Goal: Task Accomplishment & Management: Manage account settings

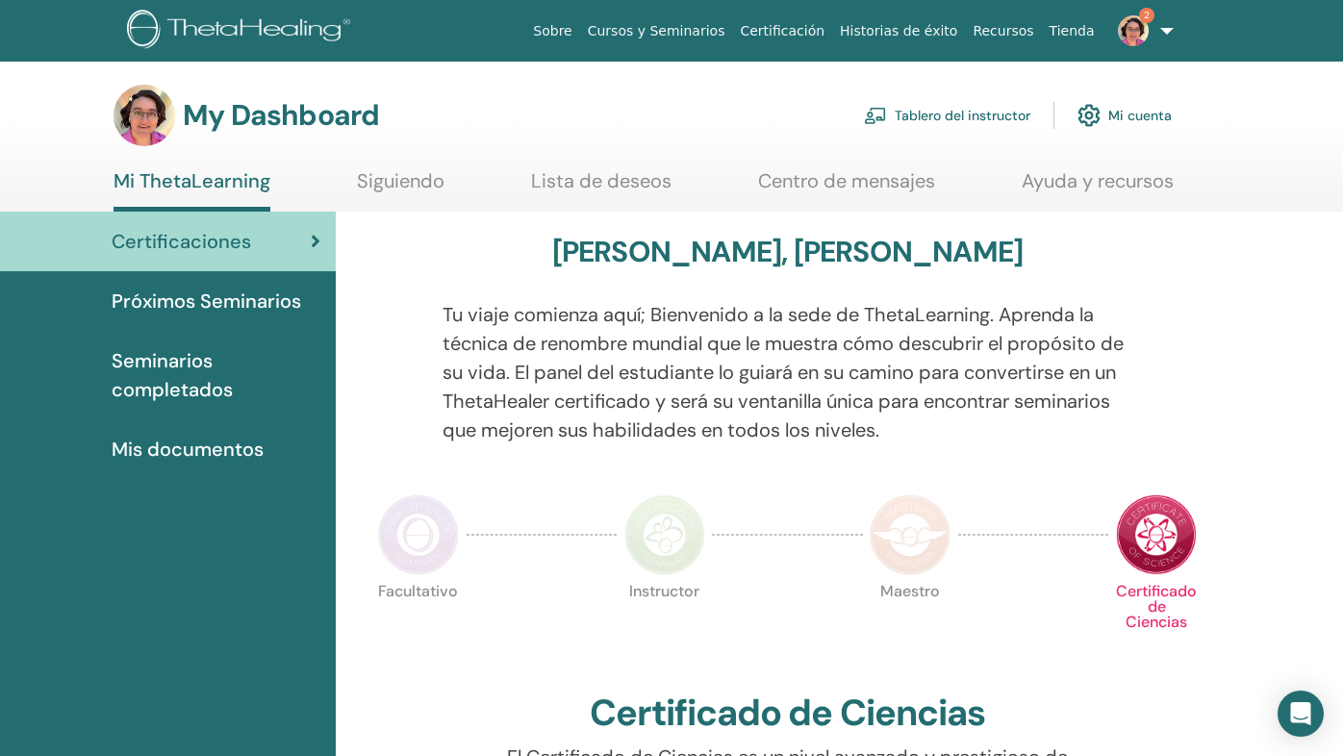
click at [950, 109] on link "Tablero del instructor" at bounding box center [947, 115] width 166 height 42
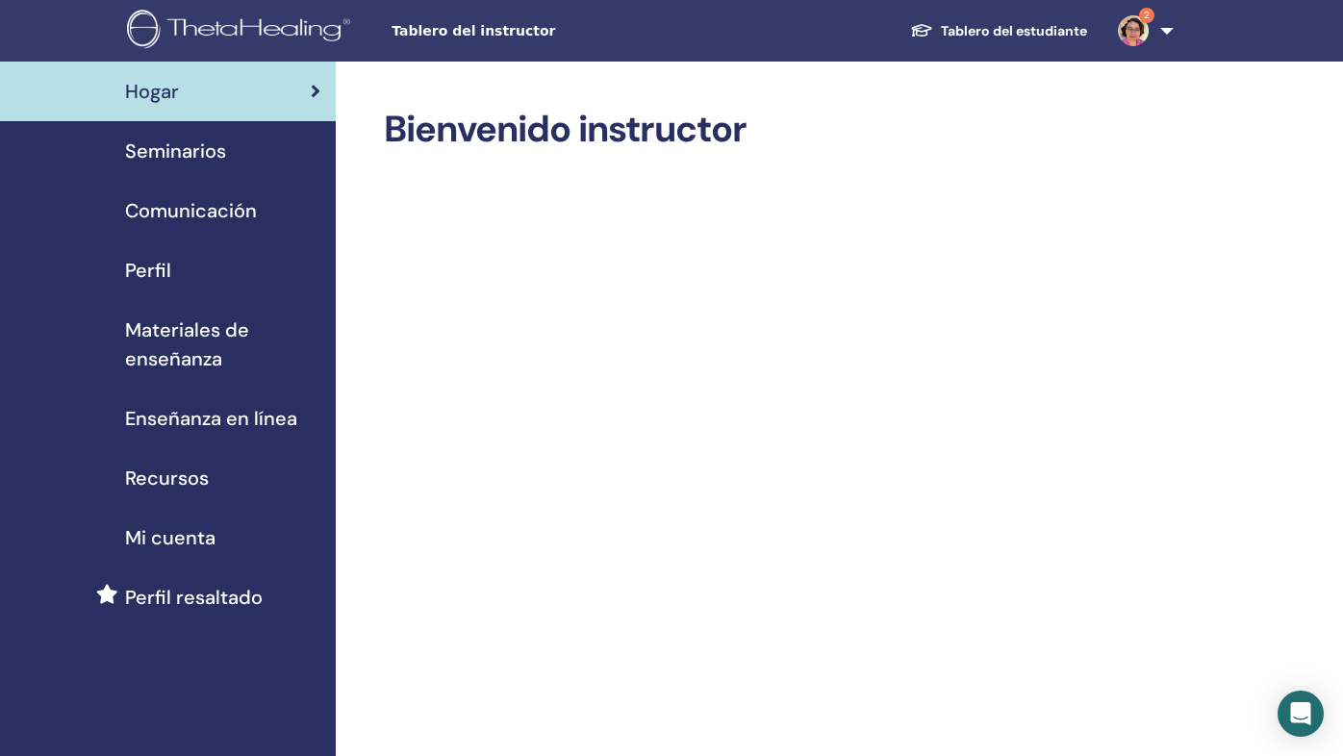
click at [188, 153] on span "Seminarios" at bounding box center [175, 151] width 101 height 29
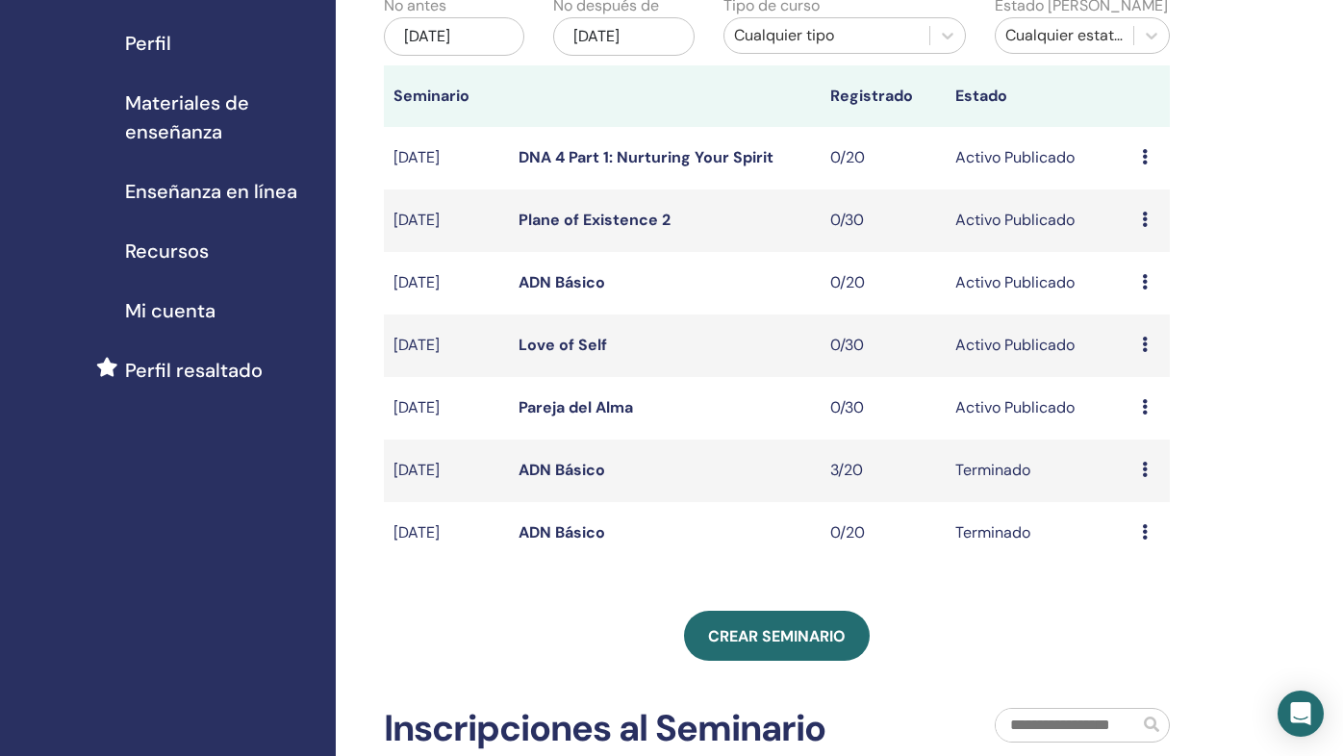
scroll to position [231, 0]
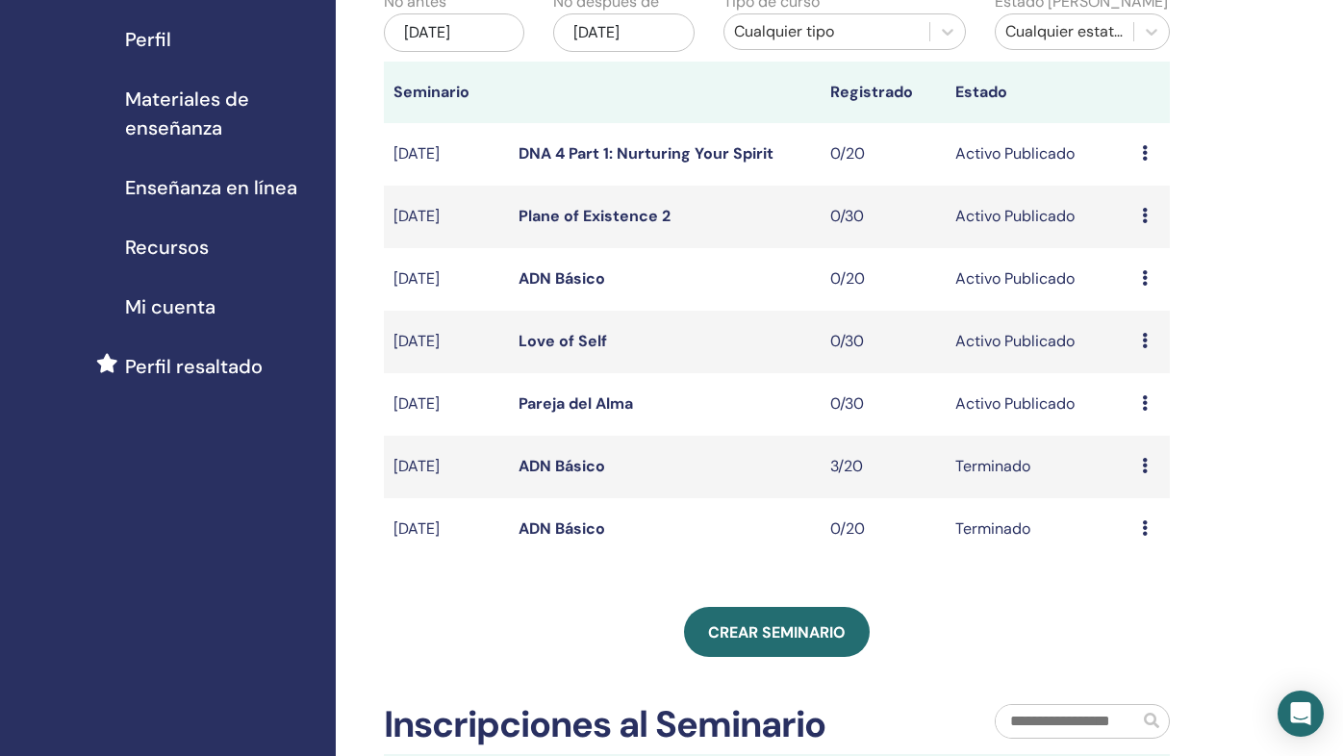
click at [788, 659] on div "Mis Seminarios Puede personalizar el filtro para explorar los próximos seminari…" at bounding box center [777, 346] width 786 height 939
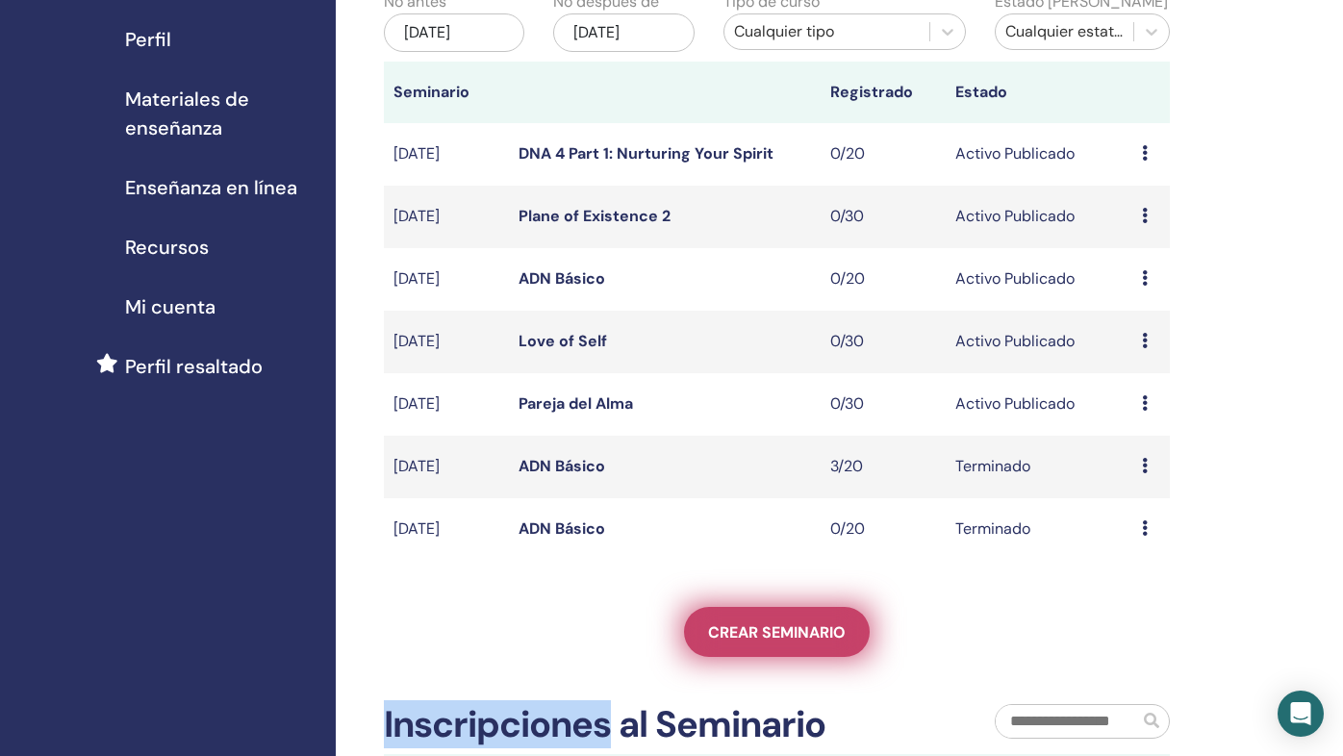
click at [788, 625] on span "Crear seminario" at bounding box center [777, 632] width 138 height 20
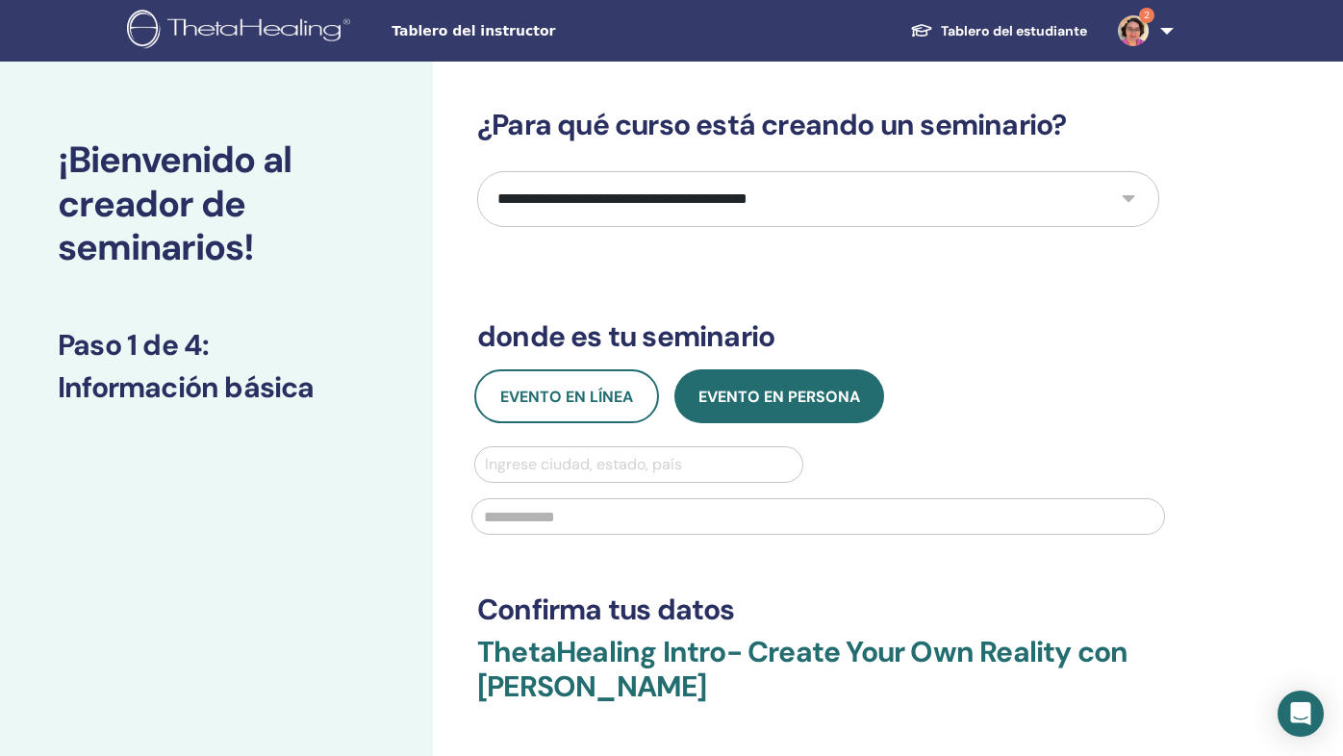
click at [963, 204] on select "**********" at bounding box center [818, 199] width 682 height 56
select select "****"
click at [477, 171] on select "**********" at bounding box center [818, 199] width 682 height 56
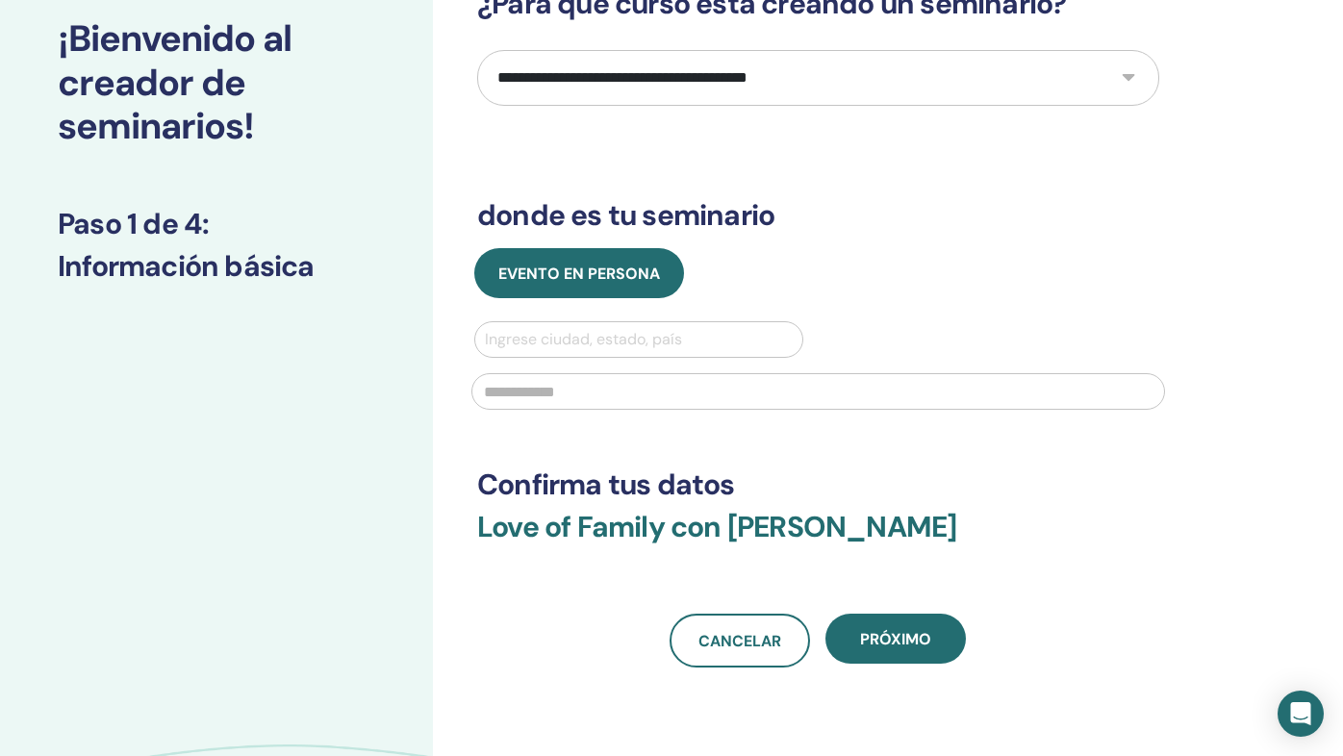
scroll to position [138, 0]
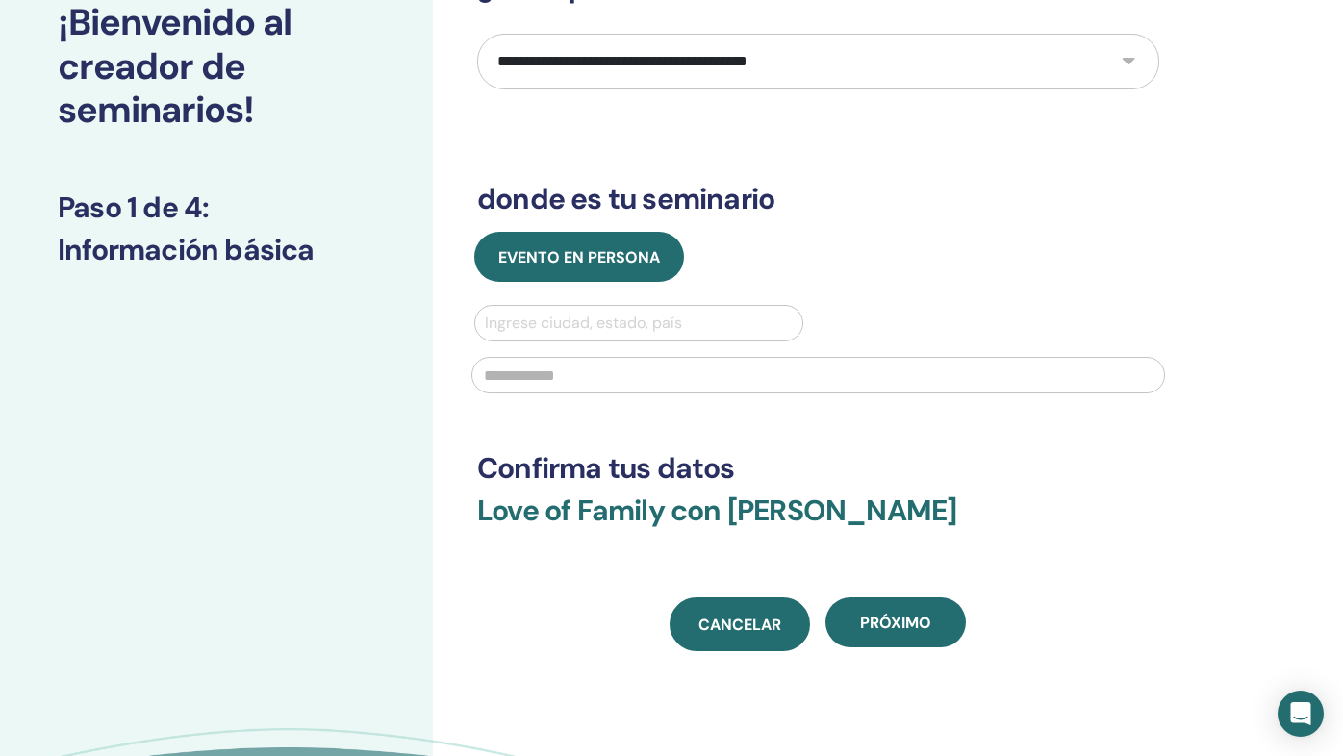
click at [748, 624] on span "Cancelar" at bounding box center [739, 625] width 83 height 20
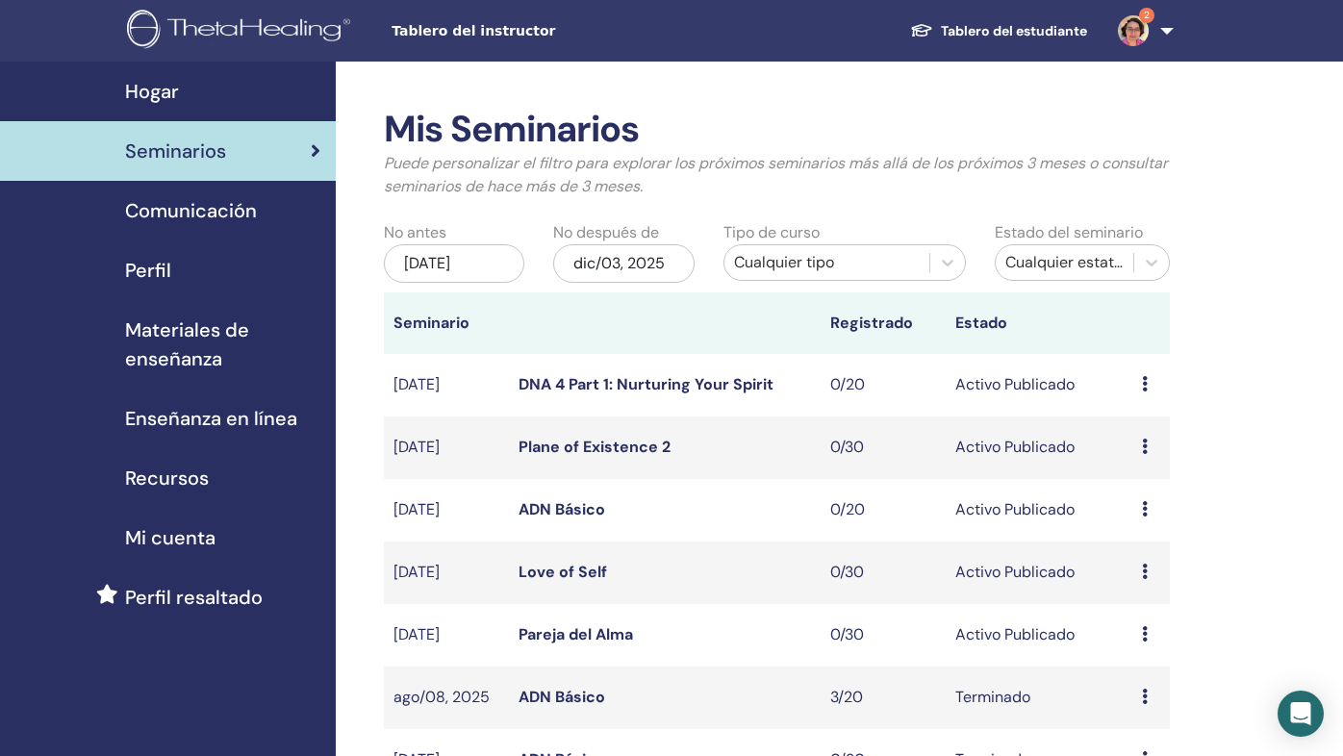
click at [182, 307] on link "Materiales de enseñanza" at bounding box center [168, 344] width 336 height 89
click at [189, 325] on span "Materiales de enseñanza" at bounding box center [222, 345] width 195 height 58
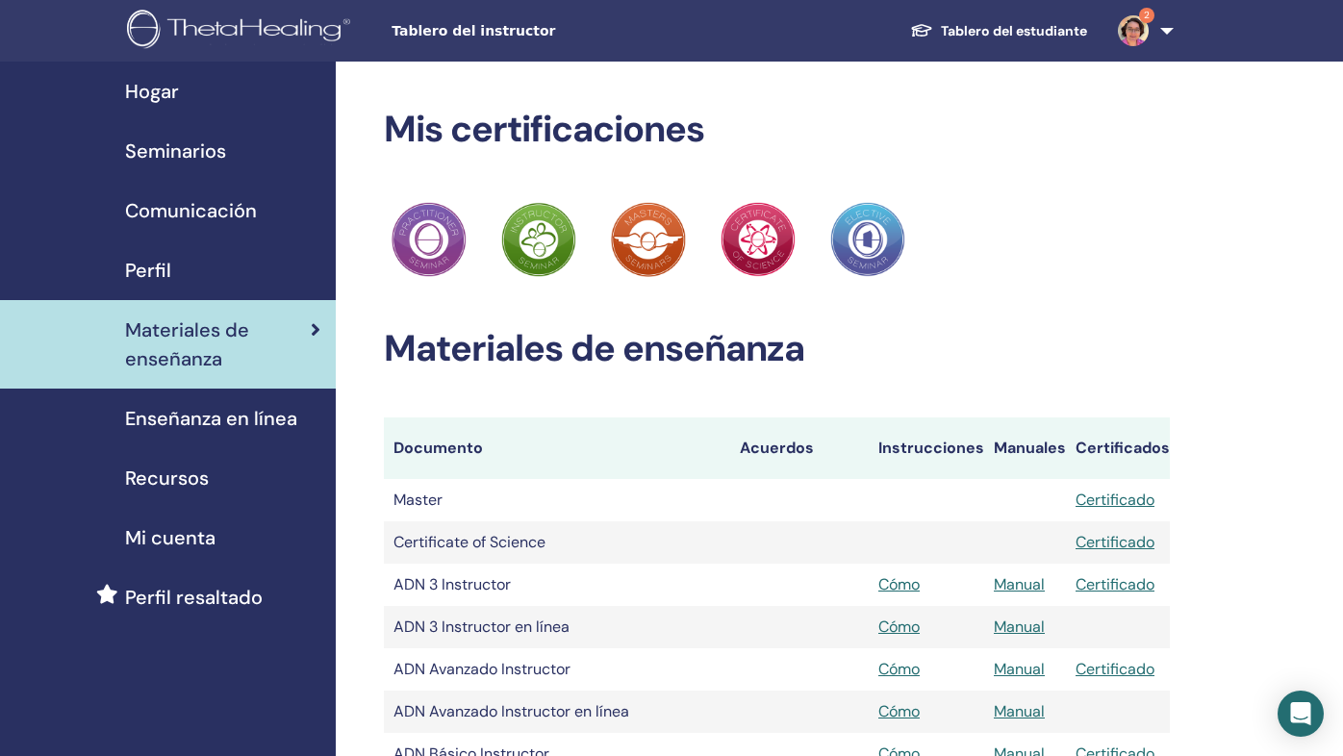
click at [243, 421] on span "Enseñanza en línea" at bounding box center [211, 418] width 172 height 29
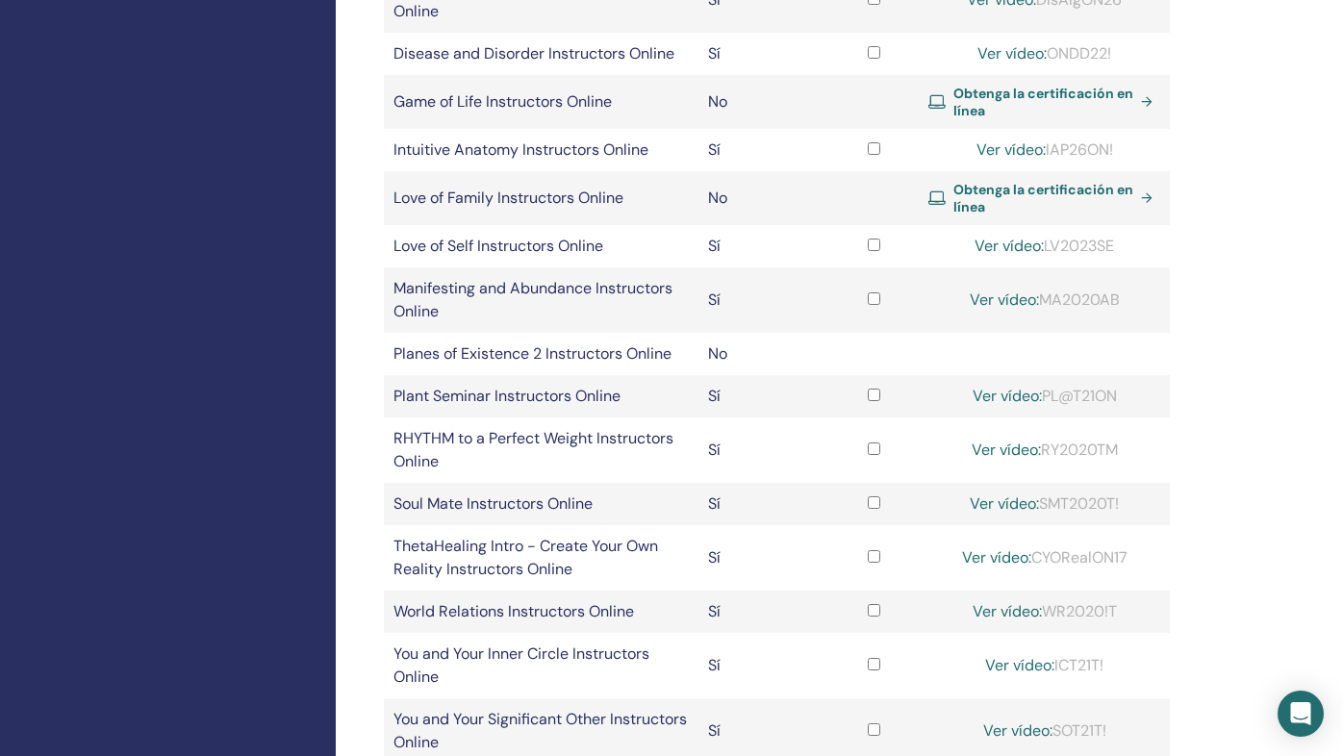
scroll to position [623, 0]
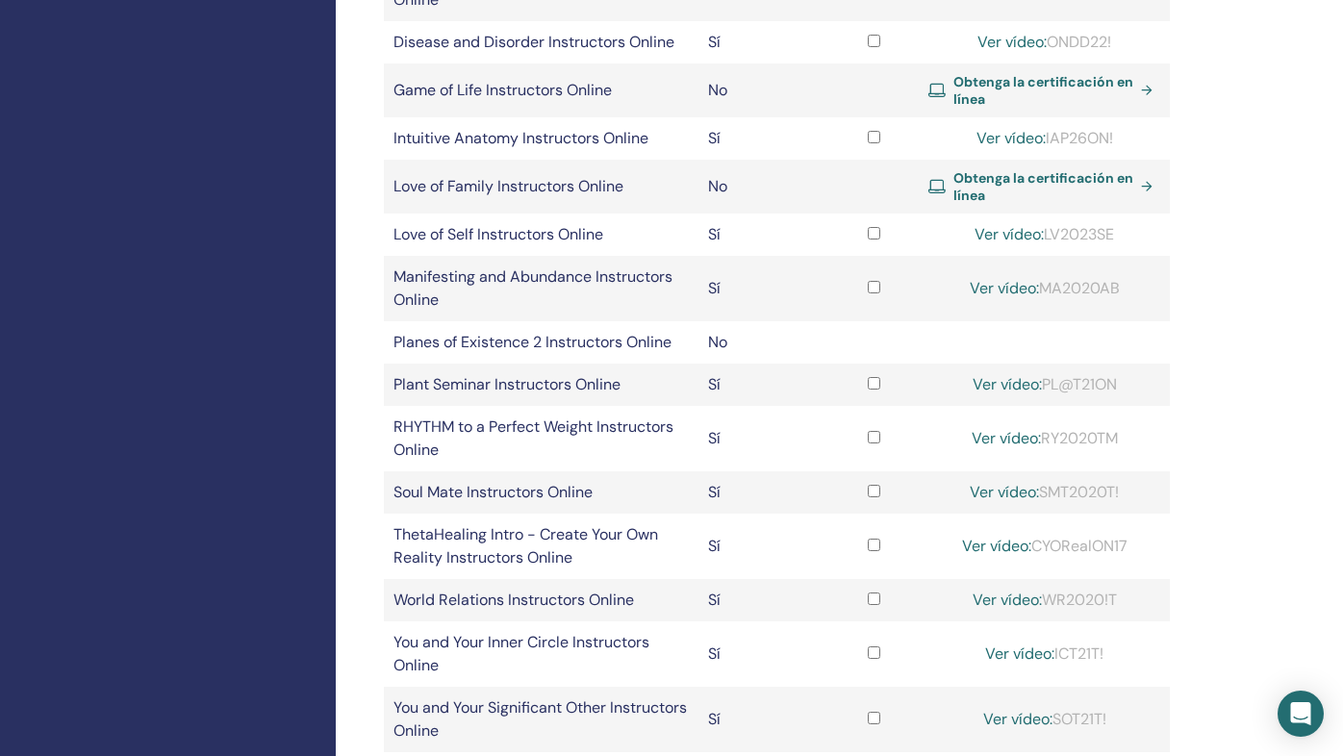
click at [976, 183] on span "Obtenga la certificación en línea" at bounding box center [1043, 186] width 180 height 35
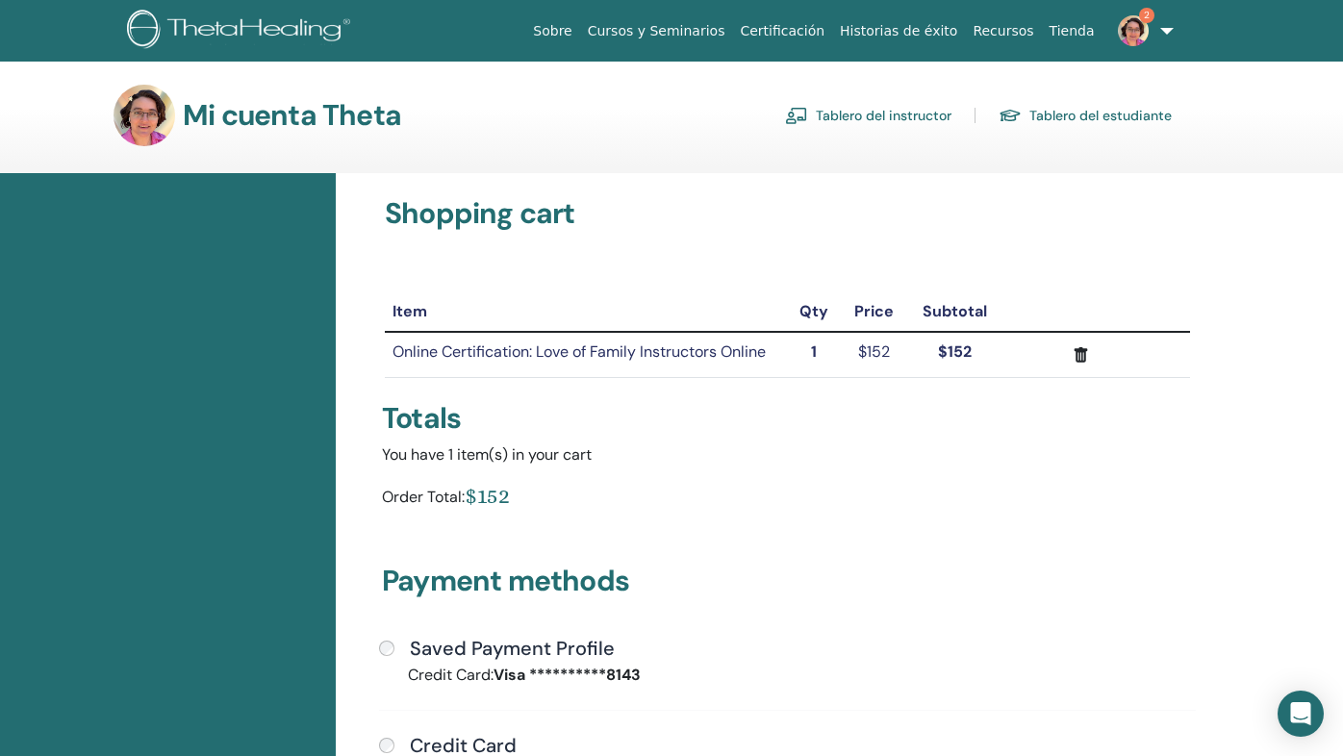
click at [1140, 26] on img at bounding box center [1133, 30] width 31 height 31
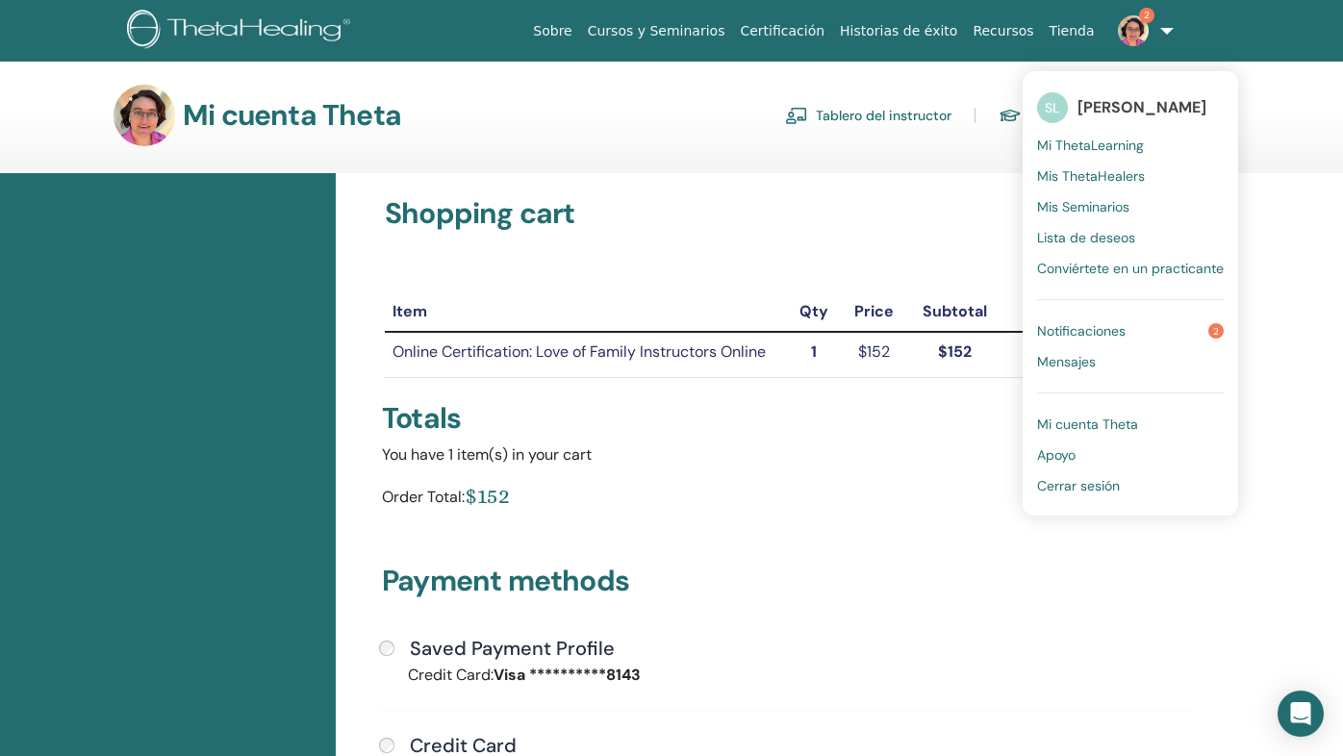
click at [1115, 331] on span "Notificaciones" at bounding box center [1081, 330] width 89 height 17
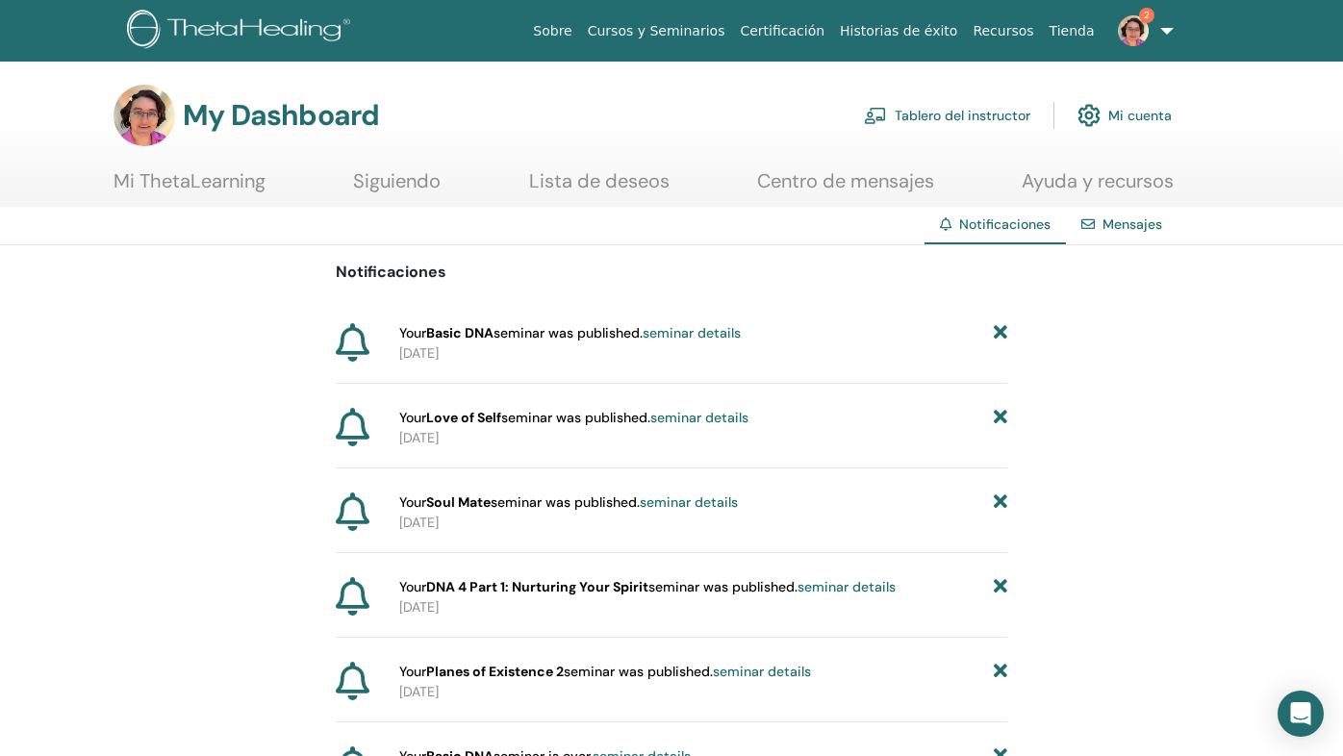
click at [970, 124] on link "Tablero del instructor" at bounding box center [947, 115] width 166 height 42
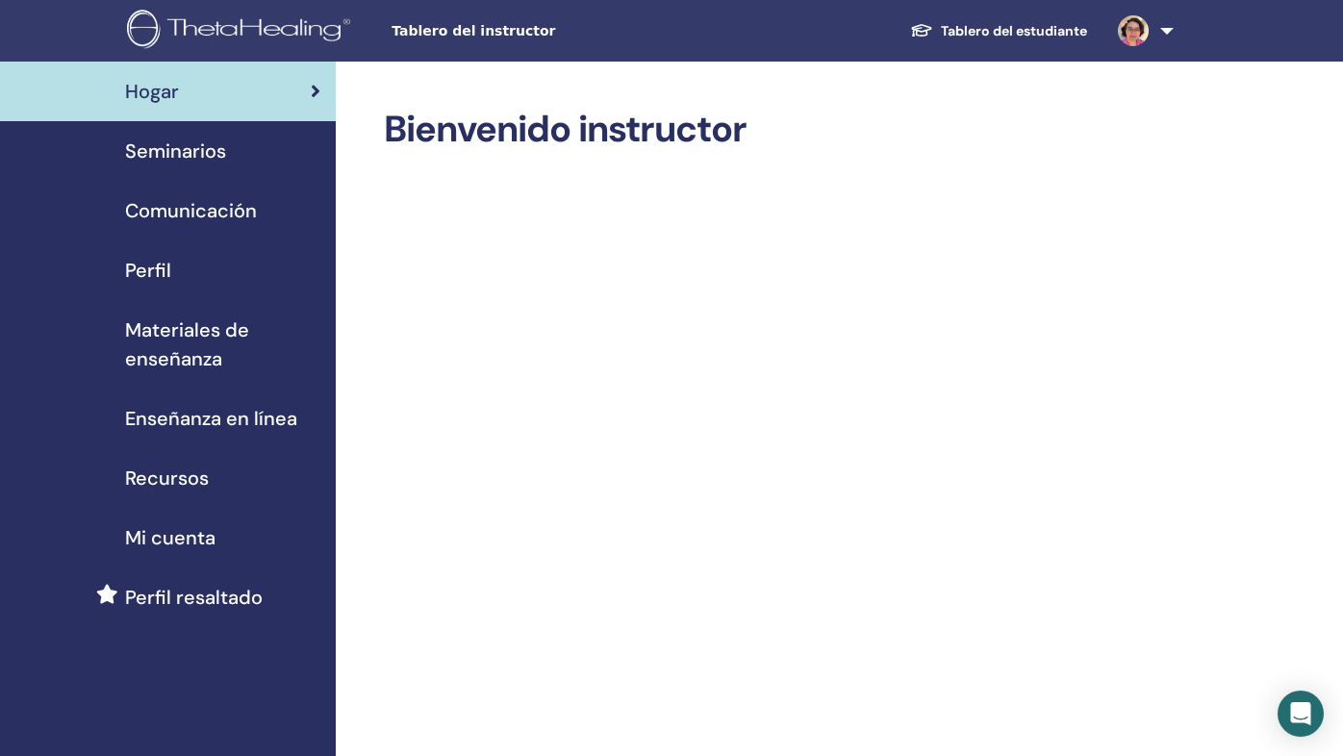
click at [186, 364] on span "Materiales de enseñanza" at bounding box center [222, 345] width 195 height 58
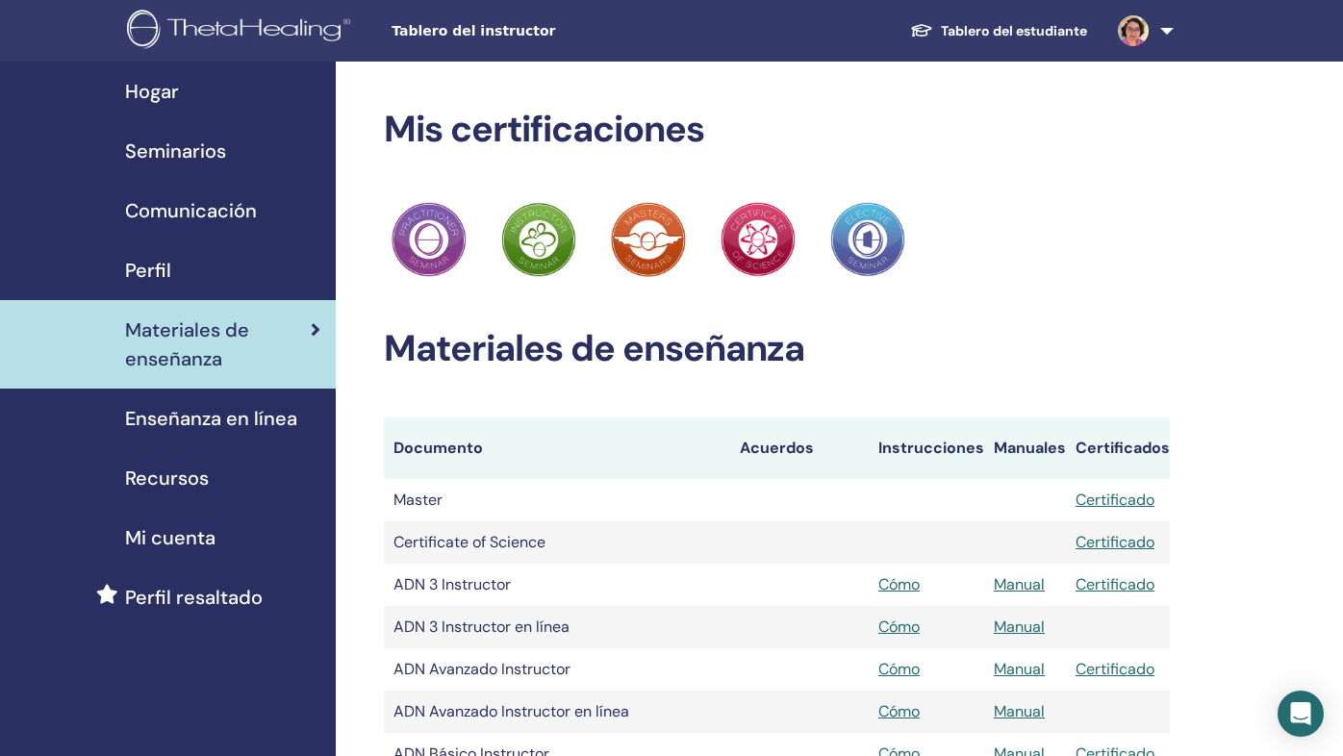
click at [190, 147] on span "Seminarios" at bounding box center [175, 151] width 101 height 29
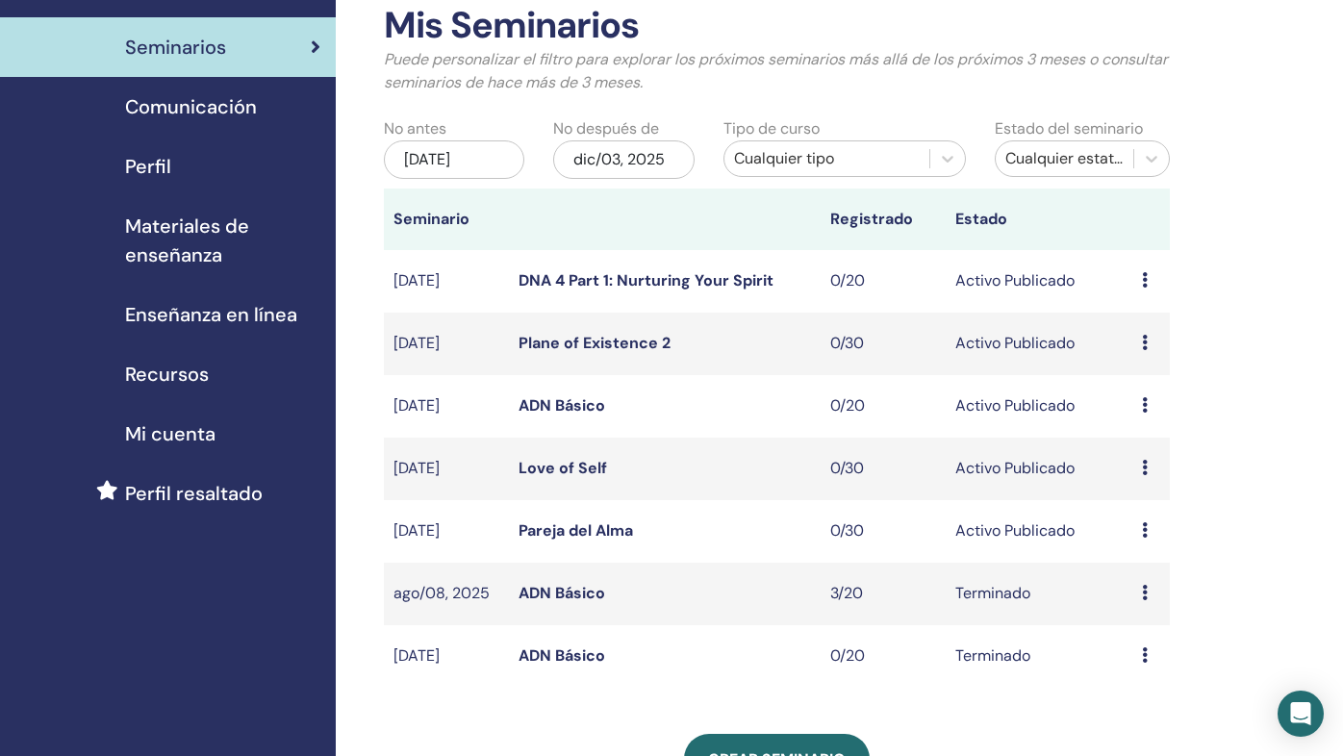
scroll to position [109, 0]
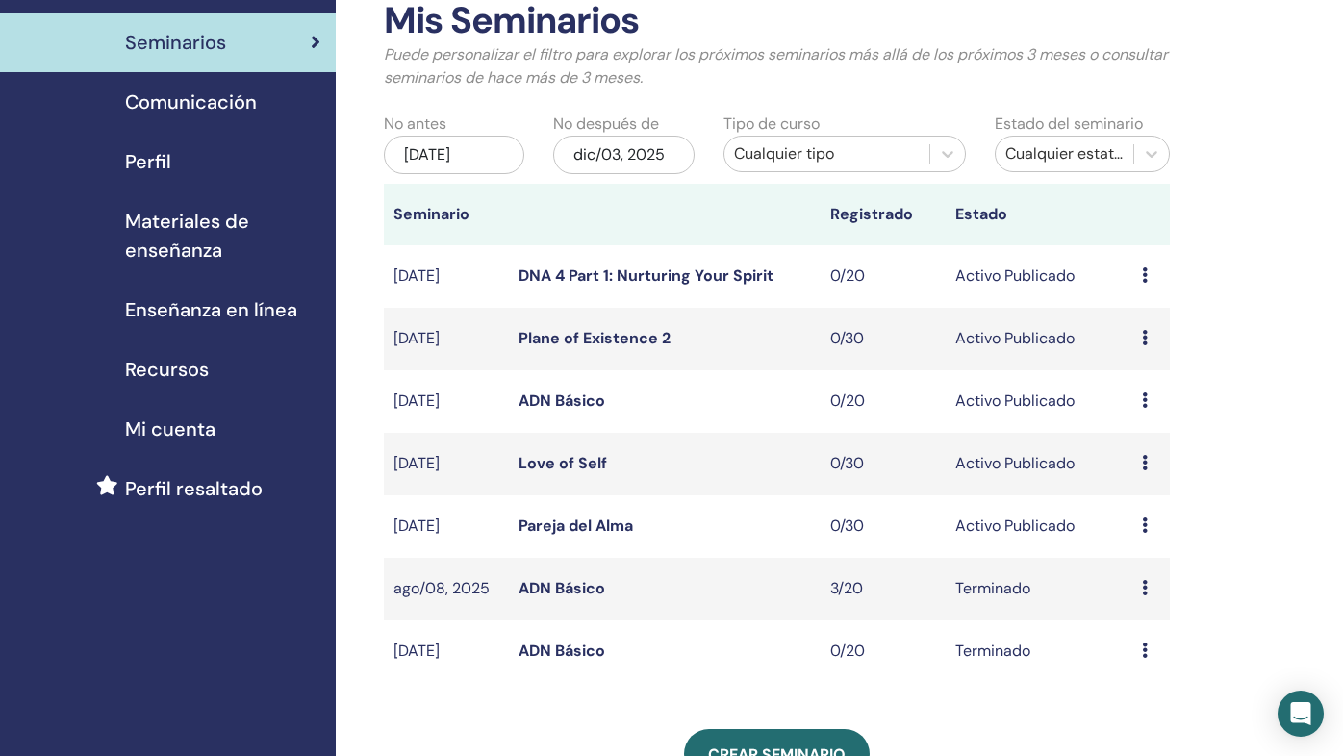
click at [689, 277] on link "DNA 4 Part 1: Nurturing Your Spirit" at bounding box center [646, 276] width 255 height 20
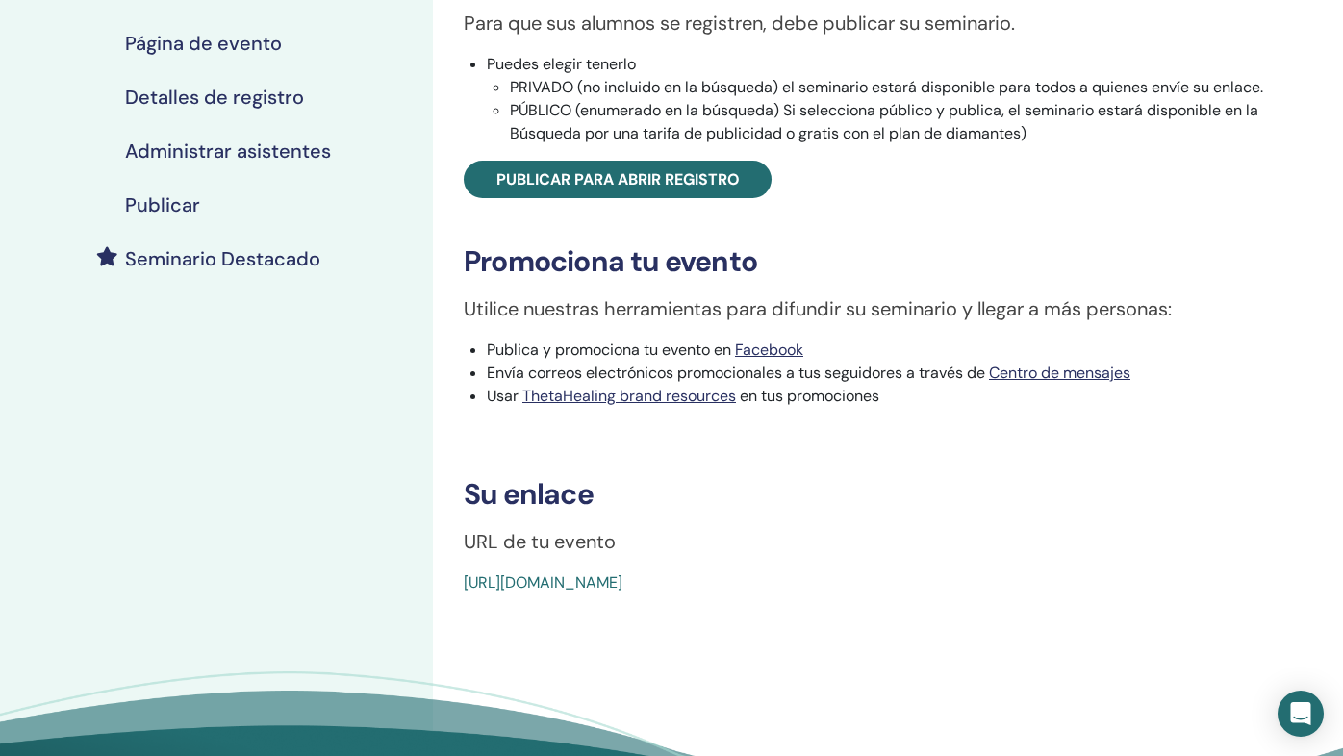
scroll to position [359, 0]
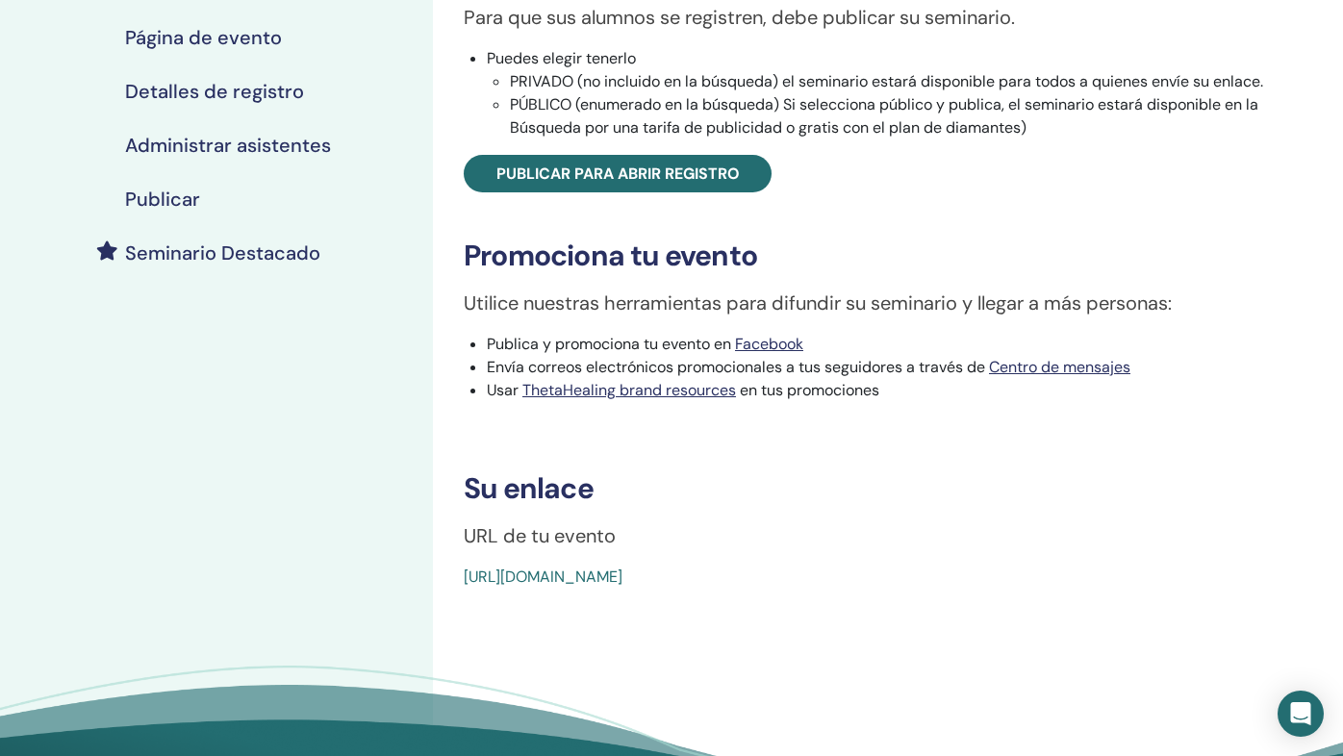
click at [622, 575] on link "[URL][DOMAIN_NAME]" at bounding box center [543, 577] width 159 height 20
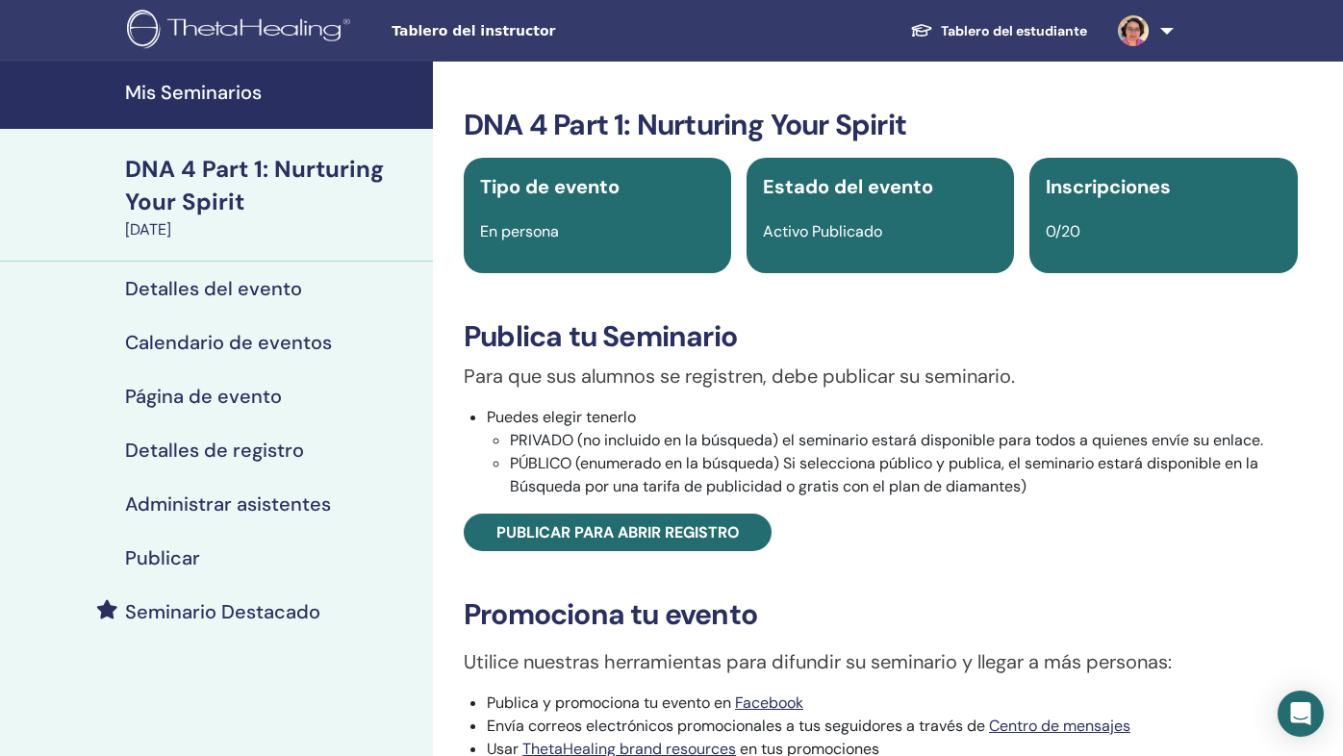
click at [236, 96] on h4 "Mis Seminarios" at bounding box center [273, 92] width 296 height 23
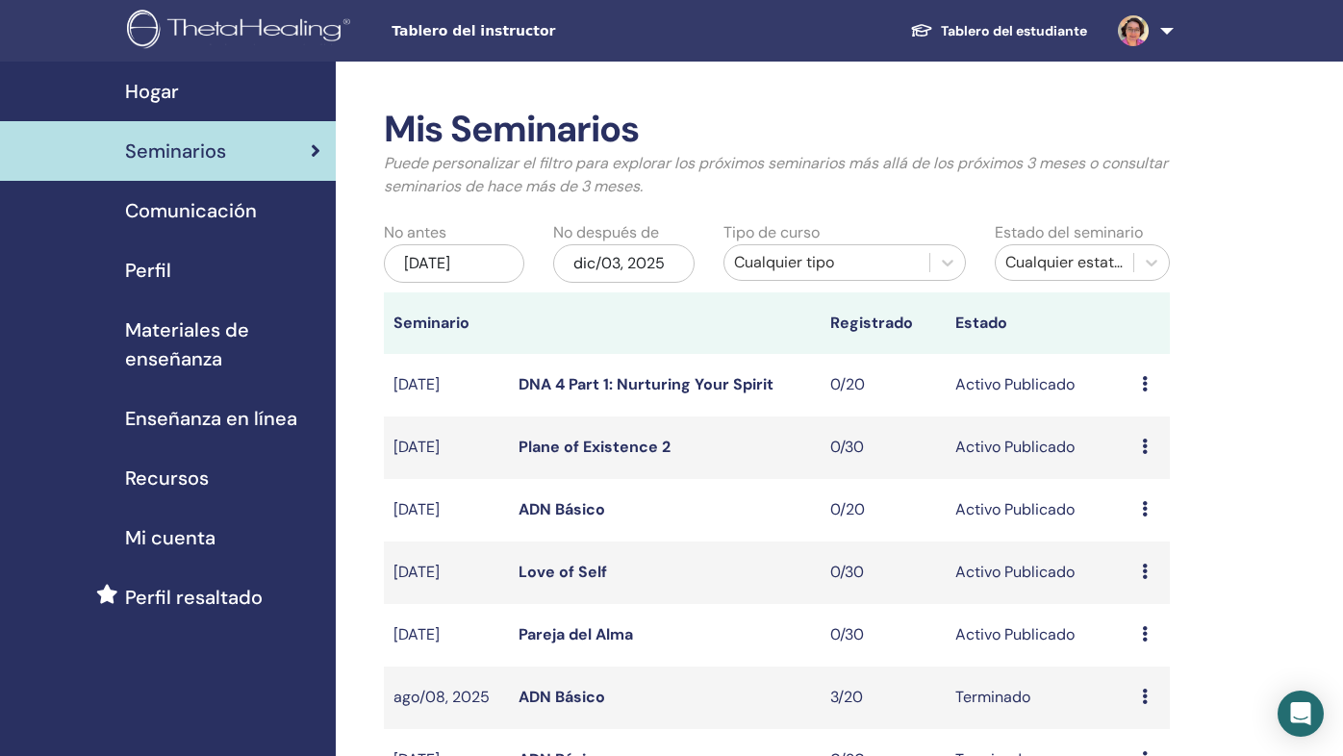
click at [641, 442] on link "Plane of Existence 2" at bounding box center [595, 447] width 152 height 20
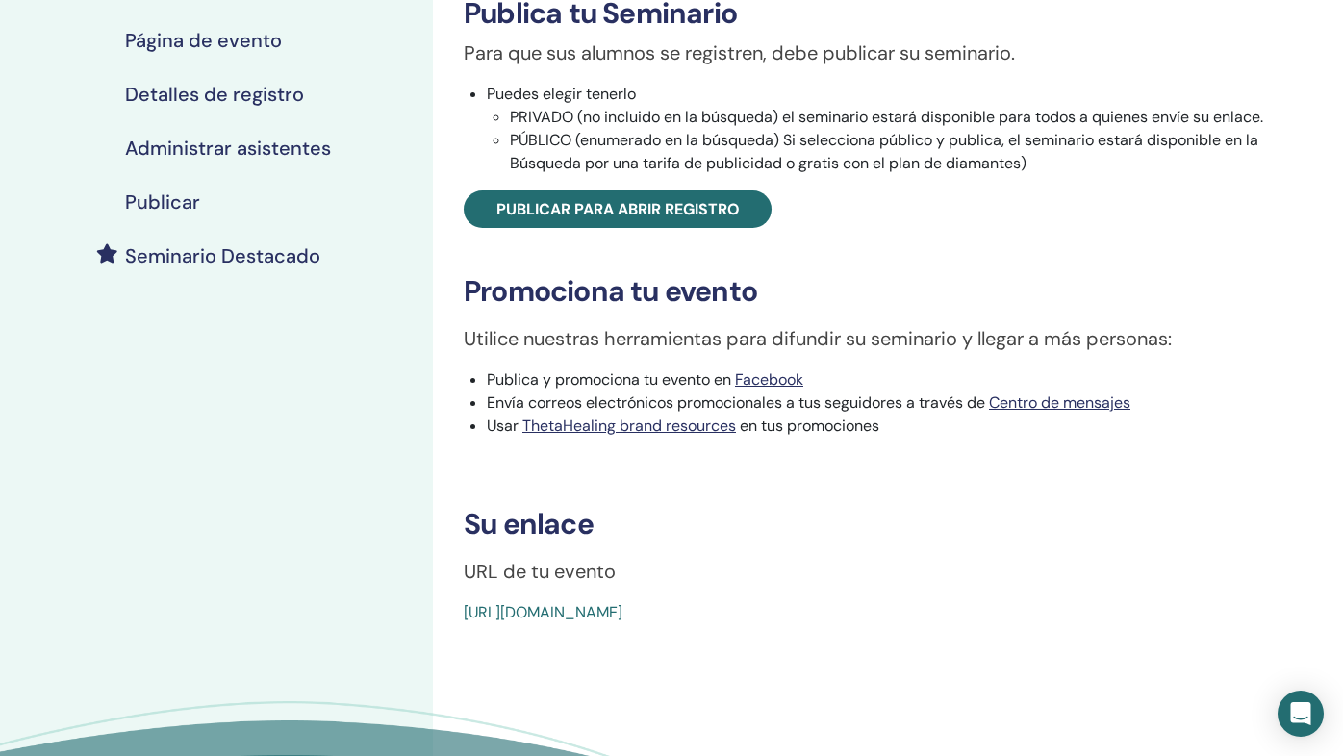
scroll to position [349, 0]
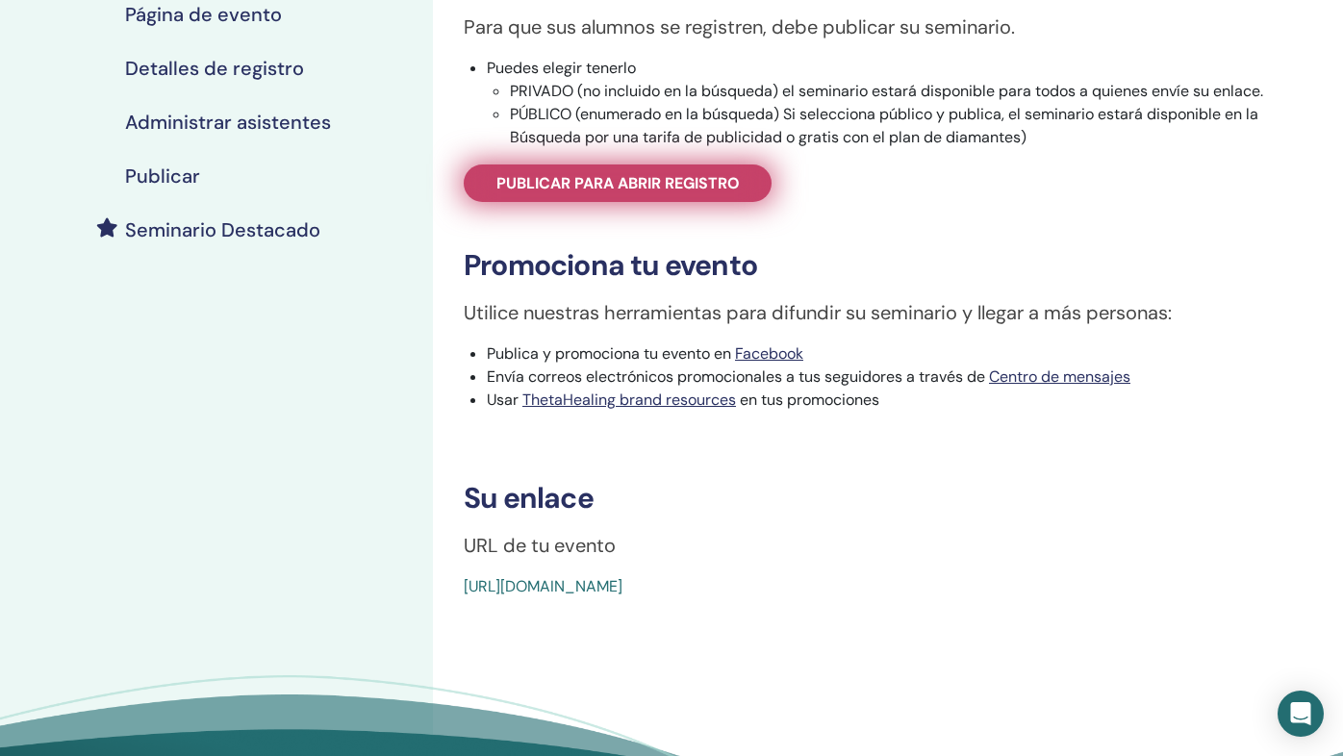
click at [715, 187] on span "Publicar para abrir registro" at bounding box center [617, 183] width 243 height 20
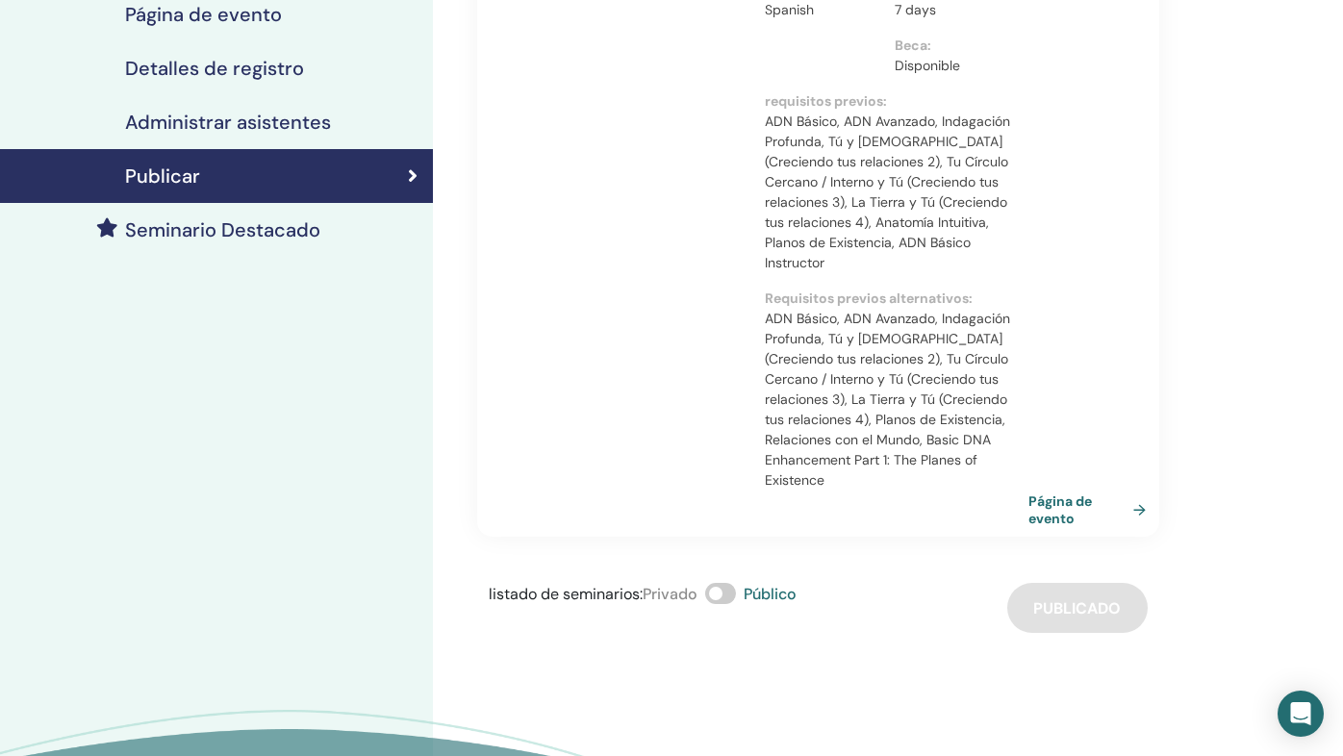
click at [1058, 493] on link "Página de evento" at bounding box center [1090, 510] width 125 height 35
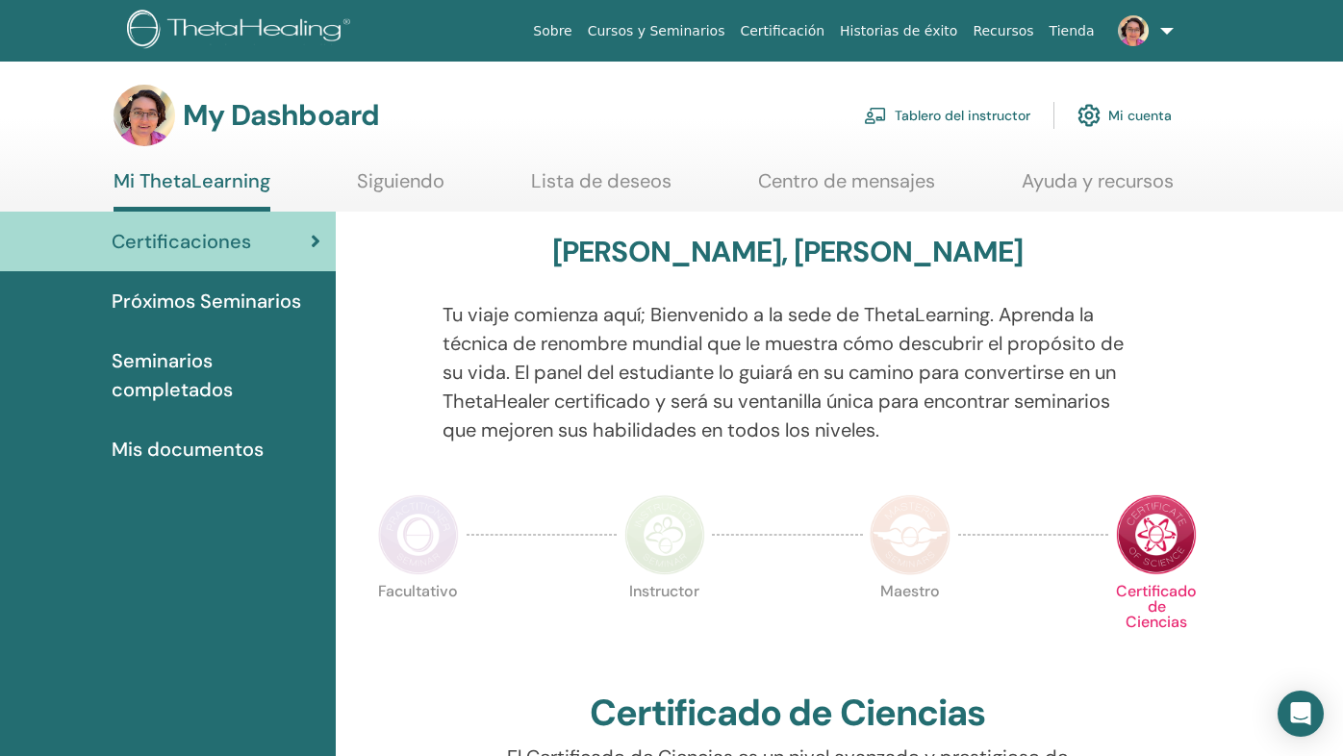
click at [1002, 113] on link "Tablero del instructor" at bounding box center [947, 115] width 166 height 42
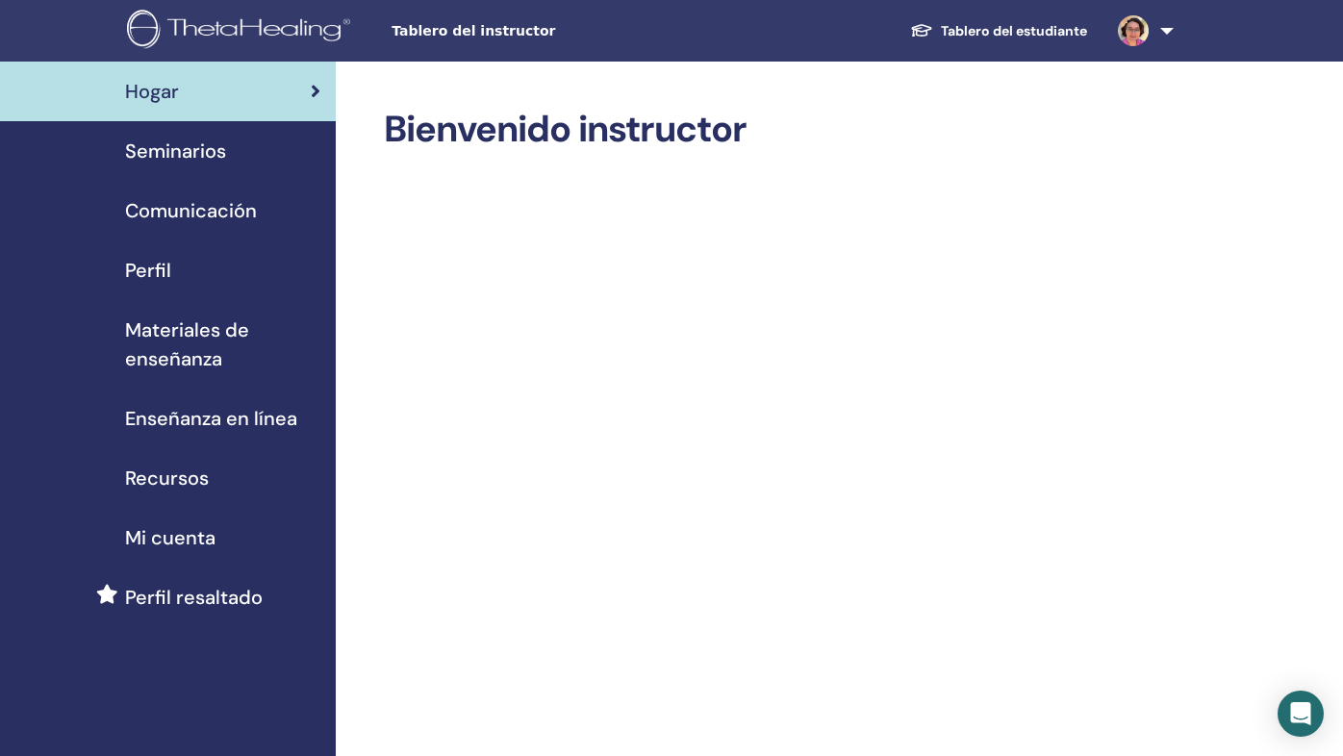
click at [195, 145] on span "Seminarios" at bounding box center [175, 151] width 101 height 29
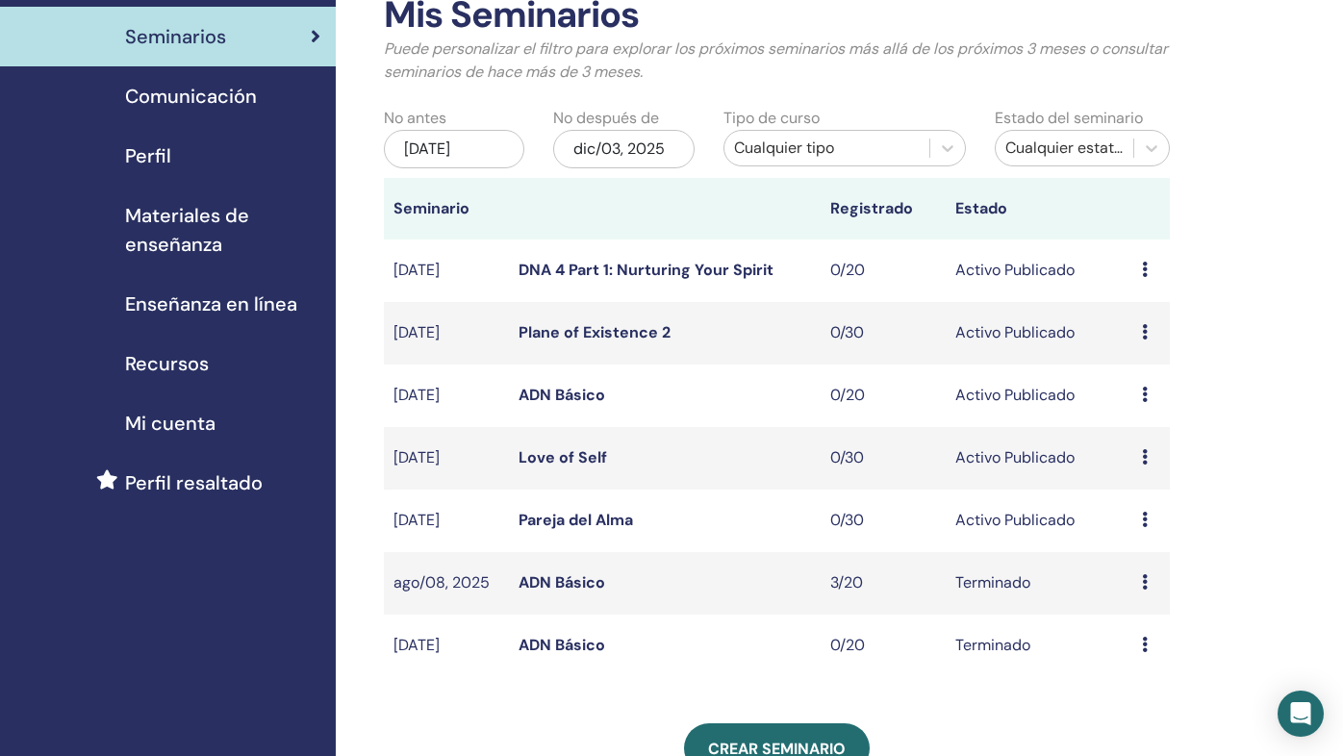
scroll to position [116, 0]
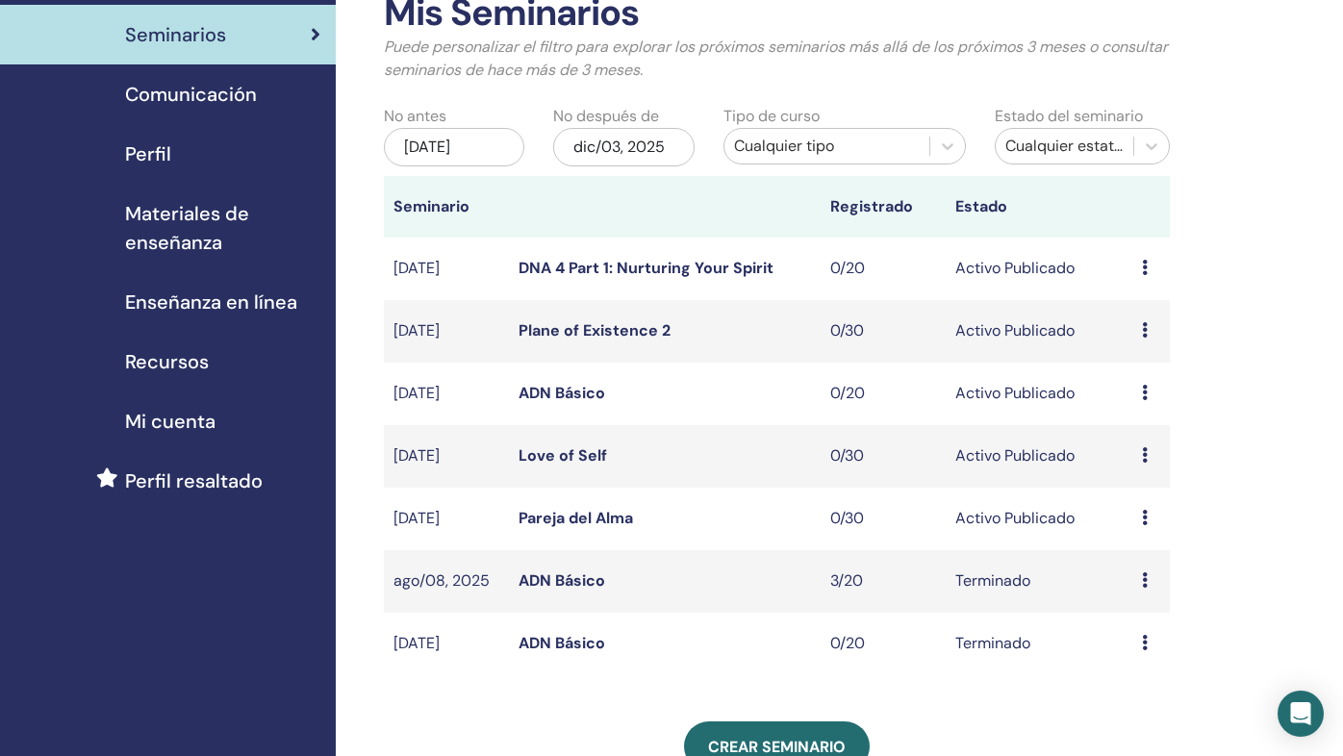
click at [560, 389] on link "ADN Básico" at bounding box center [562, 393] width 87 height 20
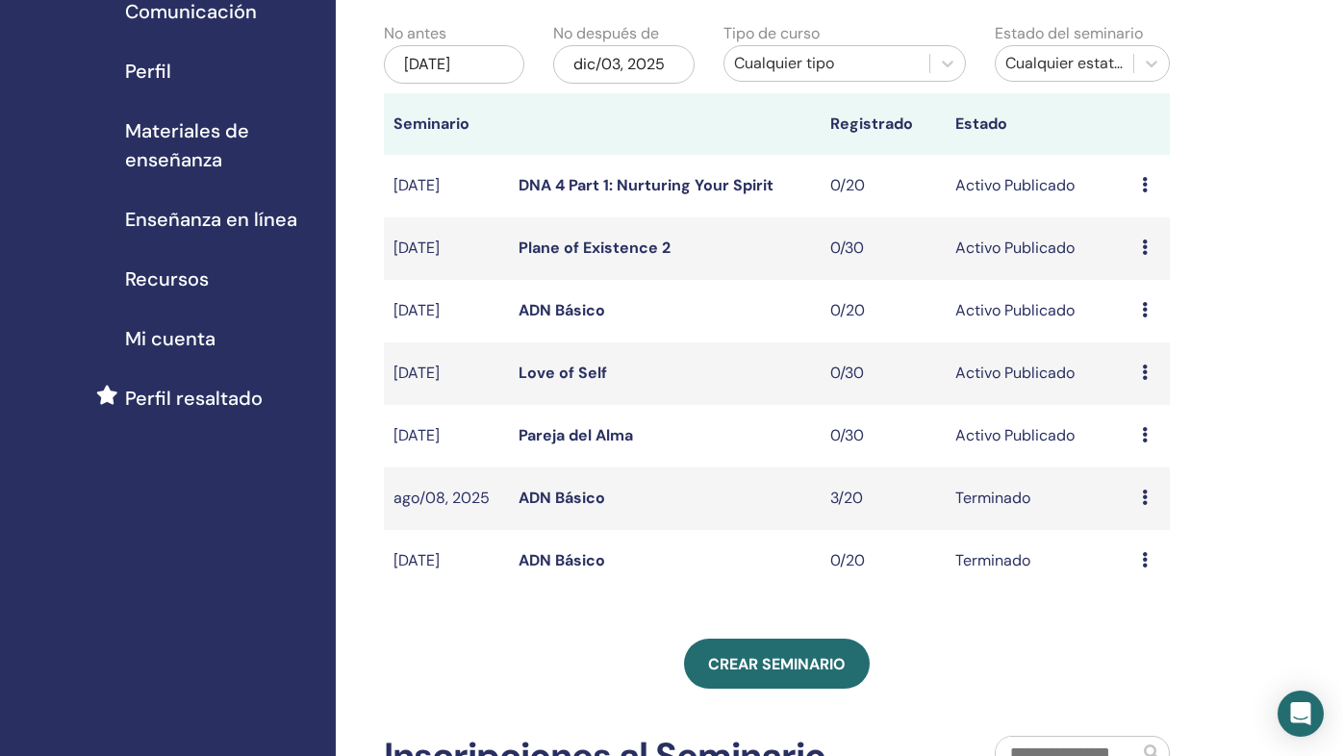
scroll to position [220, 0]
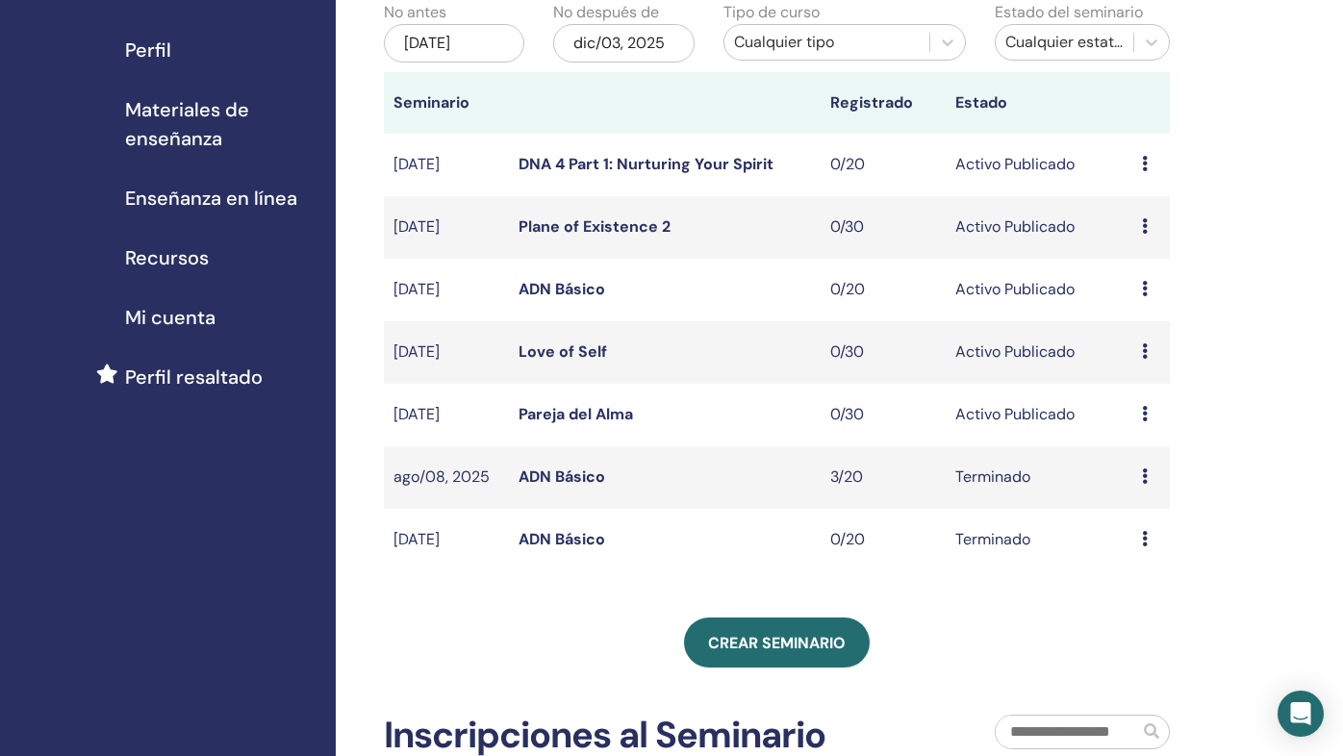
click at [702, 161] on link "DNA 4 Part 1: Nurturing Your Spirit" at bounding box center [646, 164] width 255 height 20
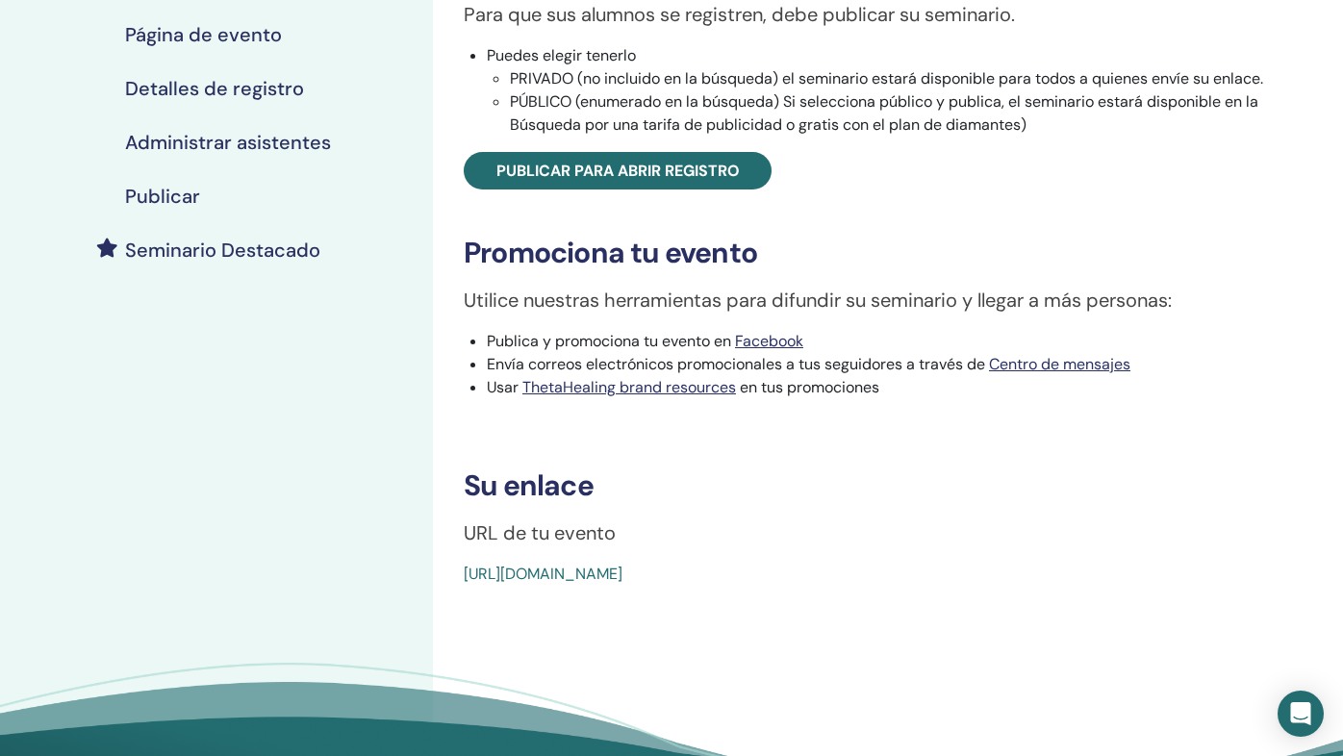
scroll to position [378, 0]
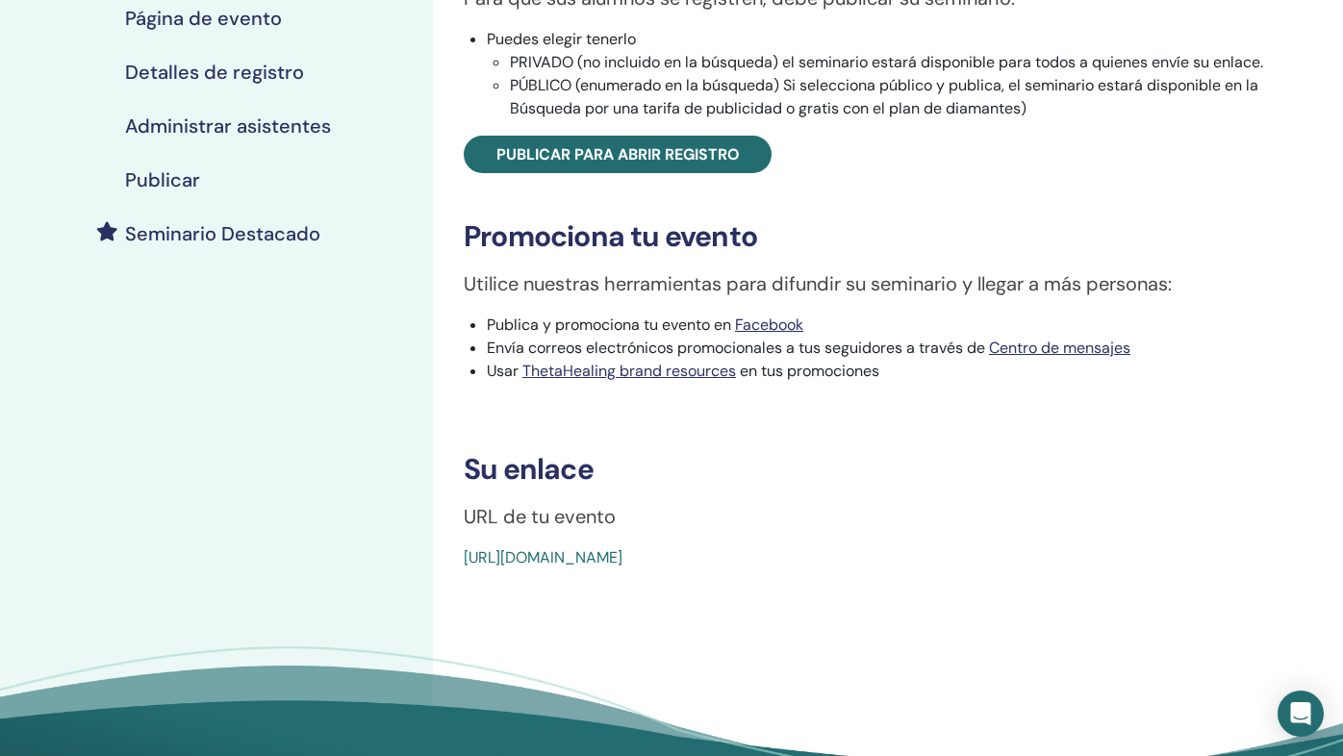
click at [622, 557] on link "https://www.thetahealing.com/seminar-375938-details.html" at bounding box center [543, 557] width 159 height 20
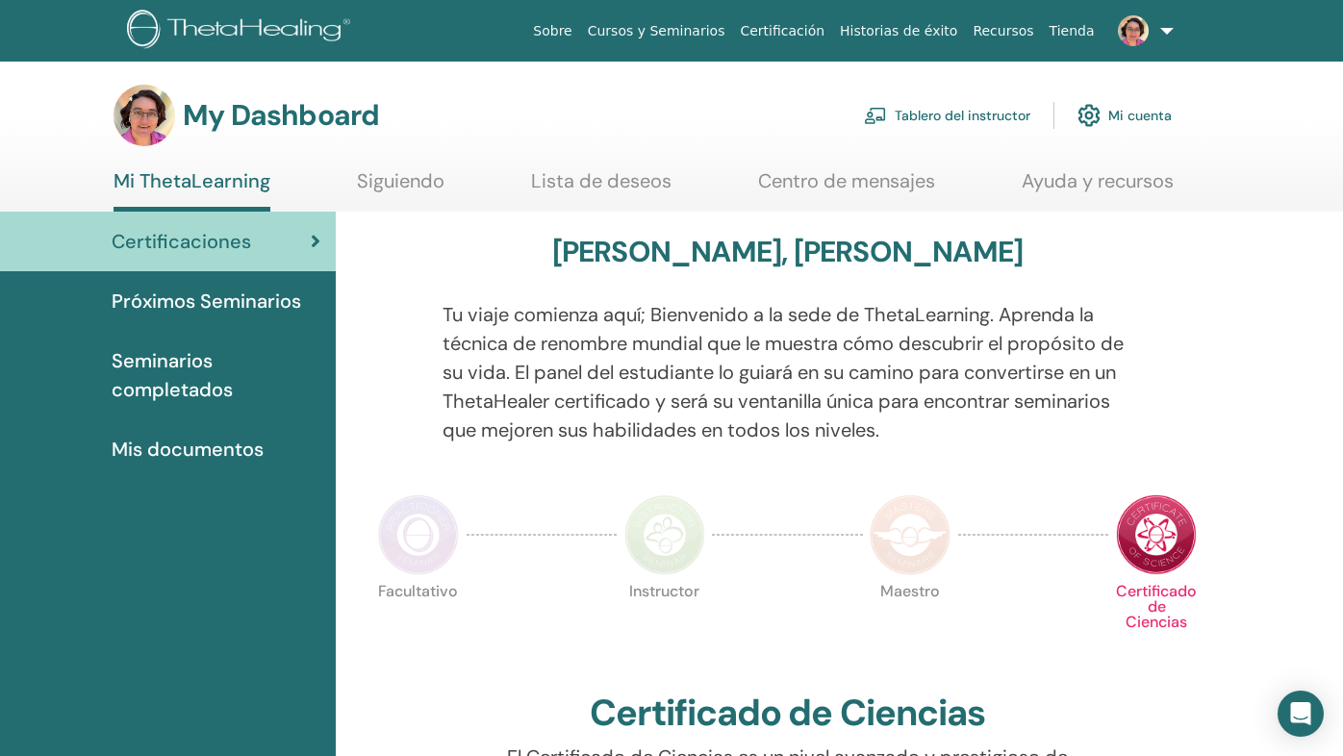
click at [1024, 114] on link "Tablero del instructor" at bounding box center [947, 115] width 166 height 42
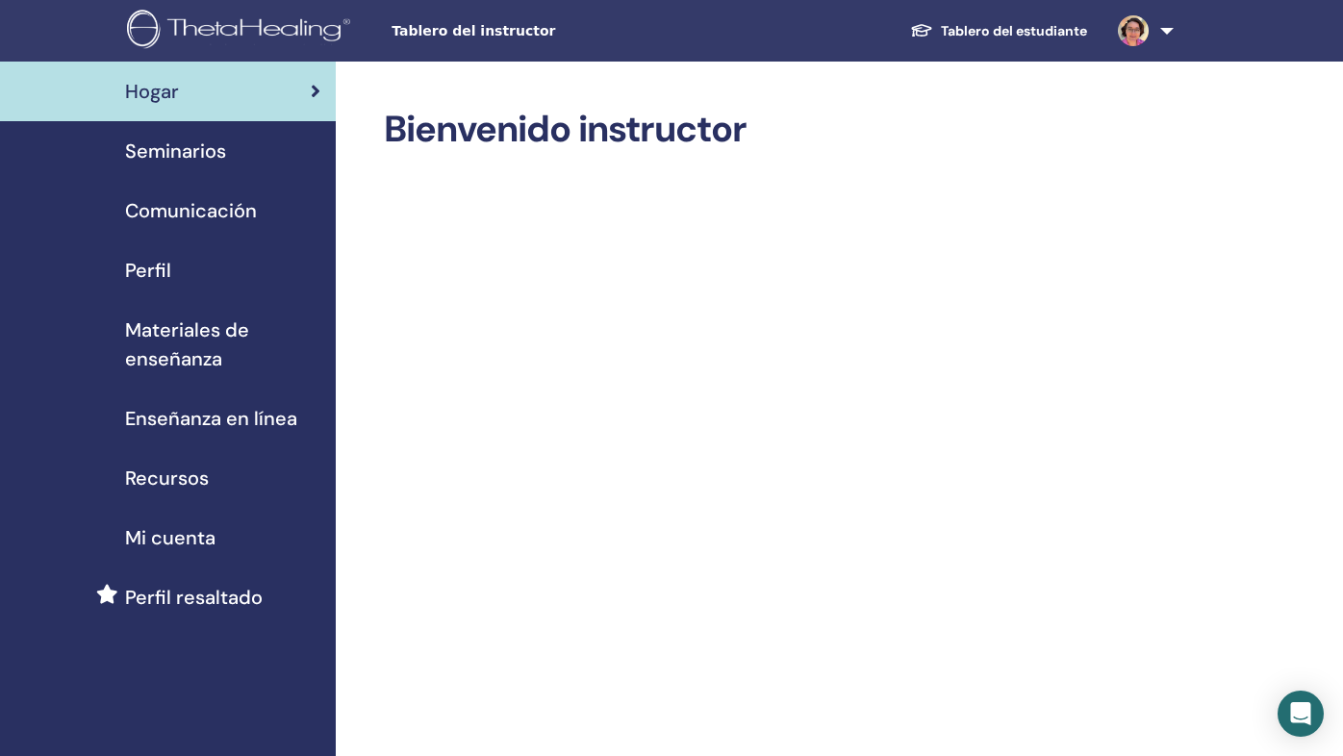
click at [224, 155] on span "Seminarios" at bounding box center [175, 151] width 101 height 29
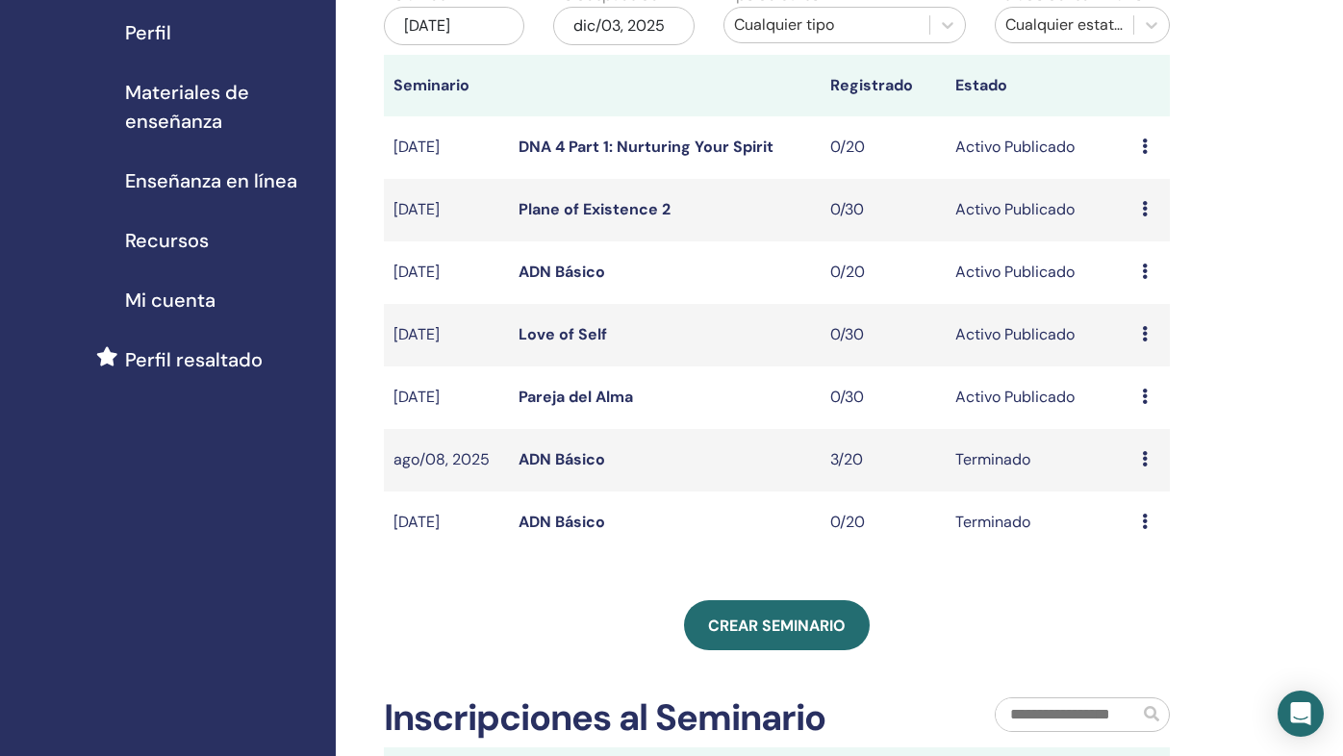
scroll to position [261, 0]
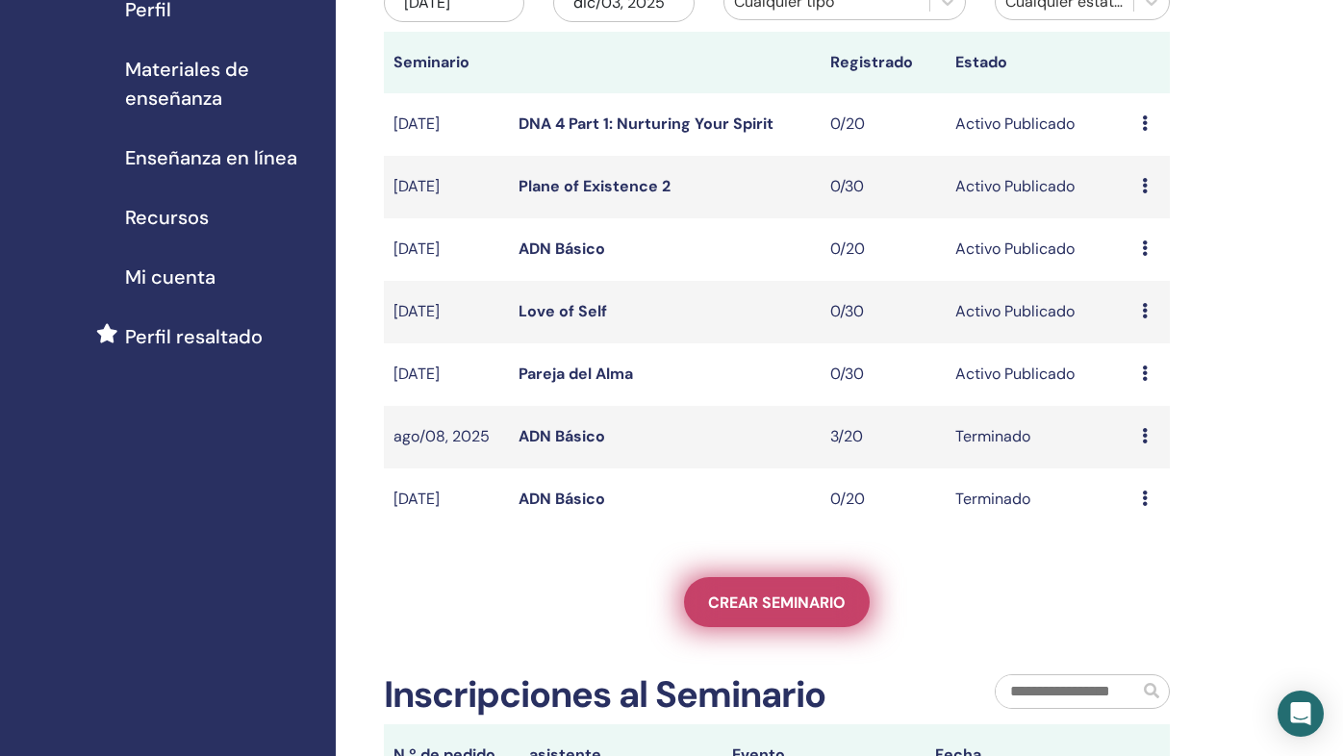
click at [789, 608] on span "Crear seminario" at bounding box center [777, 603] width 138 height 20
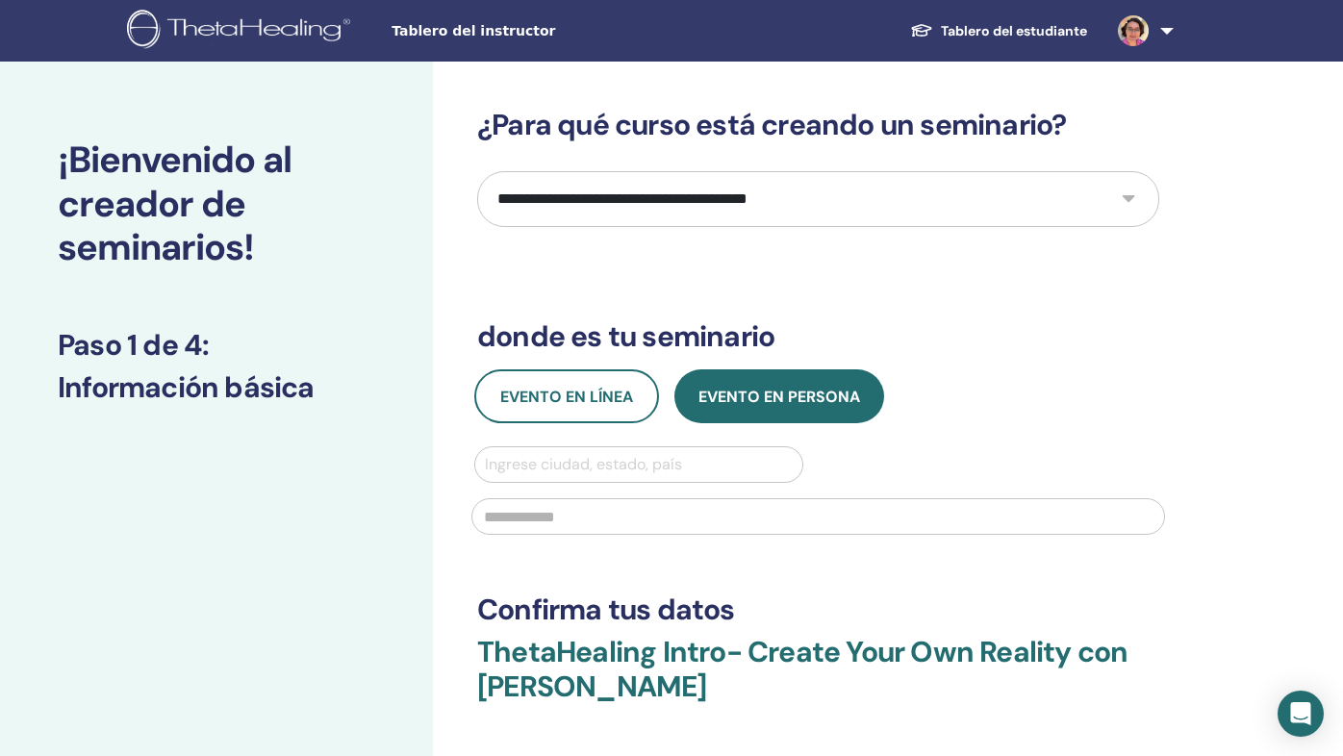
click at [776, 193] on select "**********" at bounding box center [818, 199] width 682 height 56
select select "*"
click at [477, 171] on select "**********" at bounding box center [818, 199] width 682 height 56
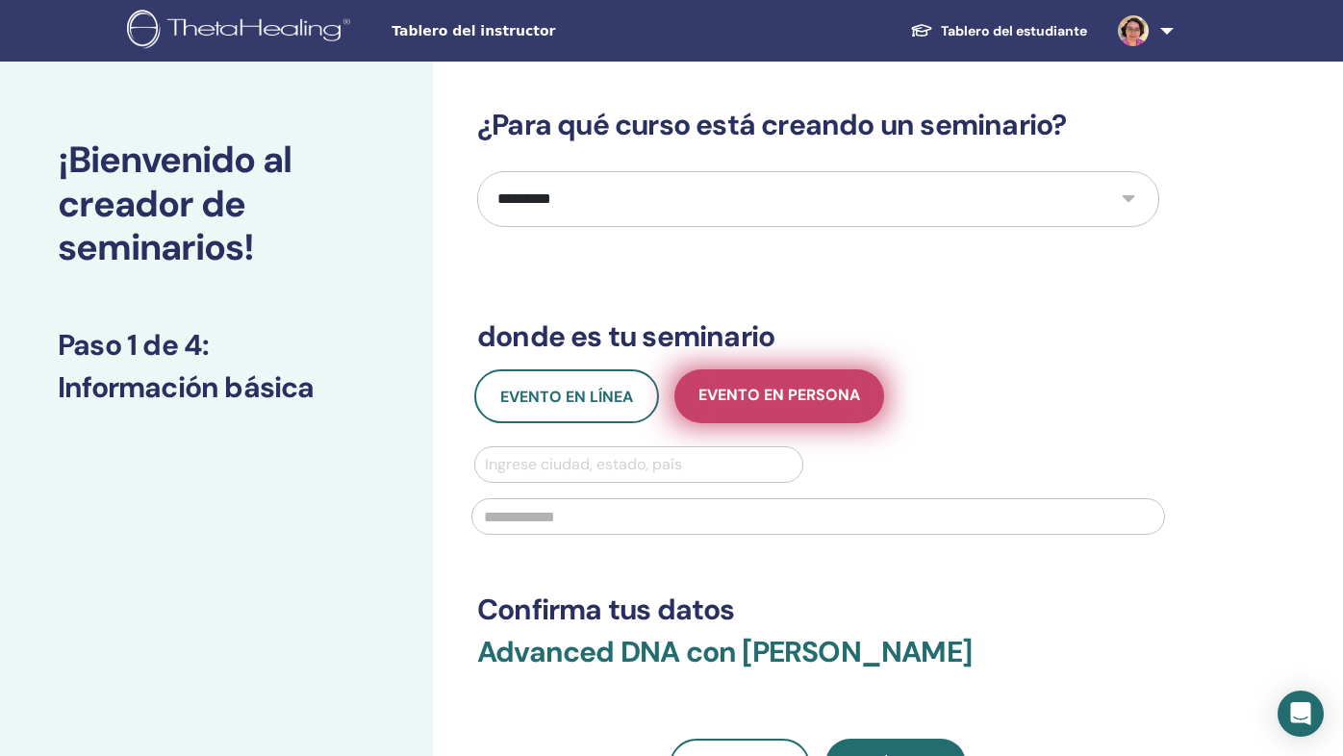
click at [772, 384] on button "Evento en persona" at bounding box center [779, 396] width 210 height 54
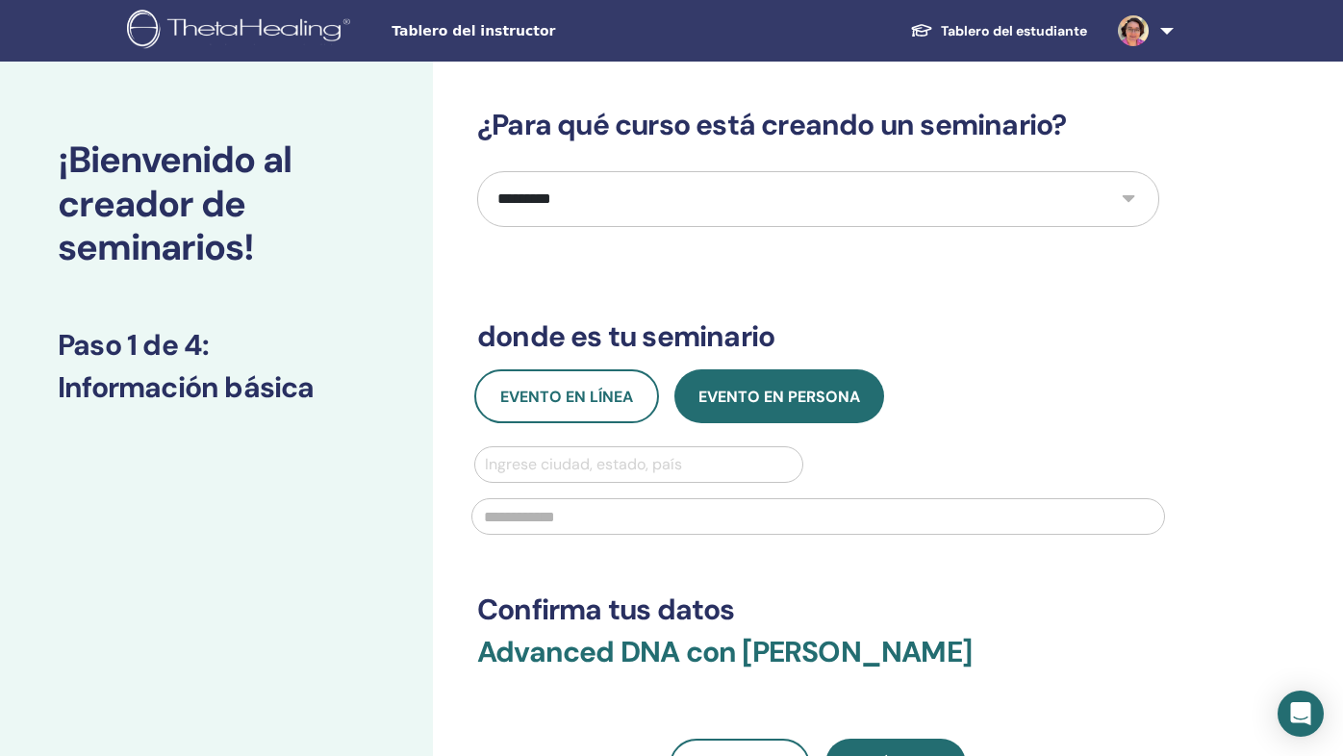
click at [658, 456] on div at bounding box center [639, 464] width 308 height 27
type input "******"
click at [993, 442] on div "Evento en línea Evento en persona Ingrese ciudad, estado, país" at bounding box center [818, 457] width 711 height 177
click at [702, 467] on div at bounding box center [639, 464] width 308 height 27
type input "******"
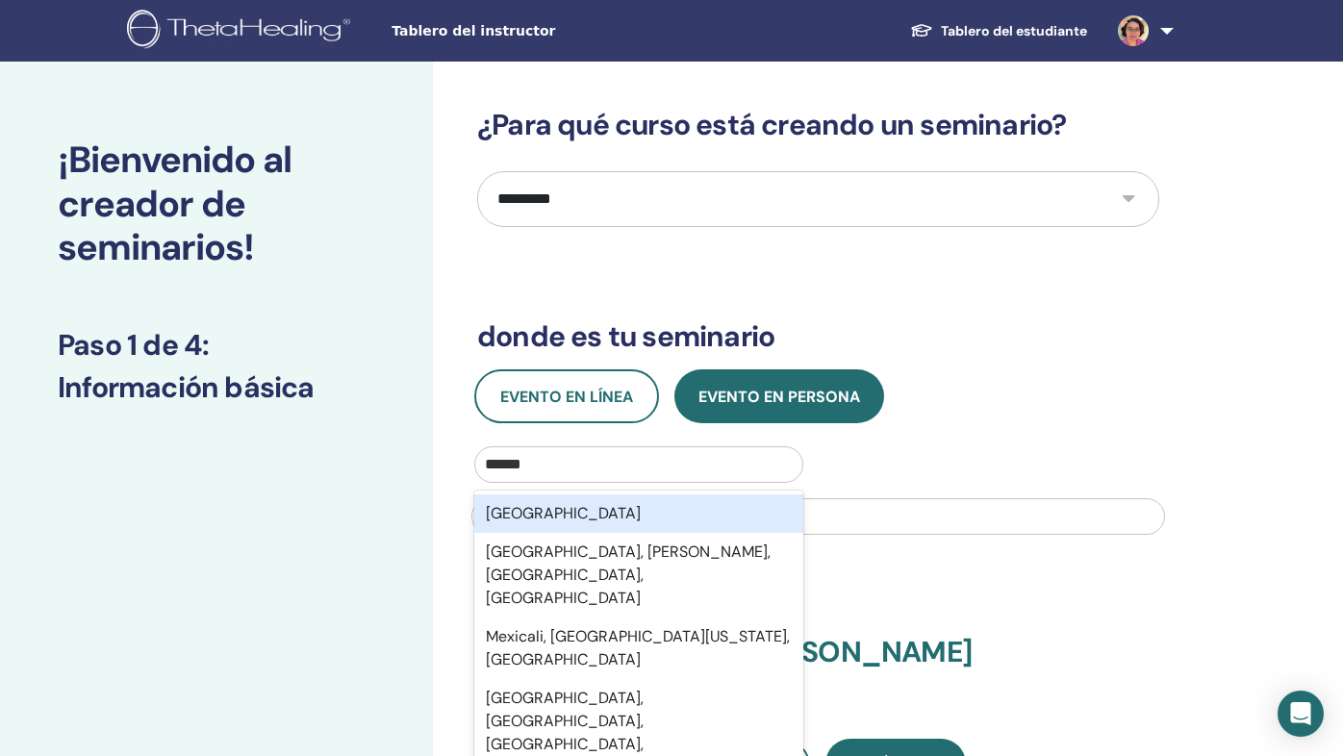
click at [678, 503] on div "Mexico" at bounding box center [638, 513] width 329 height 38
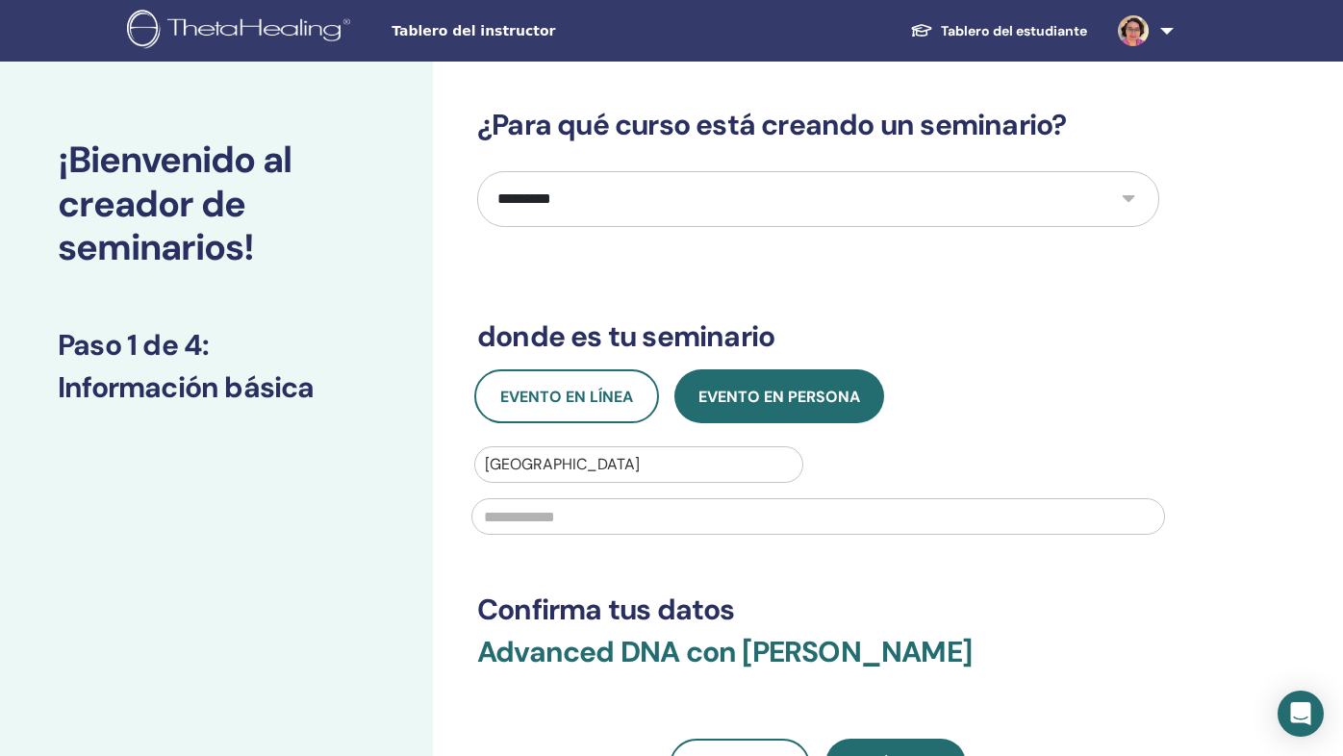
click at [678, 517] on input "text" at bounding box center [818, 516] width 694 height 37
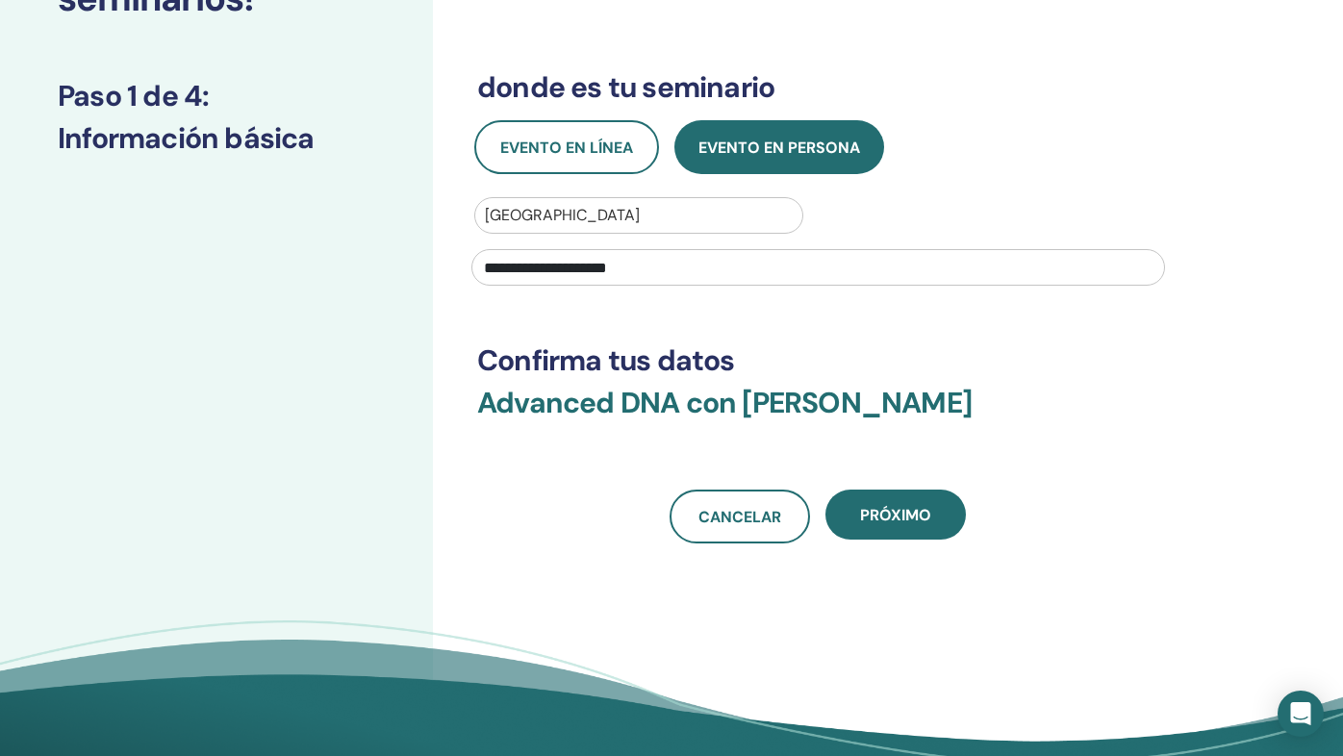
scroll to position [260, 0]
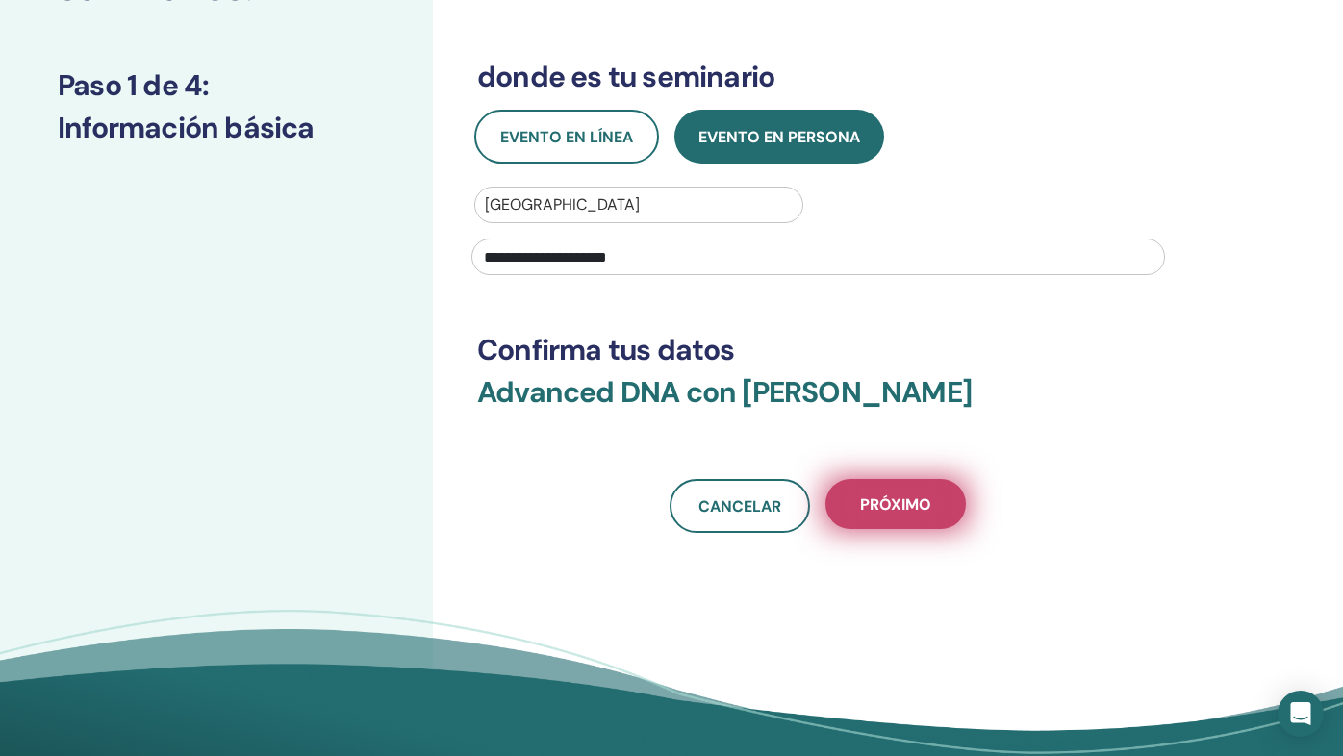
type input "**********"
click at [893, 500] on span "próximo" at bounding box center [895, 504] width 71 height 20
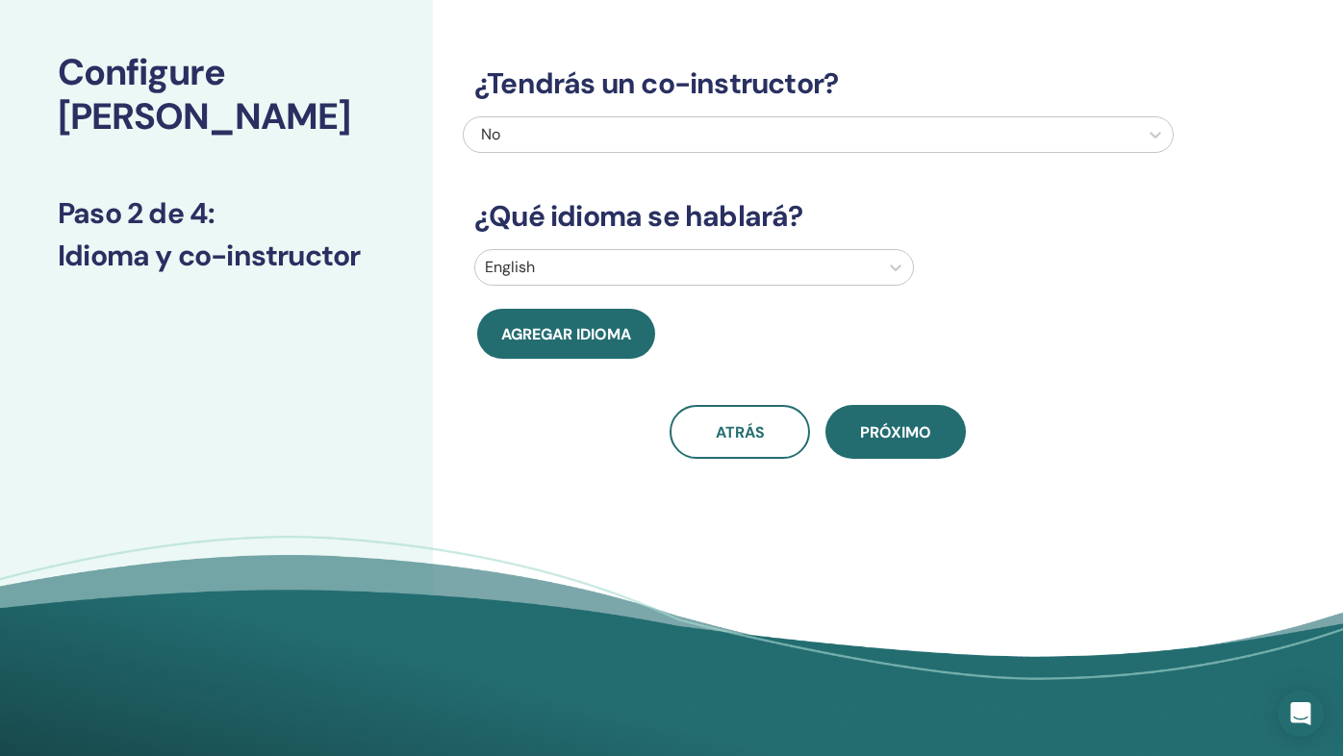
scroll to position [0, 0]
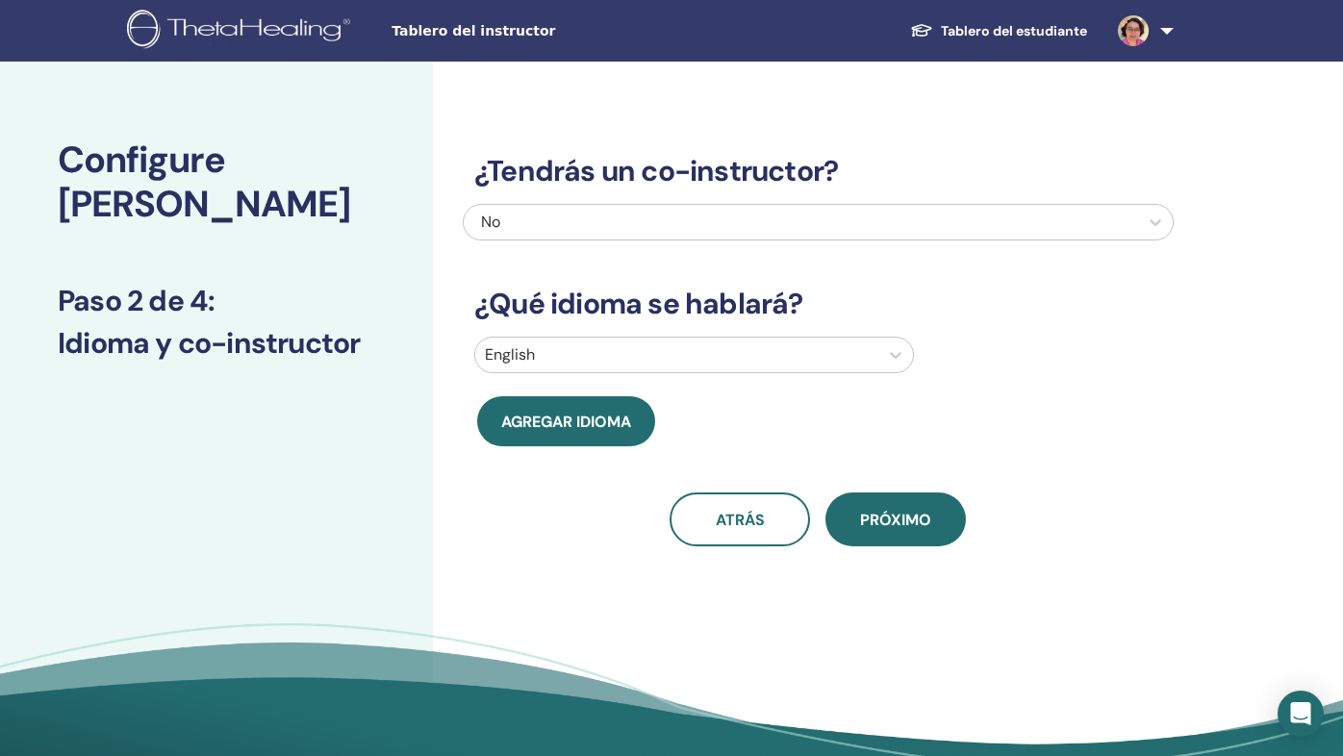
click at [851, 342] on div at bounding box center [677, 355] width 384 height 27
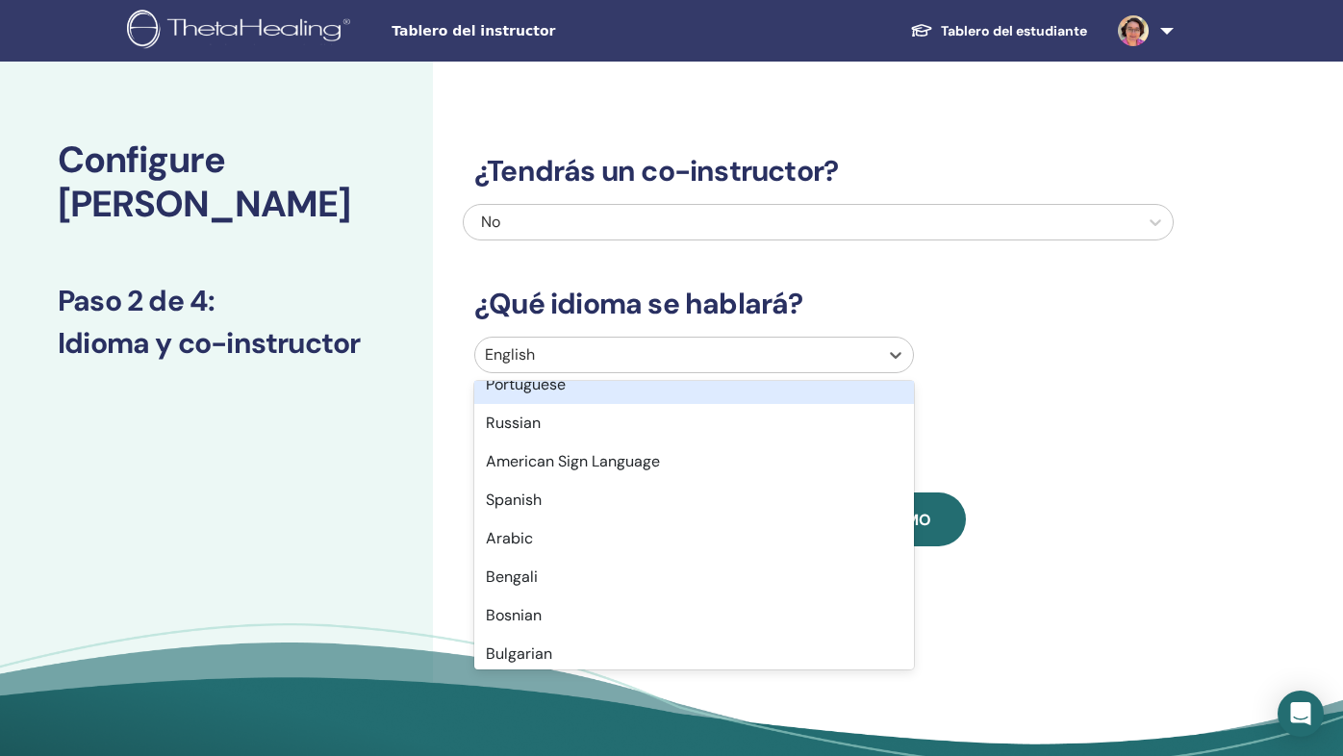
scroll to position [183, 0]
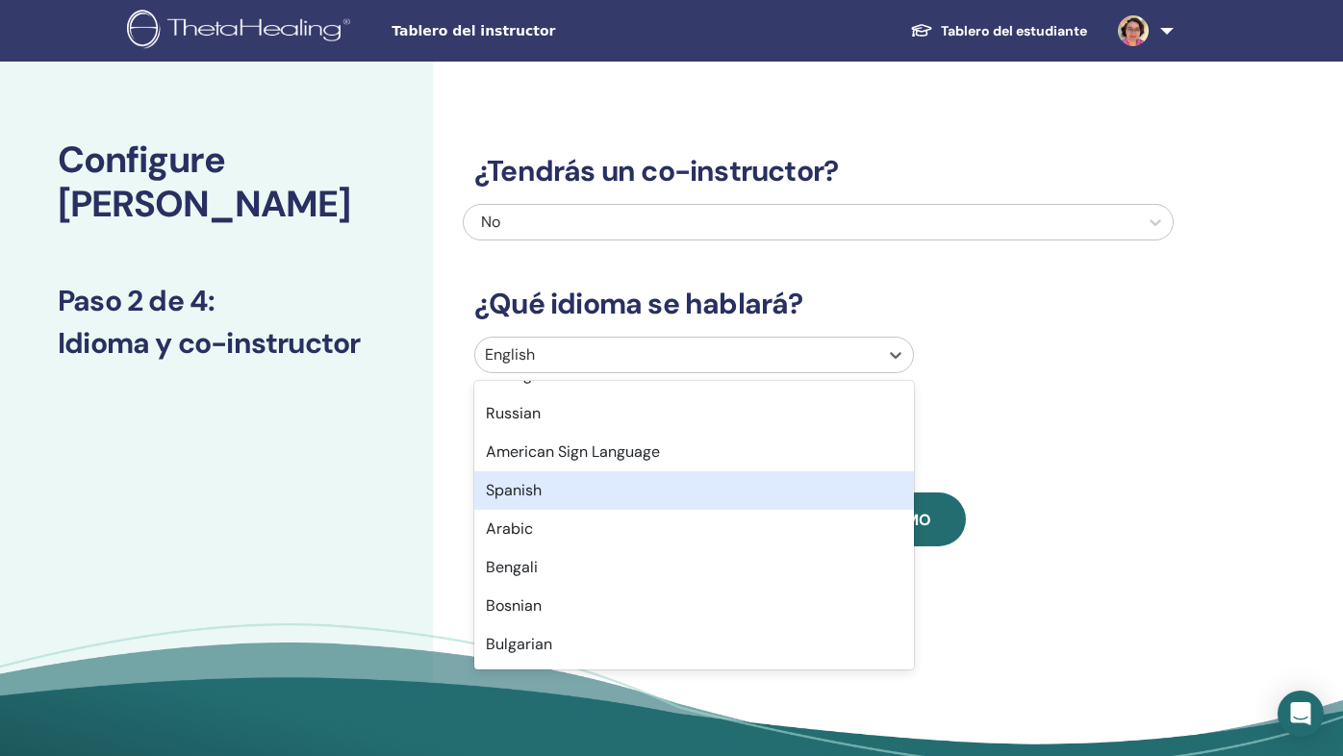
click at [621, 502] on div "Spanish" at bounding box center [694, 490] width 440 height 38
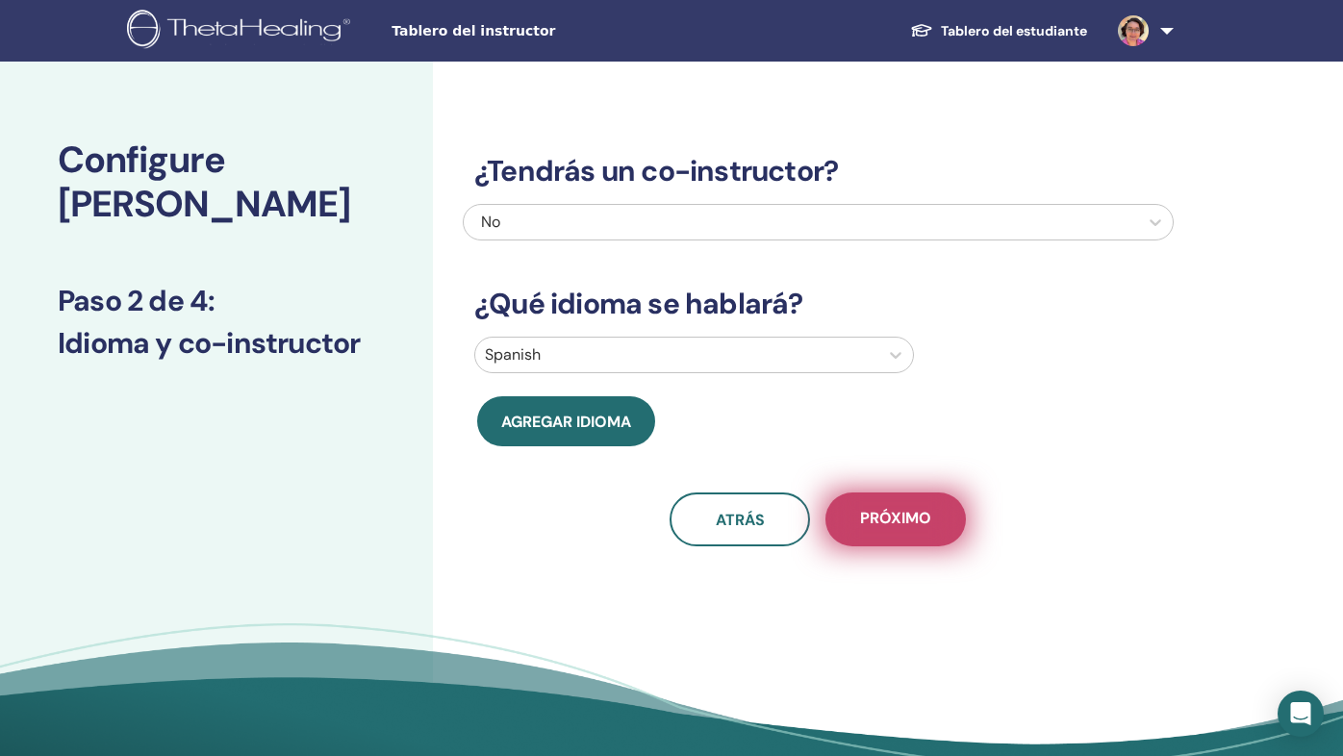
click at [923, 520] on span "próximo" at bounding box center [895, 520] width 71 height 24
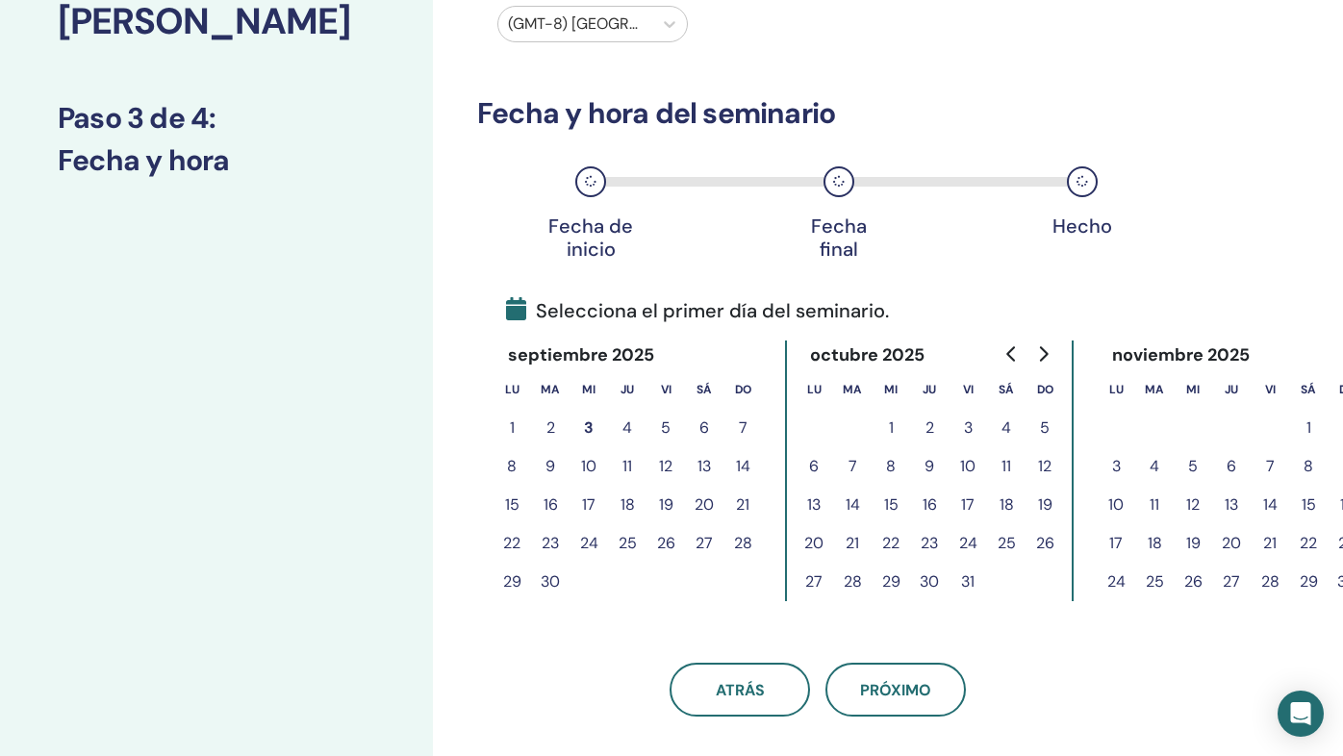
scroll to position [190, 0]
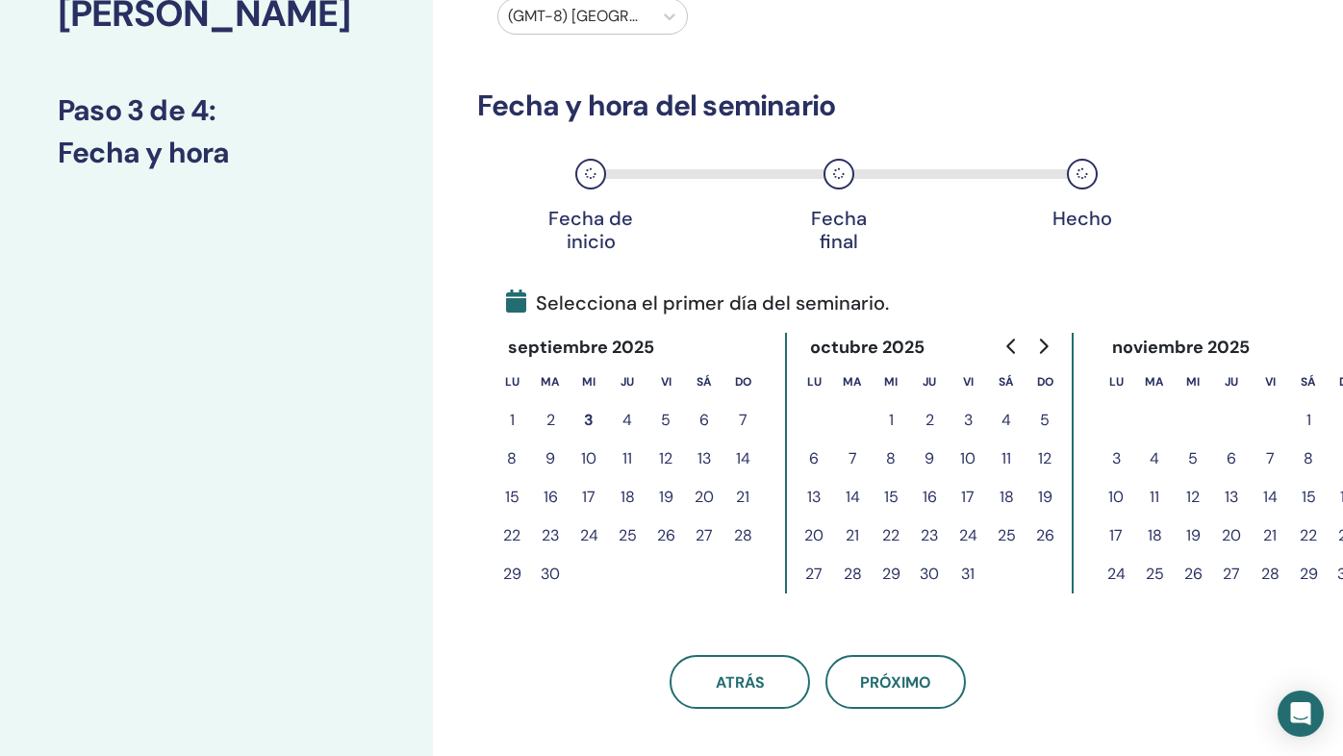
click at [1269, 453] on button "7" at bounding box center [1270, 459] width 38 height 38
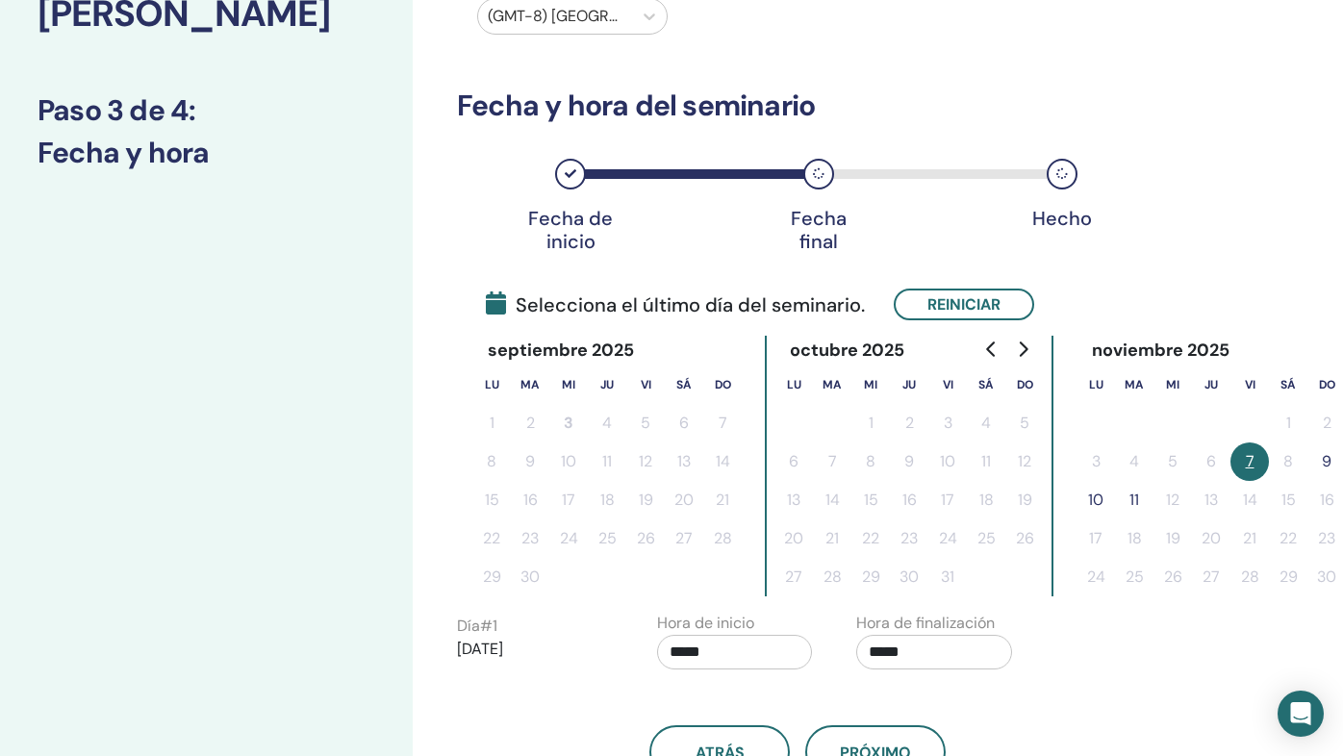
scroll to position [190, 23]
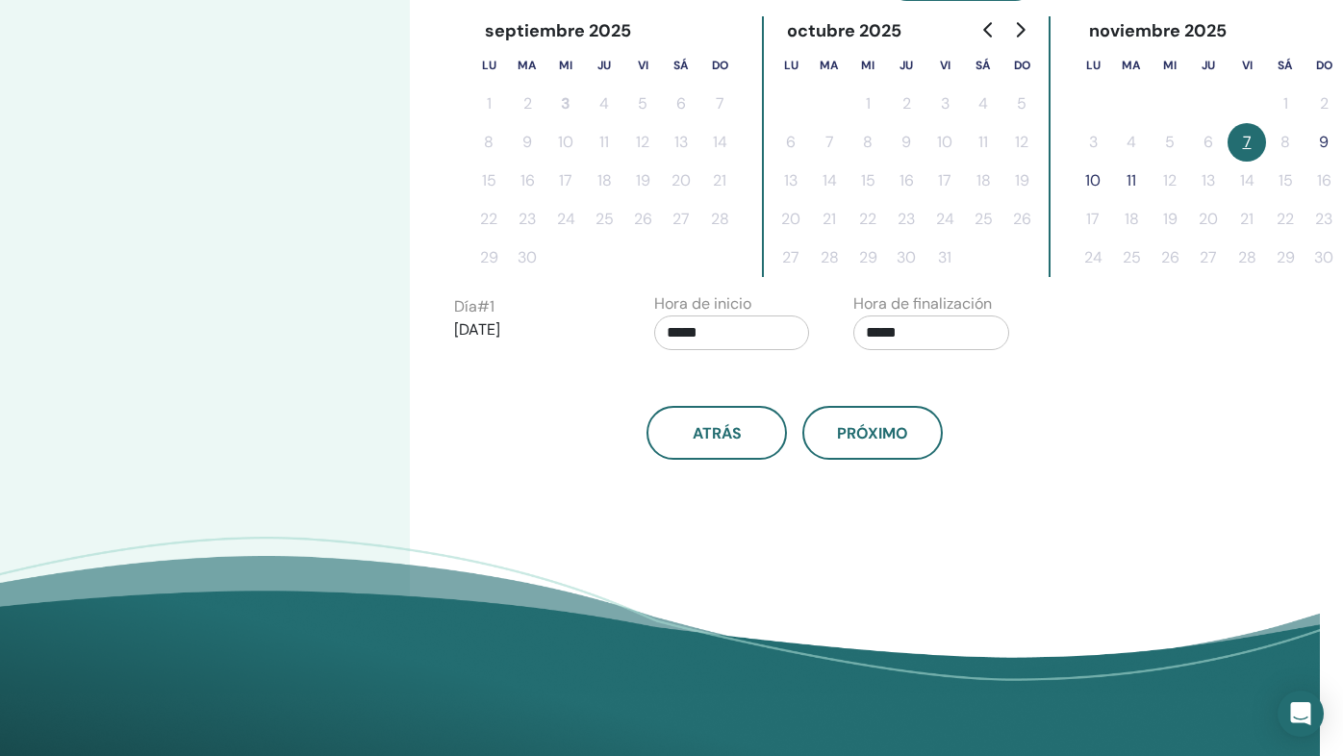
scroll to position [506, 23]
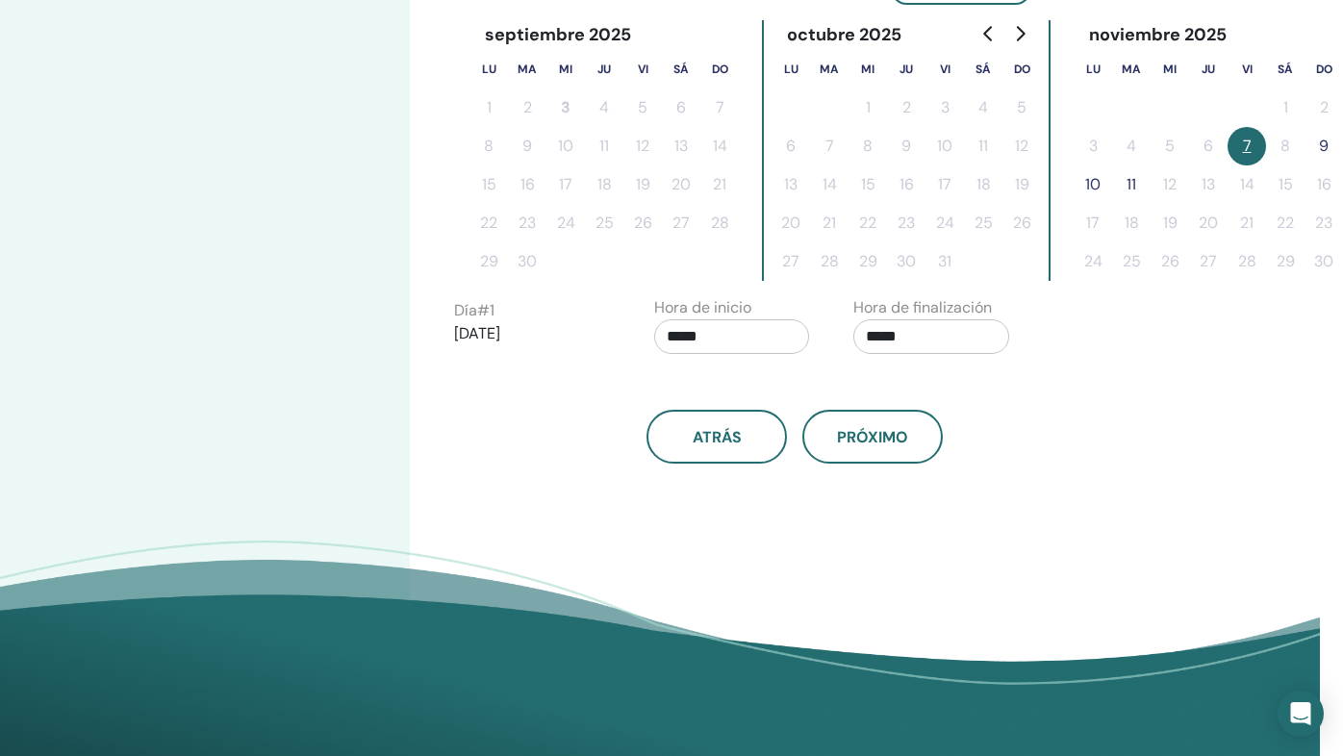
click at [1325, 143] on button "9" at bounding box center [1323, 146] width 38 height 38
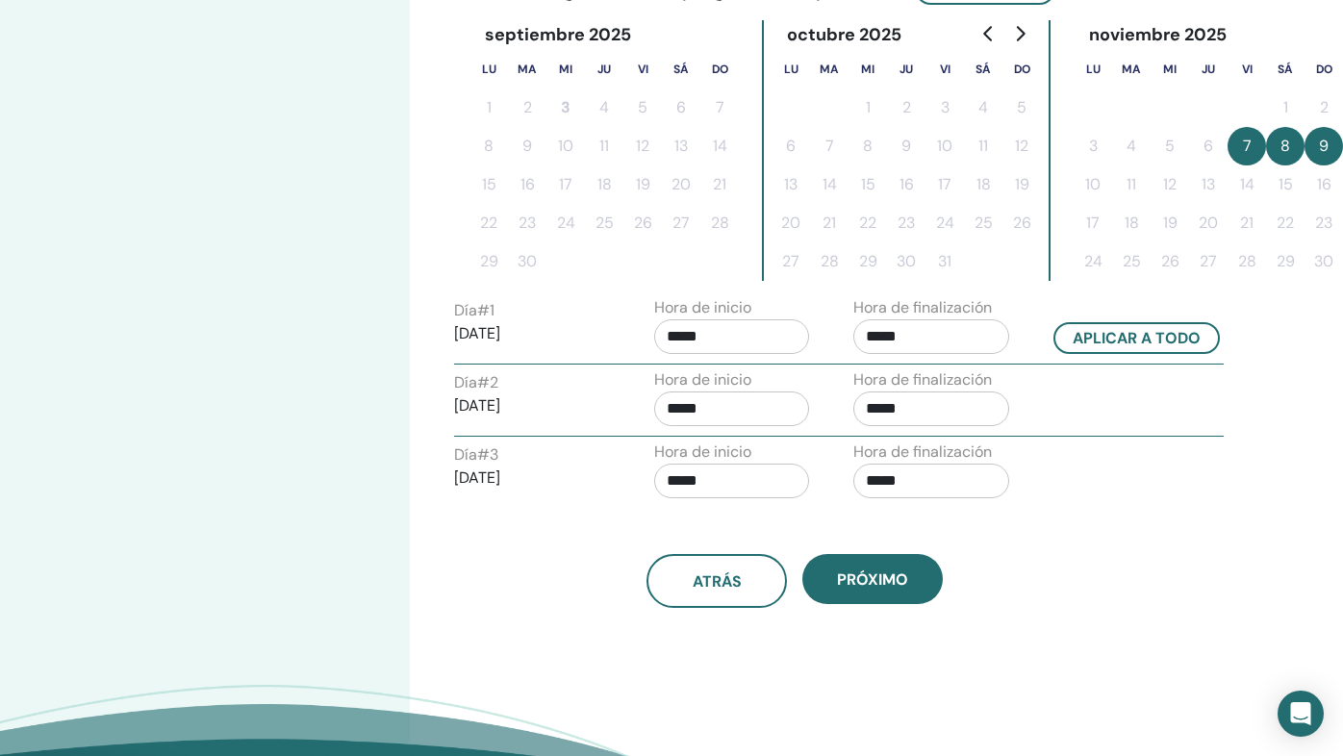
click at [689, 335] on input "*****" at bounding box center [732, 336] width 156 height 35
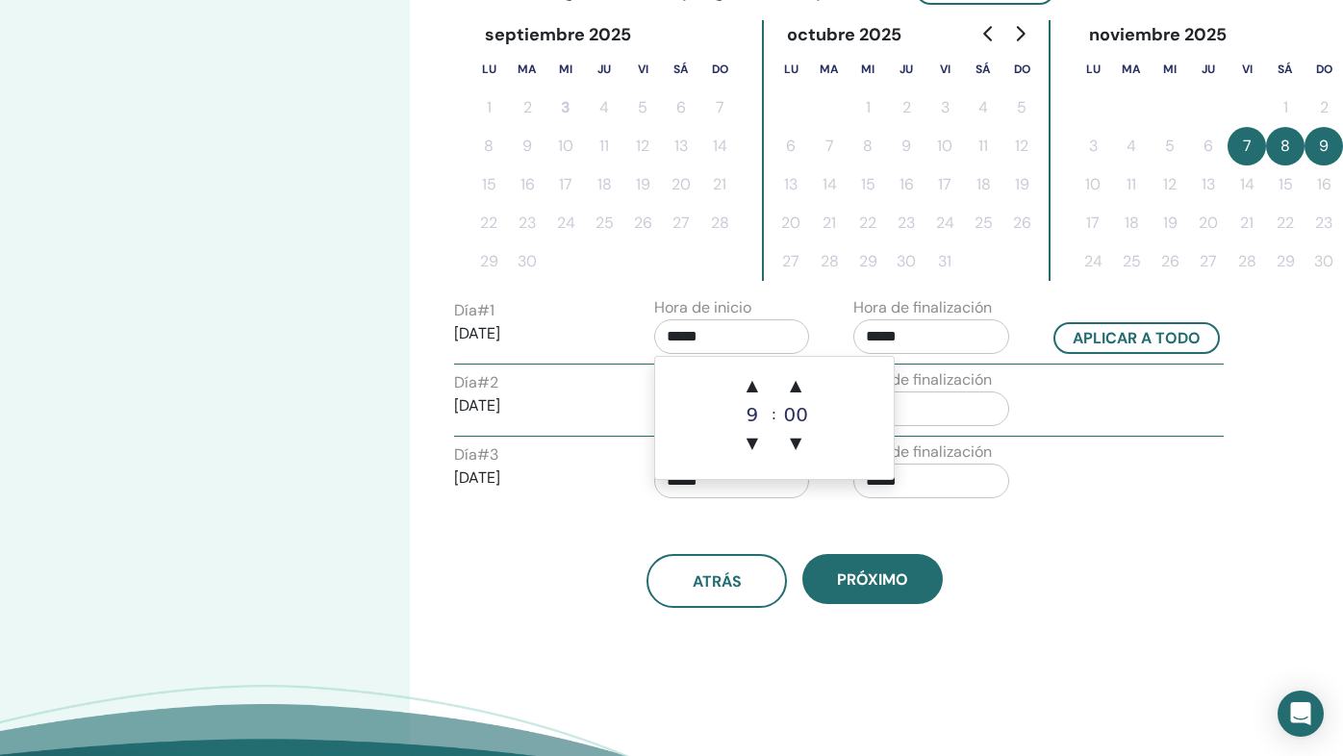
click at [949, 336] on input "*****" at bounding box center [931, 336] width 156 height 35
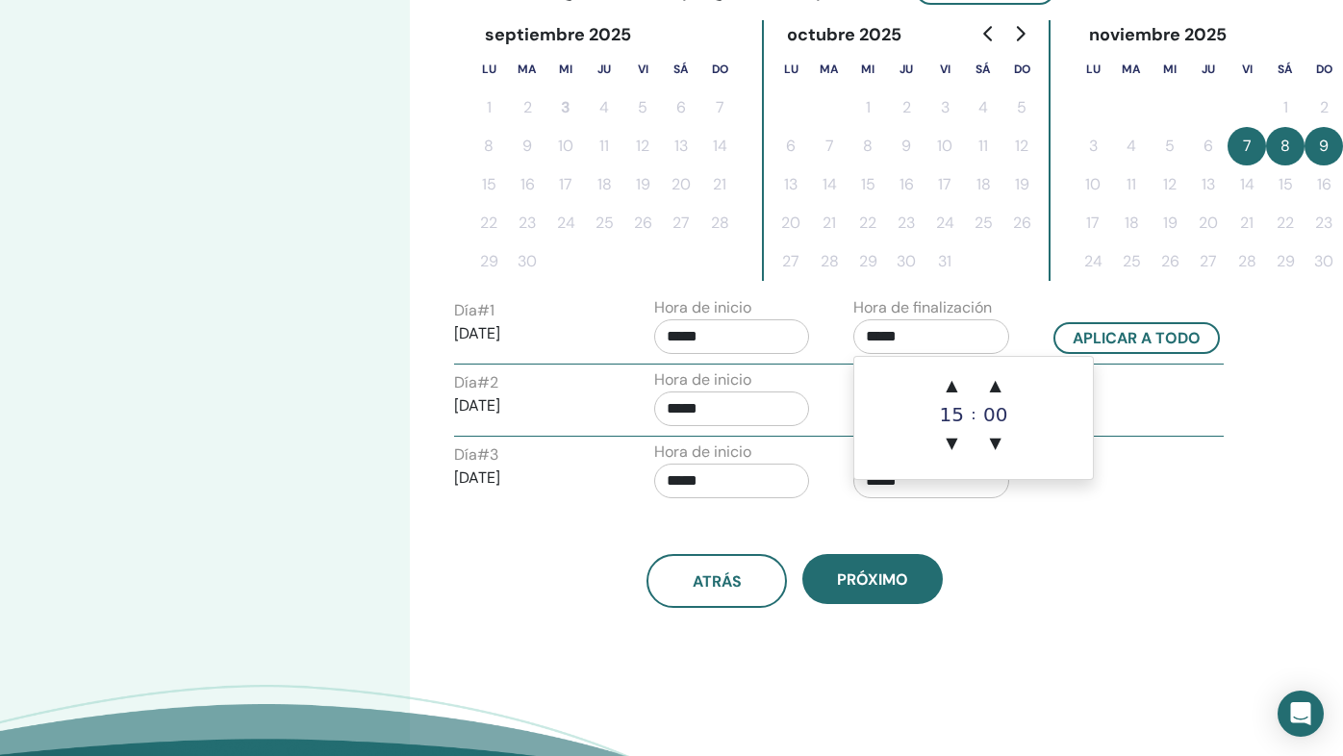
click at [876, 337] on input "*****" at bounding box center [931, 336] width 156 height 35
click at [950, 374] on span "▲" at bounding box center [951, 386] width 38 height 38
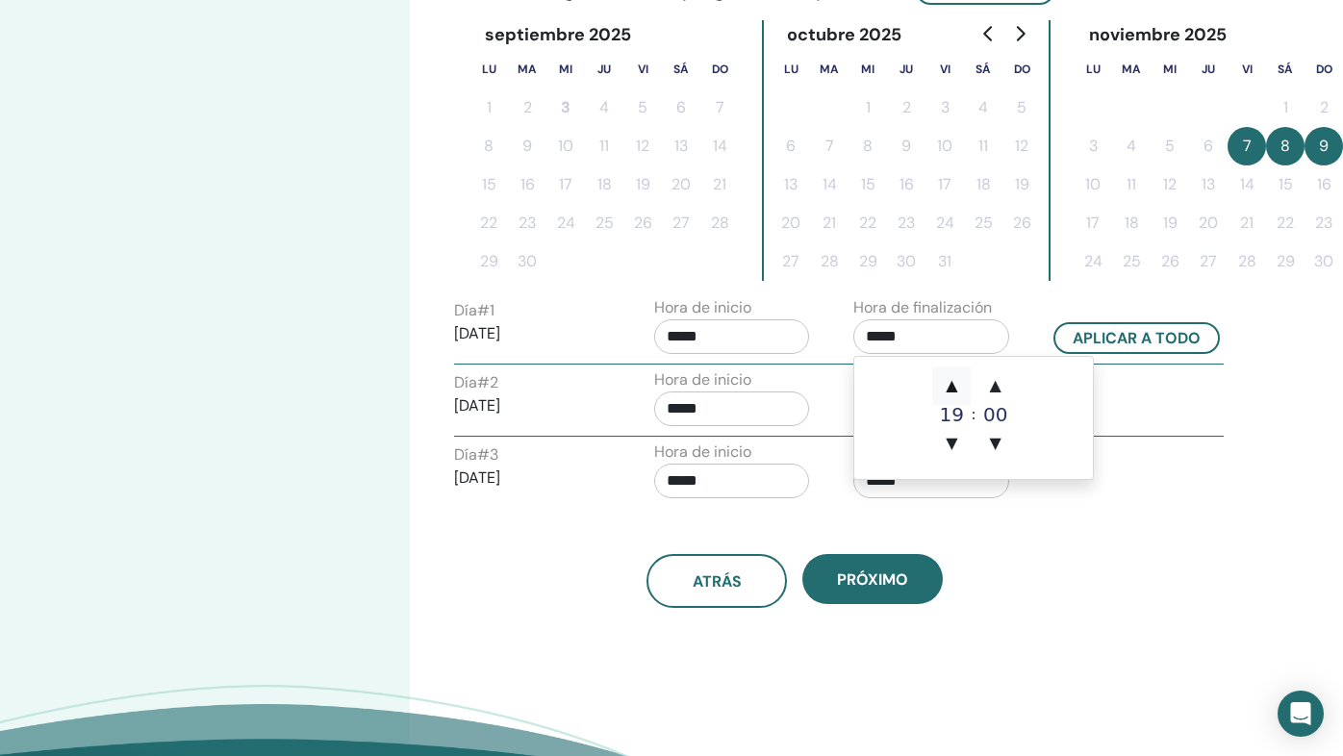
click at [950, 374] on span "▲" at bounding box center [951, 386] width 38 height 38
click at [952, 440] on span "▼" at bounding box center [951, 443] width 38 height 38
click at [1001, 383] on span "▲" at bounding box center [995, 386] width 38 height 38
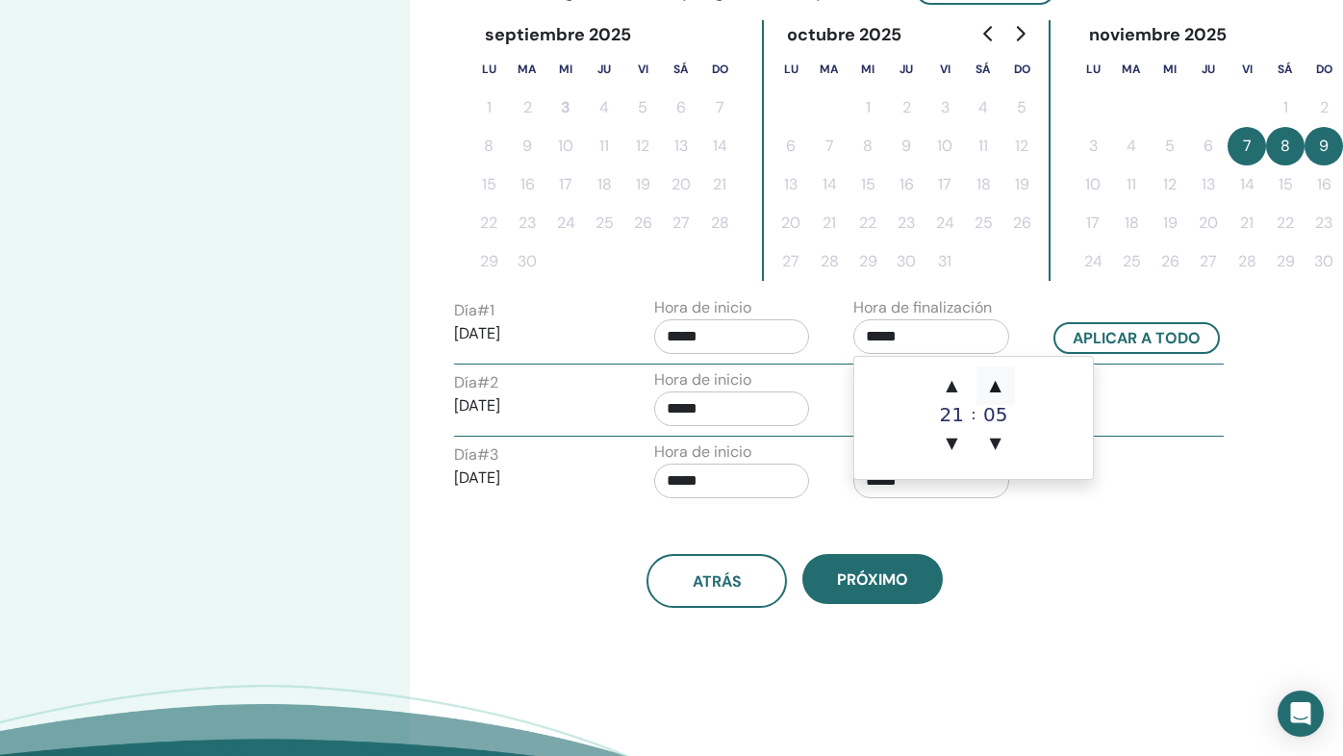
click at [1001, 383] on span "▲" at bounding box center [995, 386] width 38 height 38
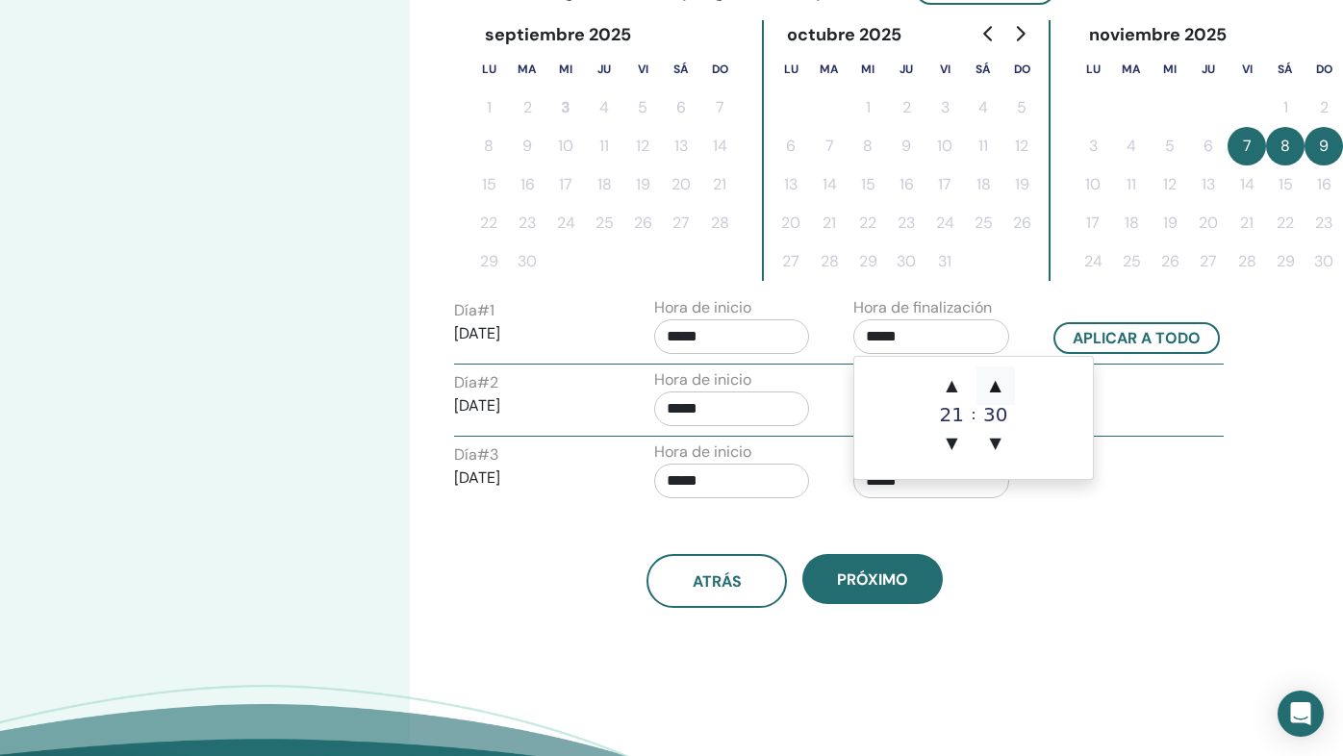
type input "*****"
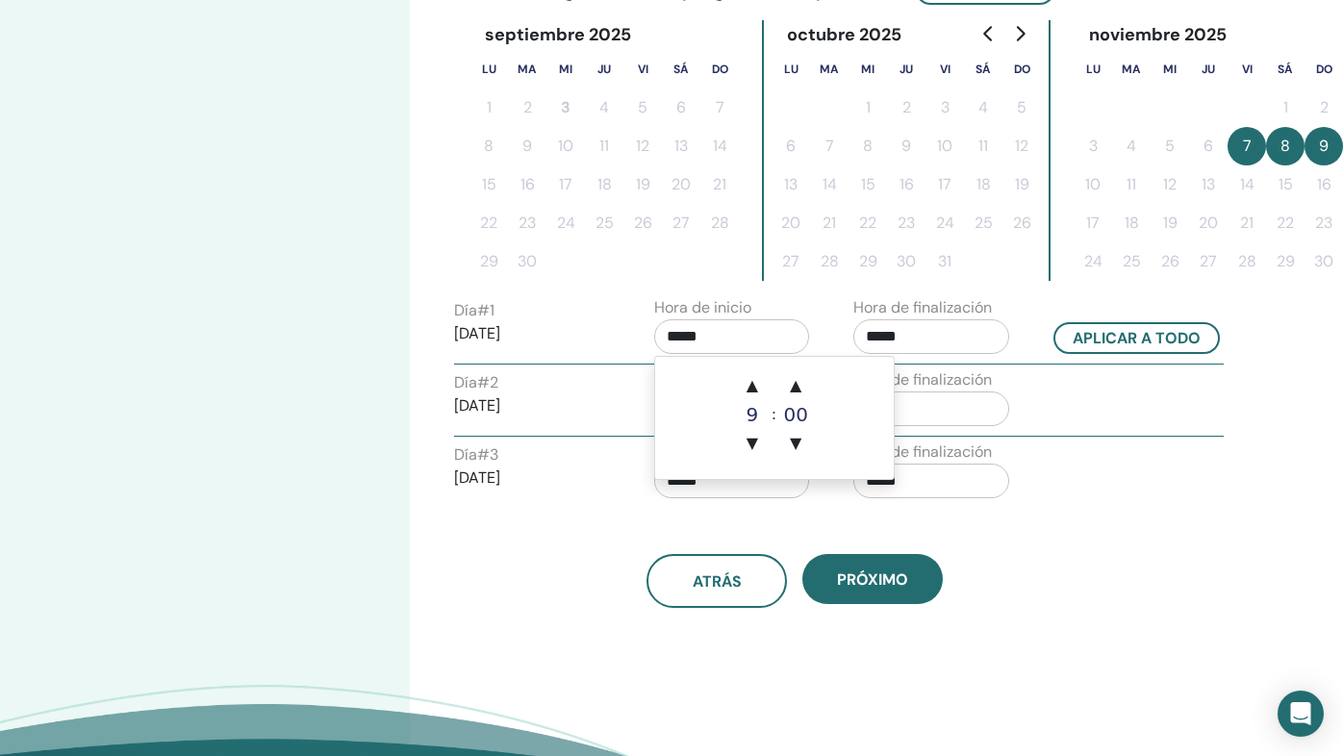
click at [685, 332] on input "*****" at bounding box center [732, 336] width 156 height 35
click at [746, 379] on span "▲" at bounding box center [752, 386] width 38 height 38
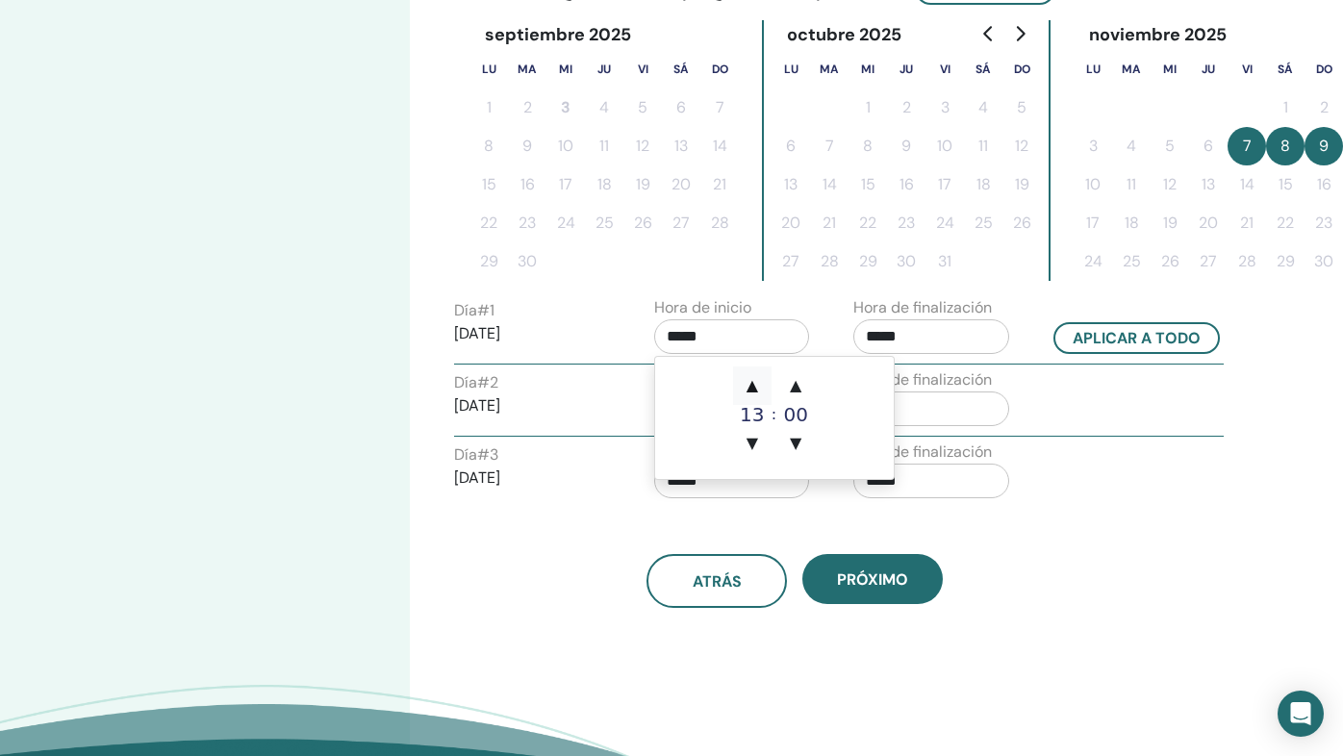
click at [746, 379] on span "▲" at bounding box center [752, 386] width 38 height 38
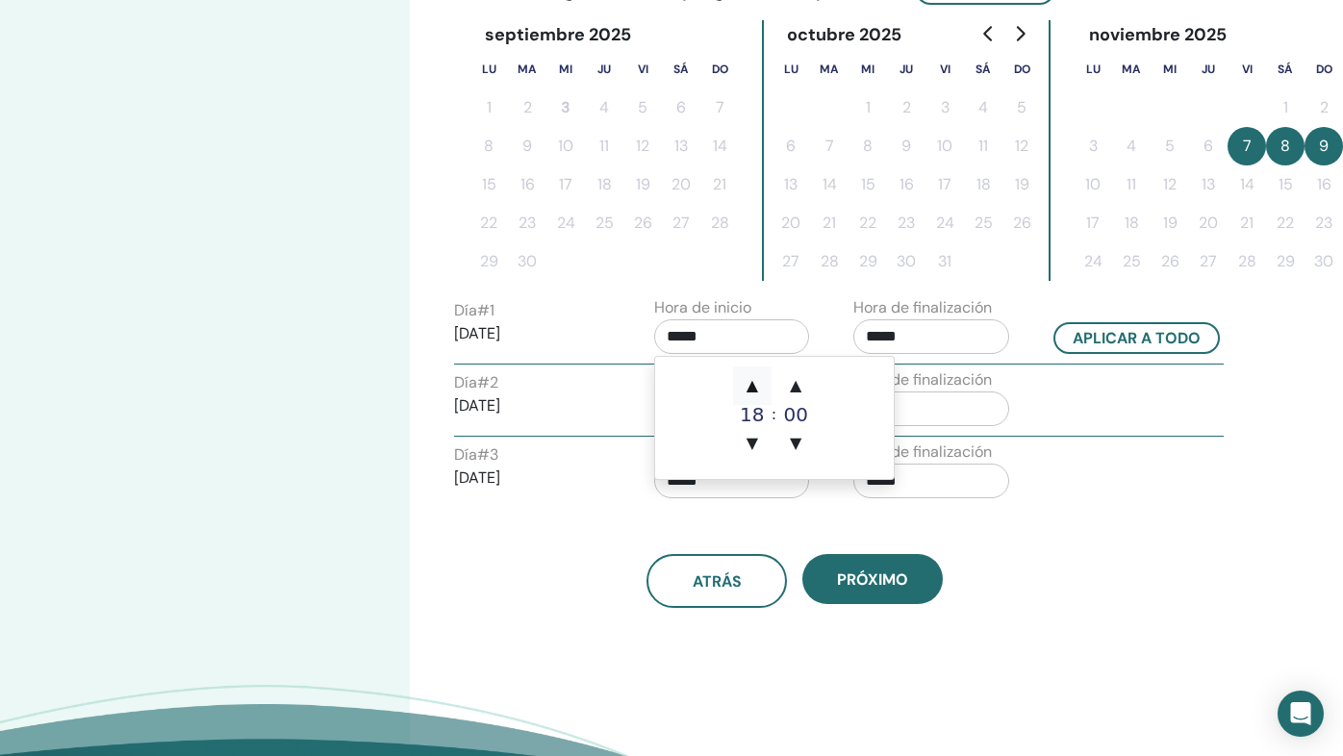
type input "*****"
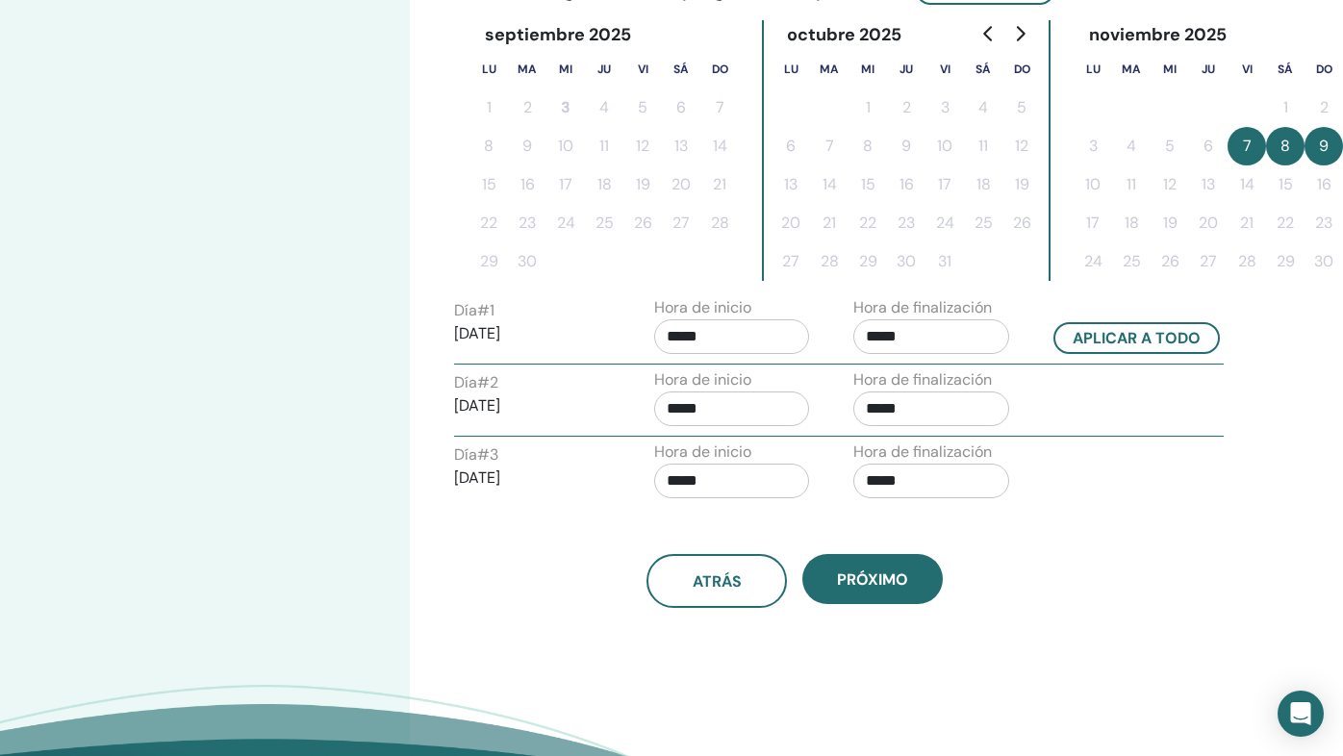
click at [1025, 461] on div "Hora de finalización *****" at bounding box center [939, 474] width 200 height 67
click at [907, 417] on input "*****" at bounding box center [931, 409] width 156 height 35
click at [955, 453] on span "▲" at bounding box center [951, 458] width 38 height 38
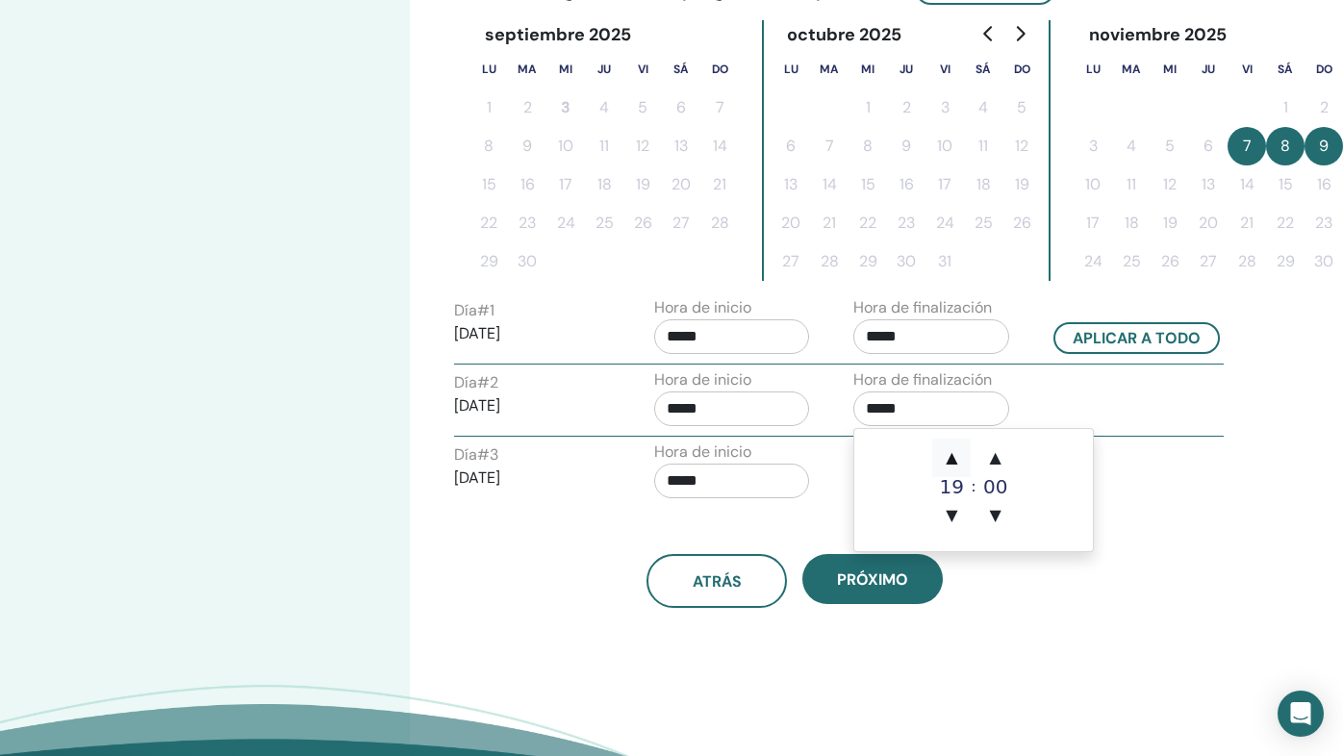
click at [955, 453] on span "▲" at bounding box center [951, 458] width 38 height 38
click at [949, 515] on span "▼" at bounding box center [951, 515] width 38 height 38
type input "*****"
click at [826, 478] on div "Hora de inicio *****" at bounding box center [740, 474] width 200 height 67
click at [905, 473] on input "*****" at bounding box center [931, 481] width 156 height 35
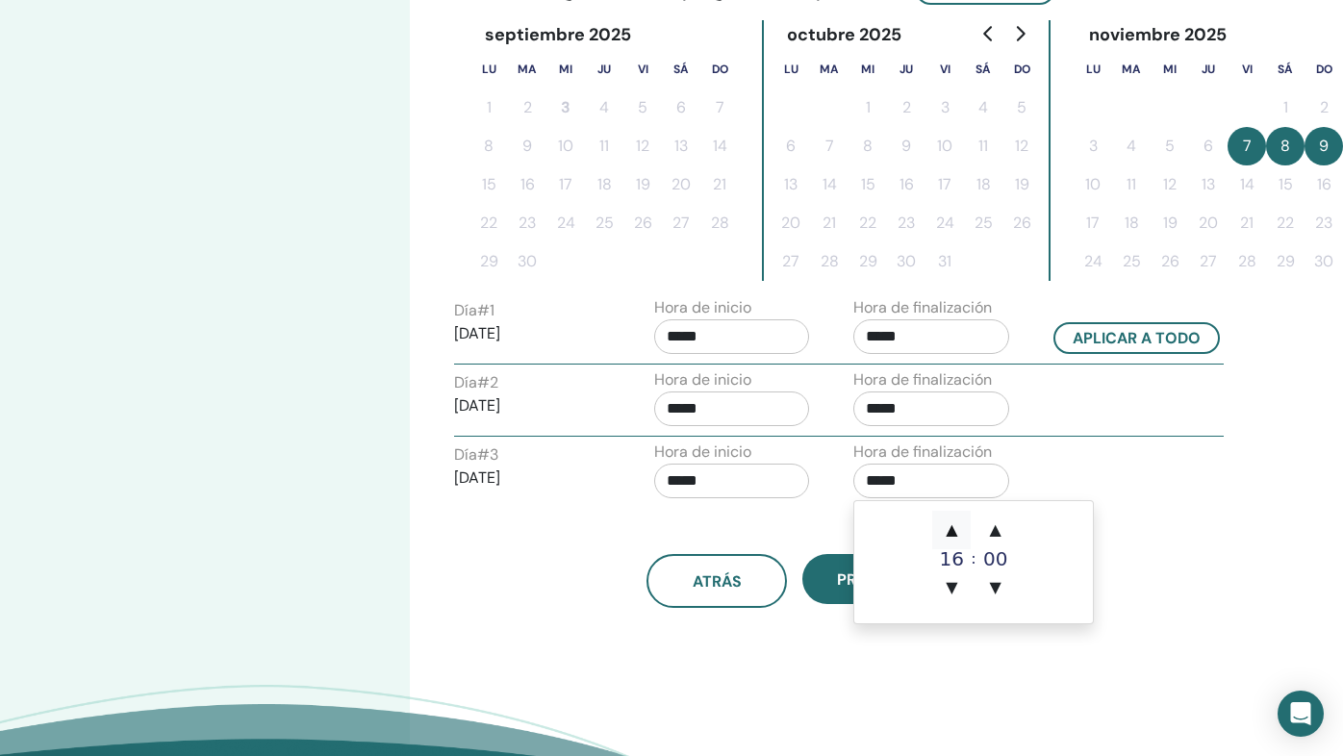
click at [950, 520] on span "▲" at bounding box center [951, 530] width 38 height 38
type input "*****"
click at [831, 539] on div "atrás próximo" at bounding box center [795, 558] width 711 height 100
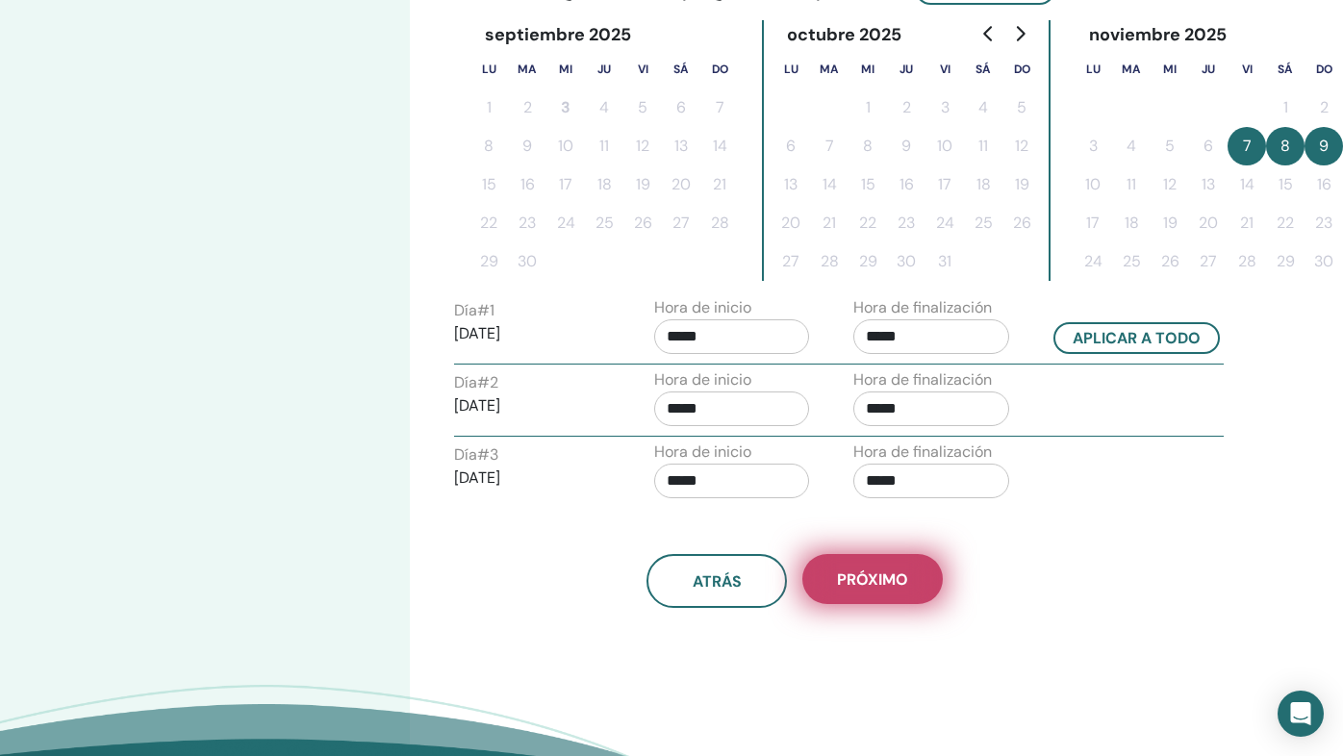
click at [862, 571] on span "próximo" at bounding box center [872, 580] width 71 height 20
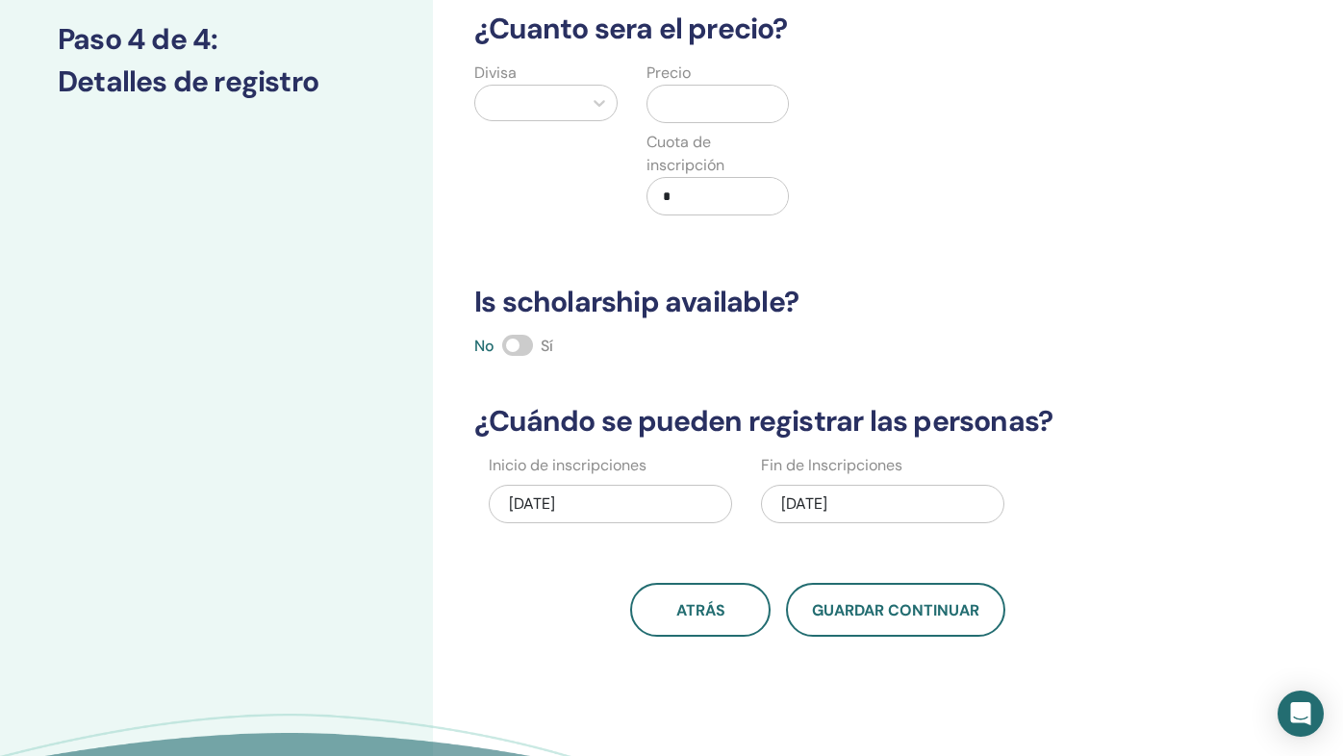
scroll to position [238, 0]
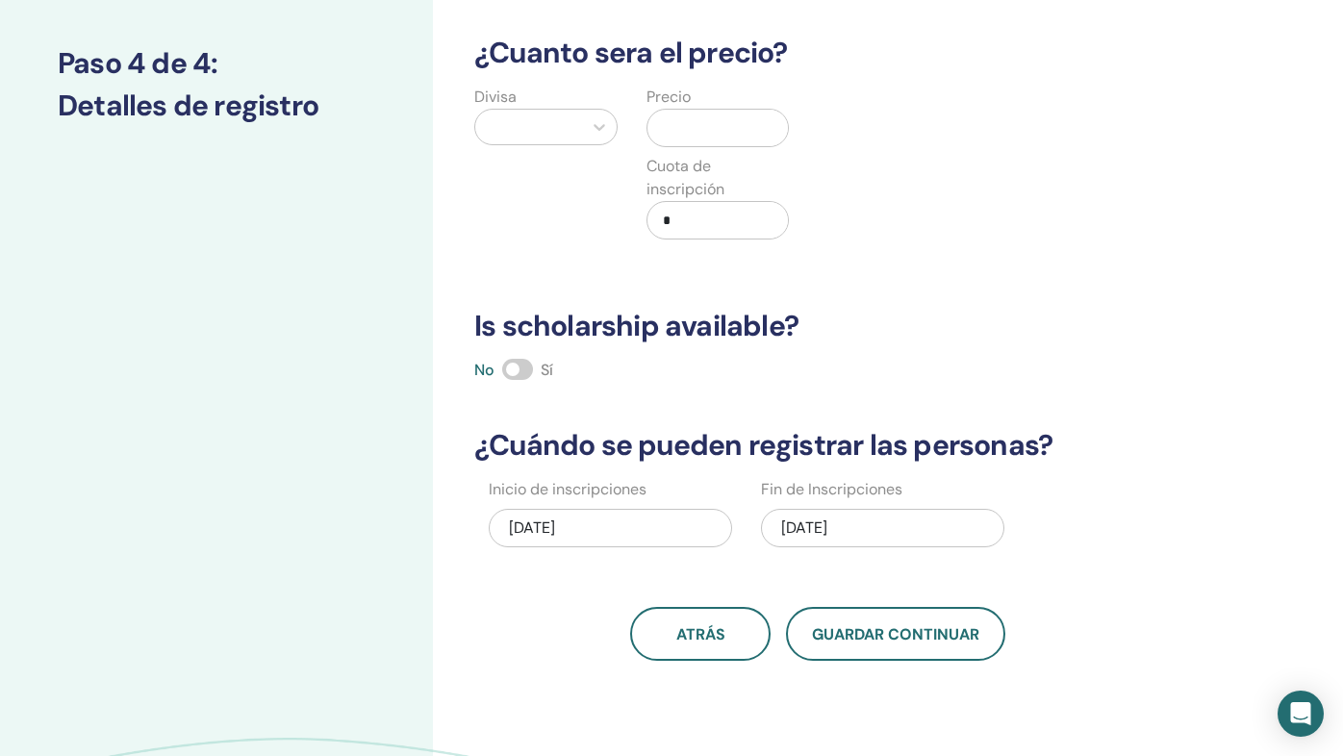
click at [515, 362] on span at bounding box center [517, 369] width 31 height 21
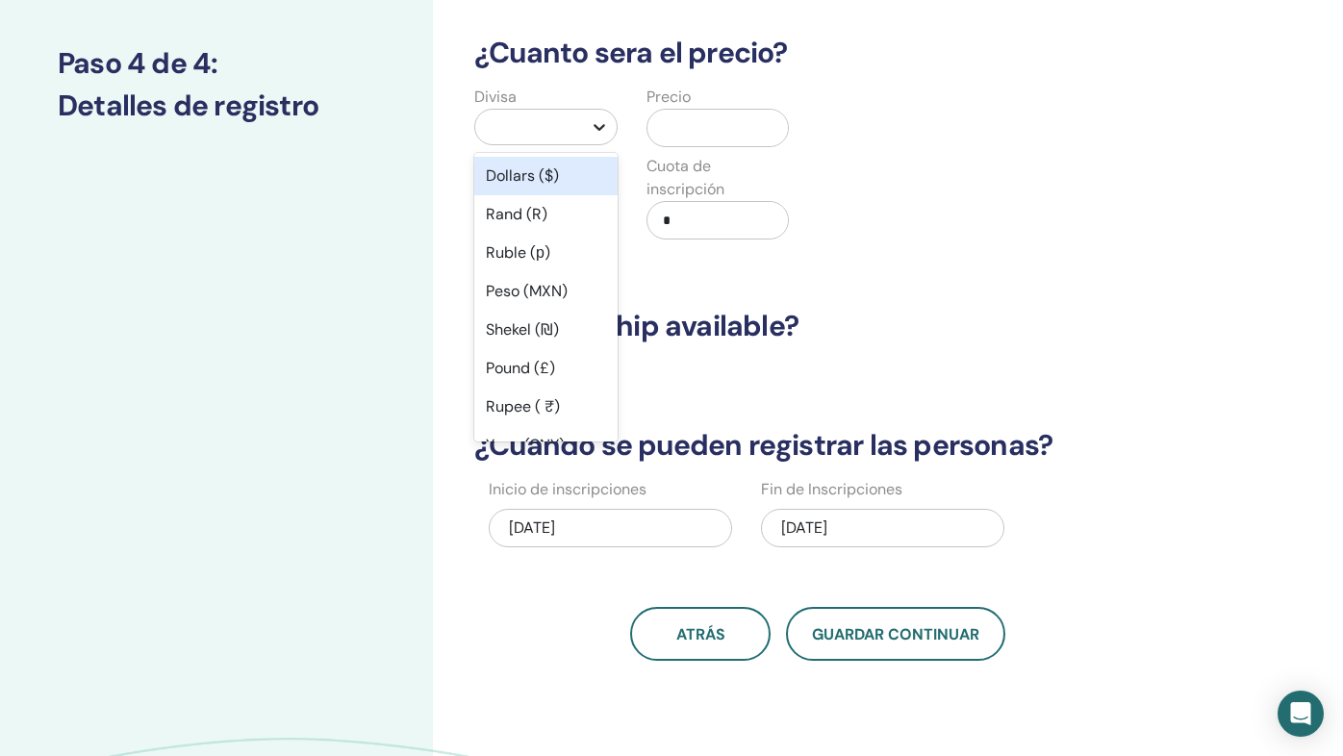
click at [586, 122] on div at bounding box center [599, 127] width 35 height 35
click at [534, 280] on div "Peso (MXN)" at bounding box center [545, 291] width 143 height 38
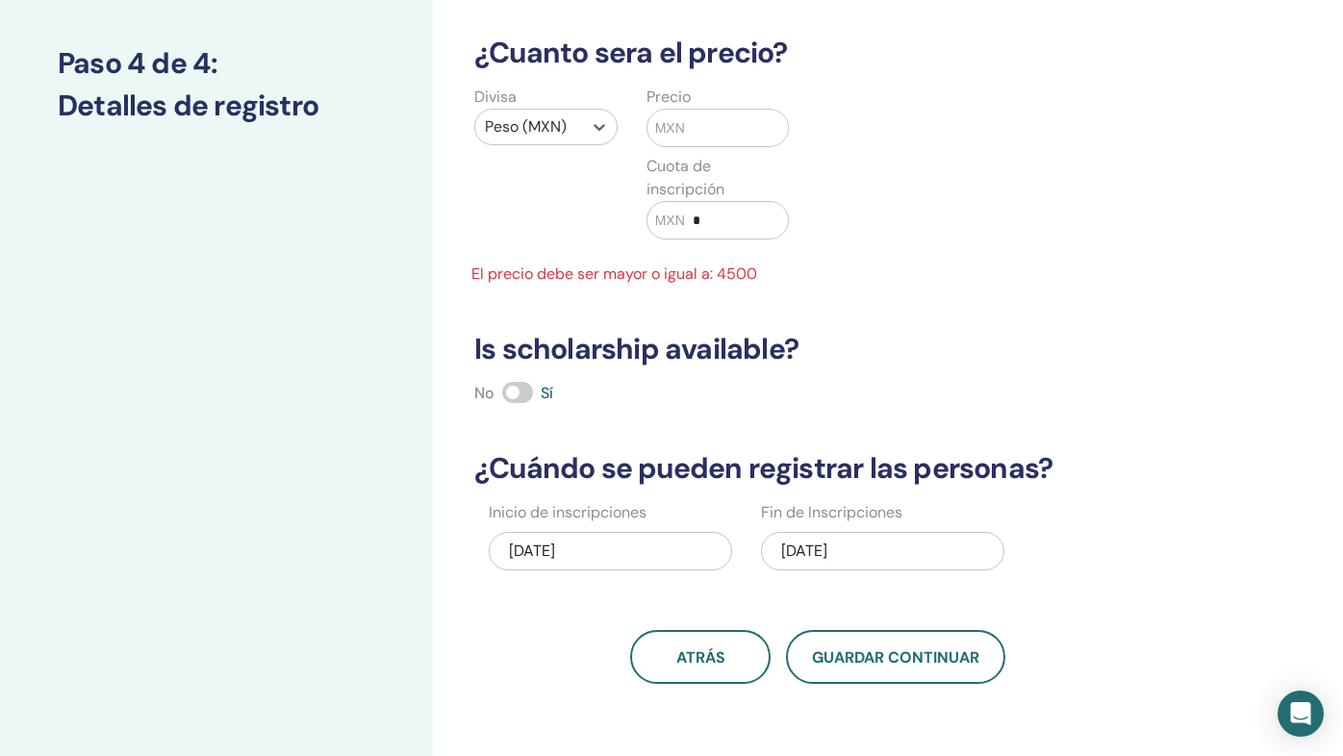
click at [696, 133] on input "text" at bounding box center [737, 128] width 104 height 37
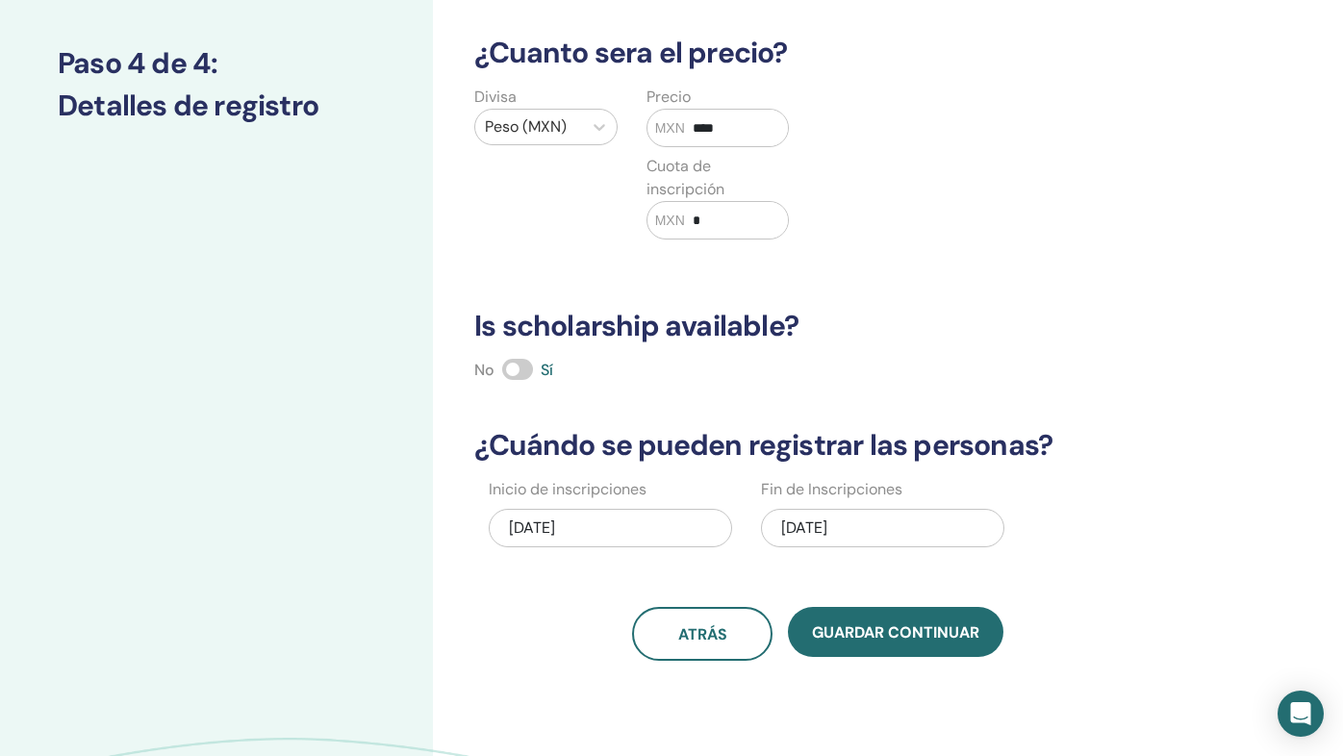
type input "****"
click at [735, 220] on input "*" at bounding box center [737, 220] width 104 height 37
type input "*"
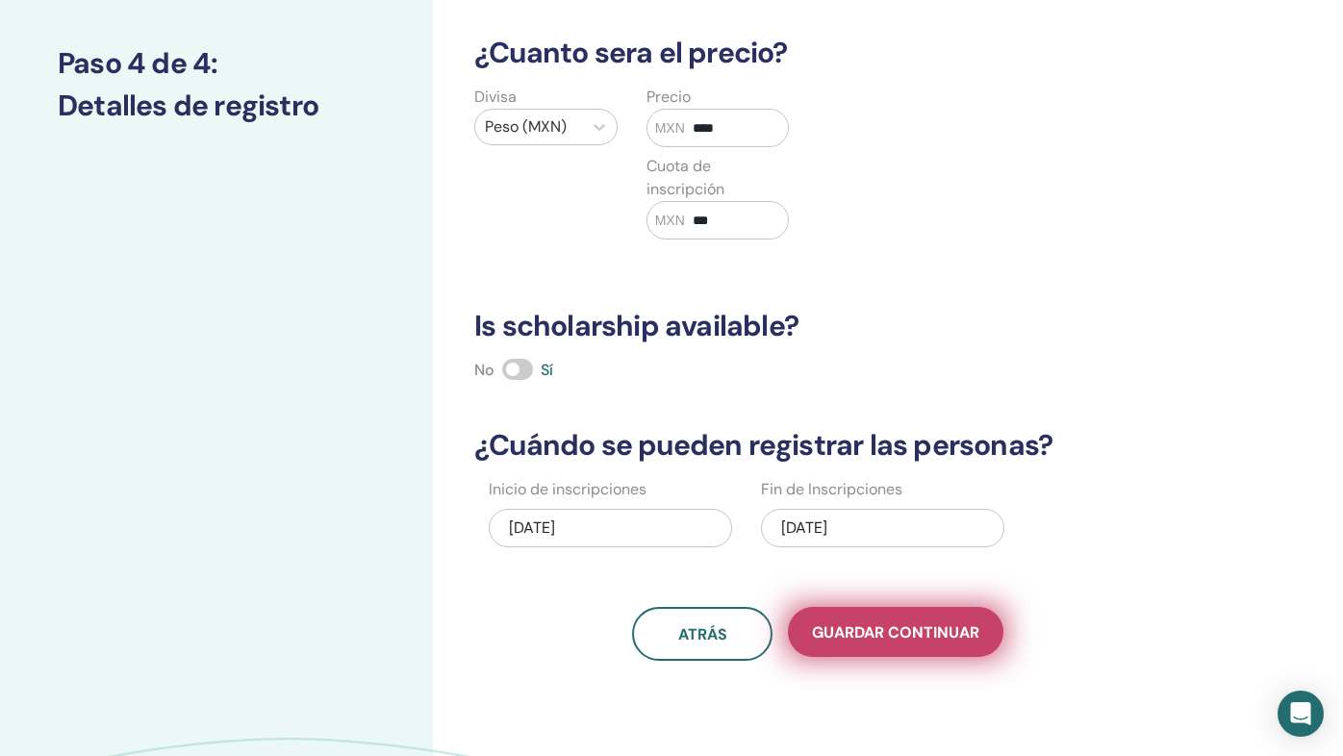
type input "***"
click at [863, 629] on span "Guardar Continuar" at bounding box center [895, 632] width 167 height 20
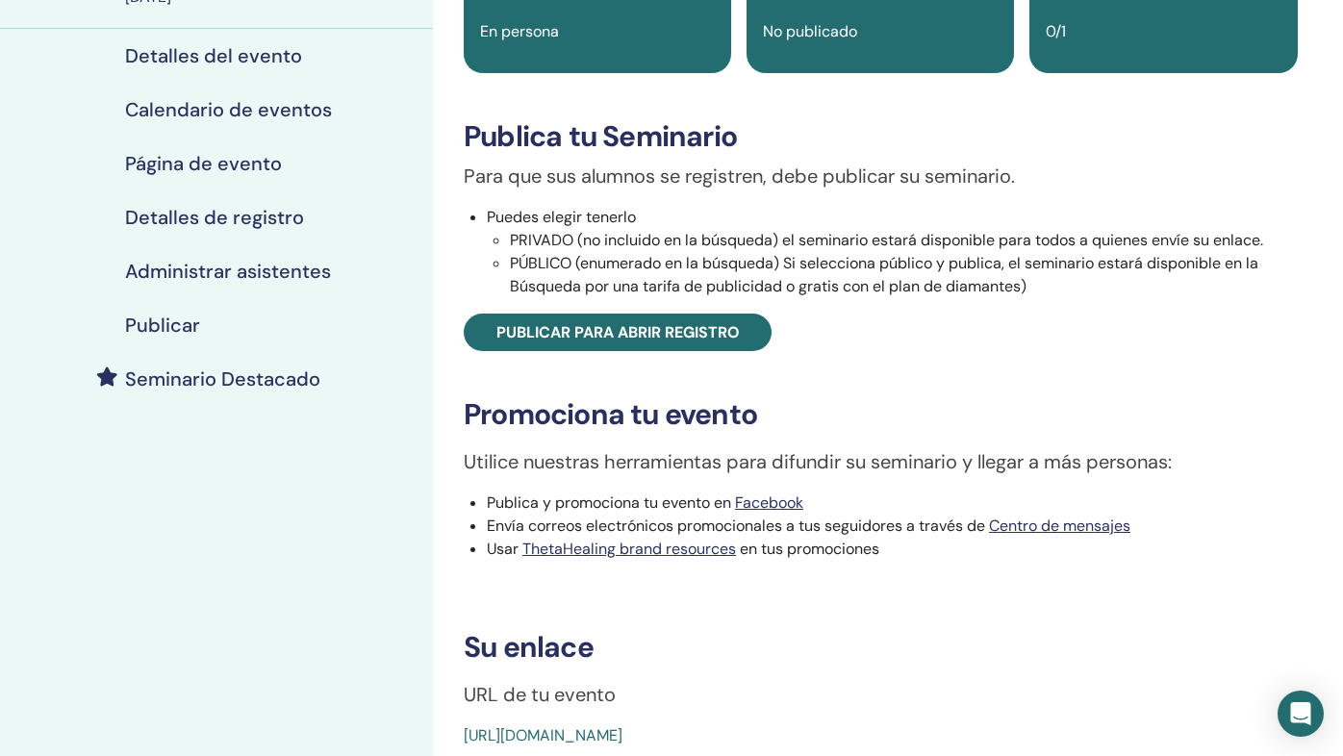
scroll to position [207, 0]
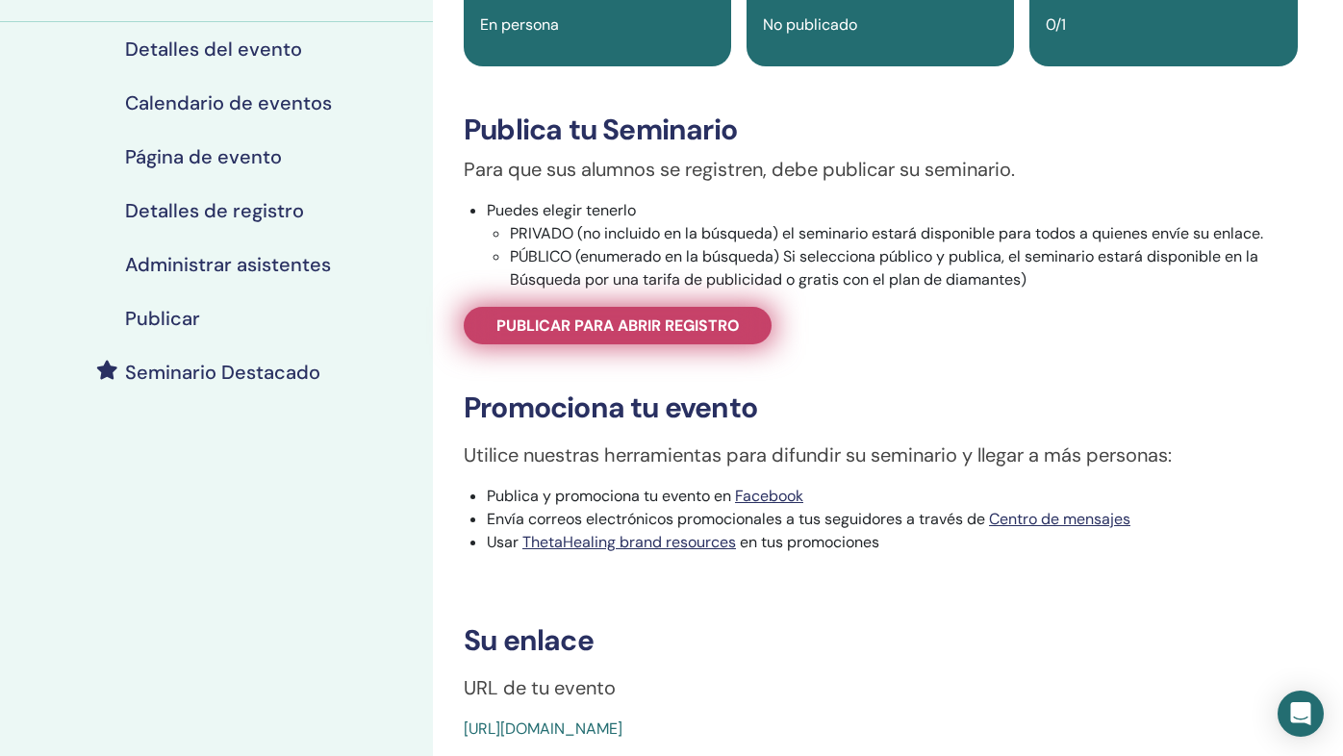
click at [733, 335] on span "Publicar para abrir registro" at bounding box center [617, 326] width 243 height 20
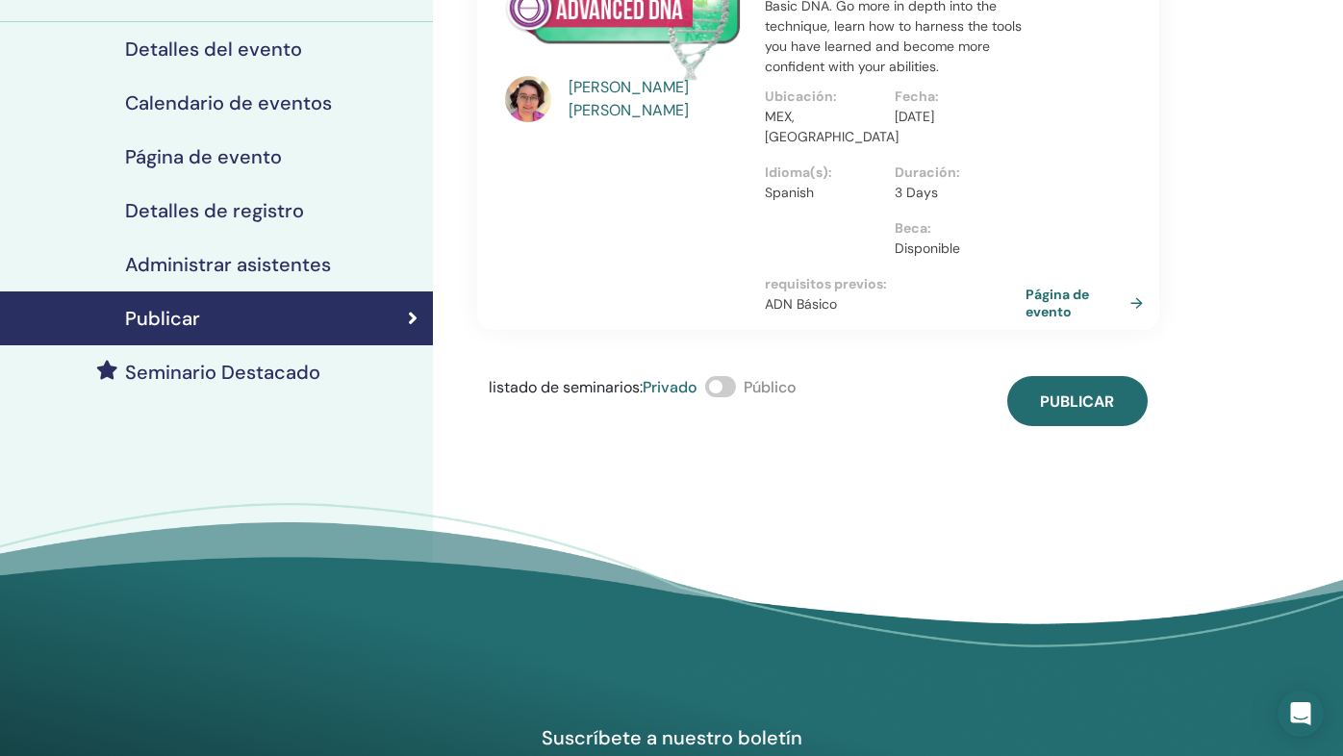
click at [724, 381] on span at bounding box center [720, 386] width 31 height 21
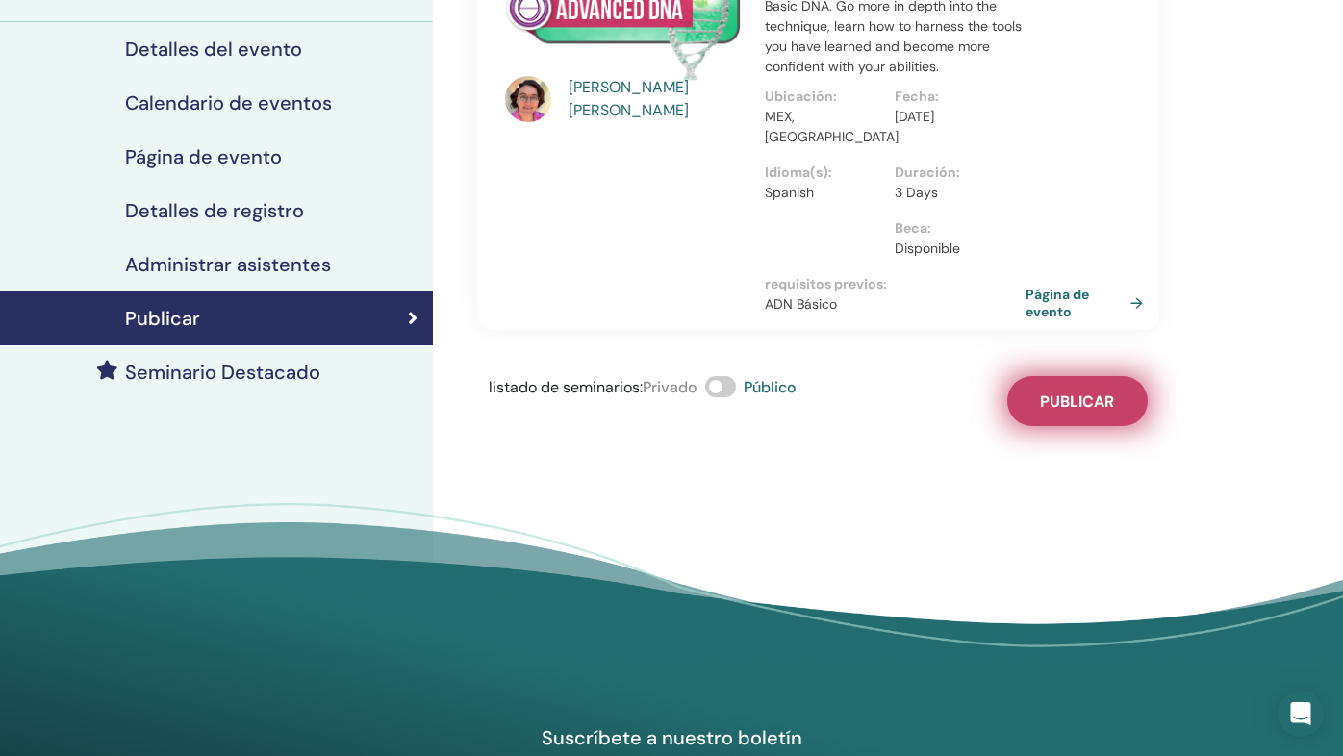
click at [1079, 399] on span "Publicar" at bounding box center [1077, 402] width 74 height 20
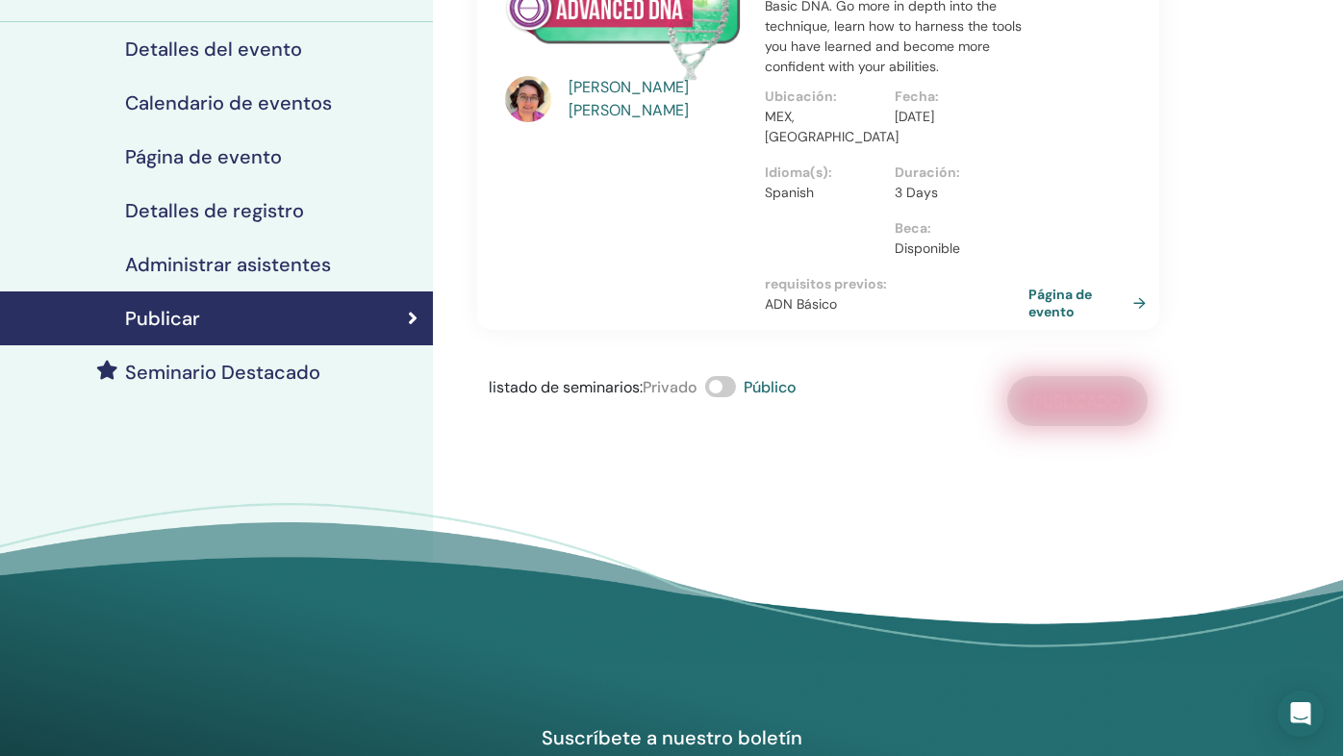
click at [1056, 301] on link "Página de evento" at bounding box center [1090, 303] width 125 height 35
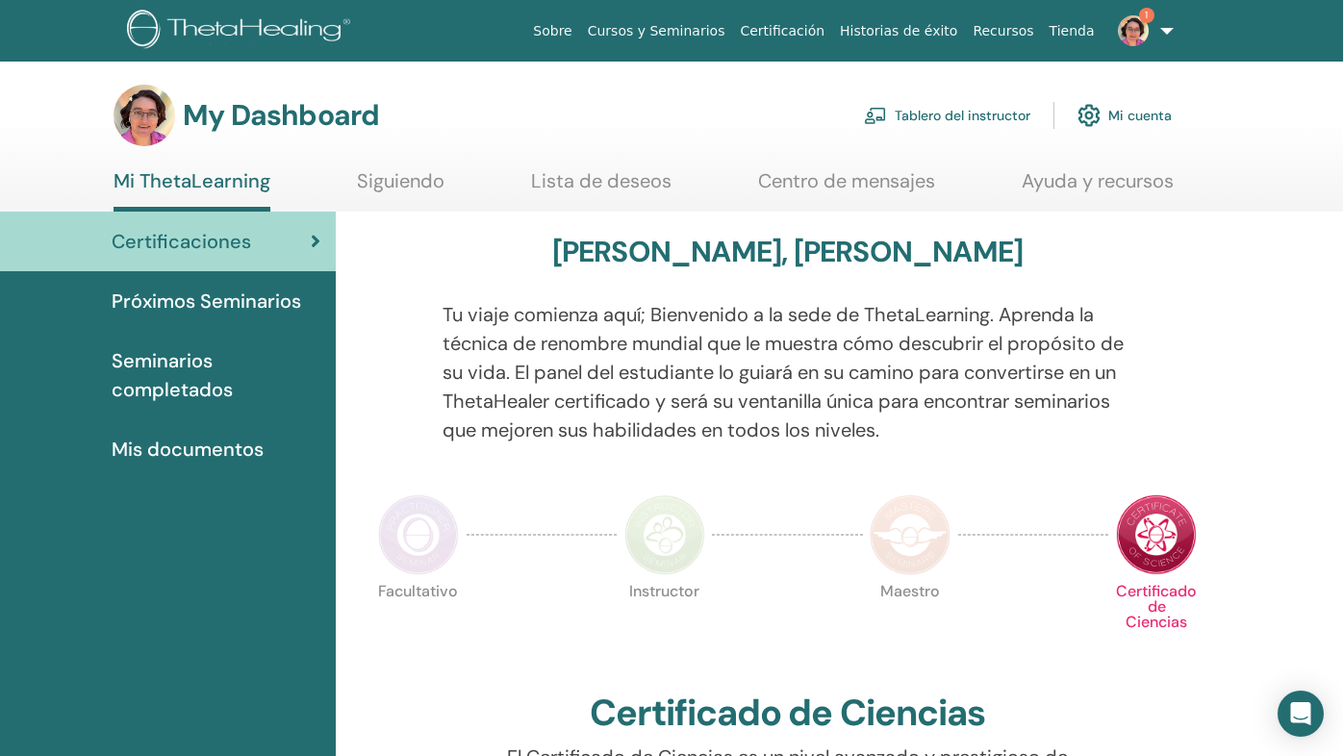
click at [276, 294] on span "Próximos Seminarios" at bounding box center [207, 301] width 190 height 29
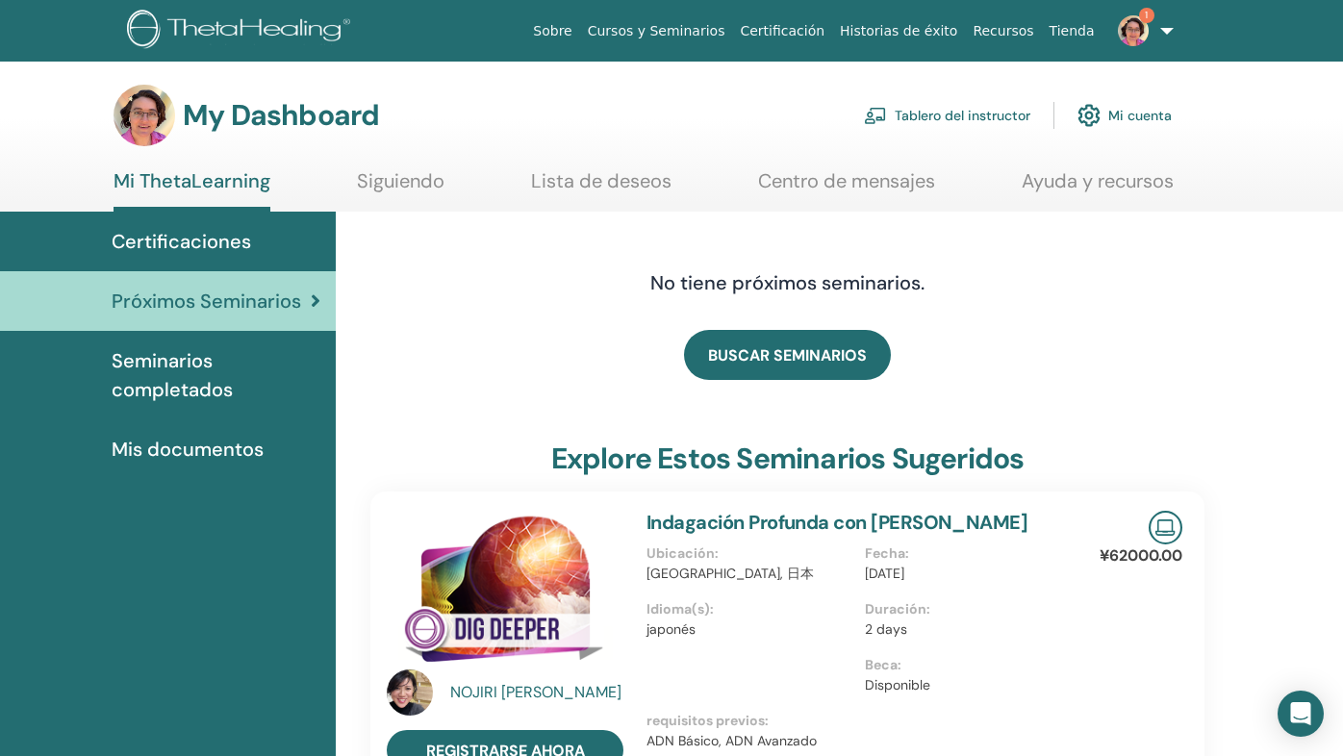
click at [1009, 112] on link "Tablero del instructor" at bounding box center [947, 115] width 166 height 42
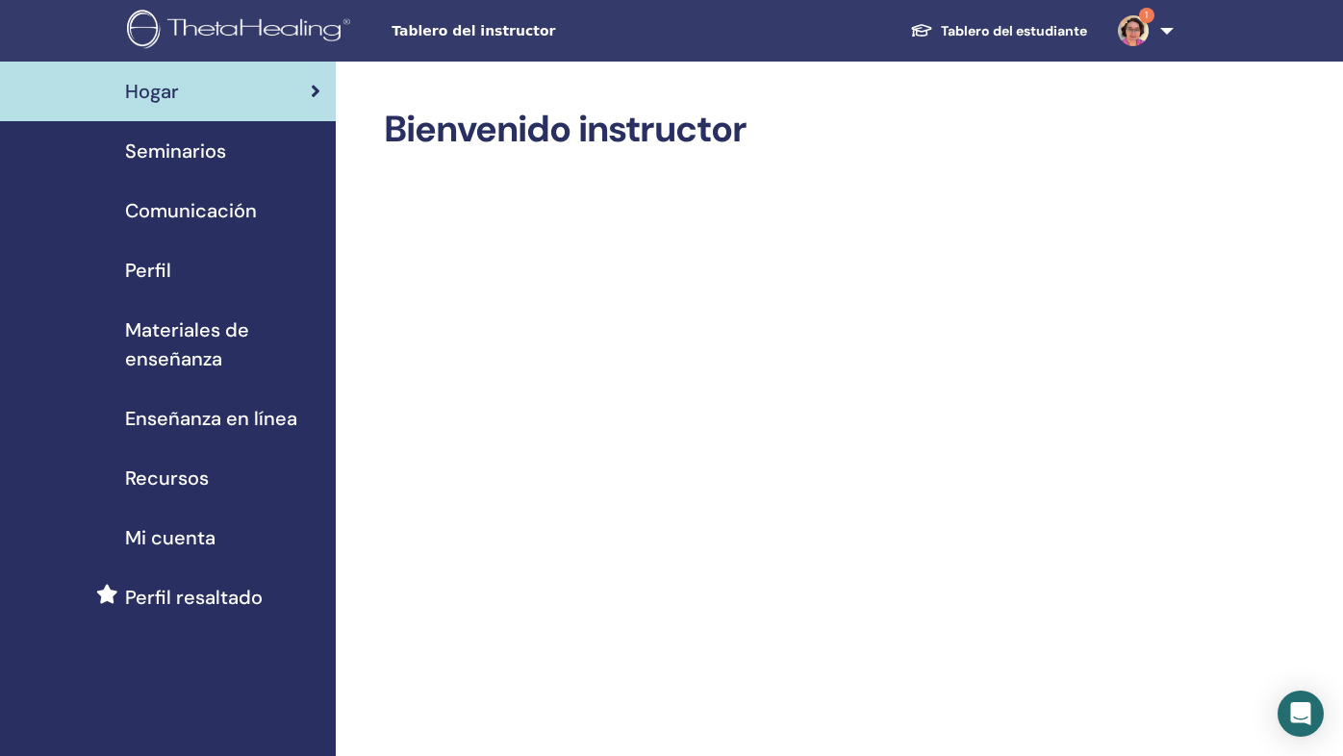
click at [213, 161] on span "Seminarios" at bounding box center [175, 151] width 101 height 29
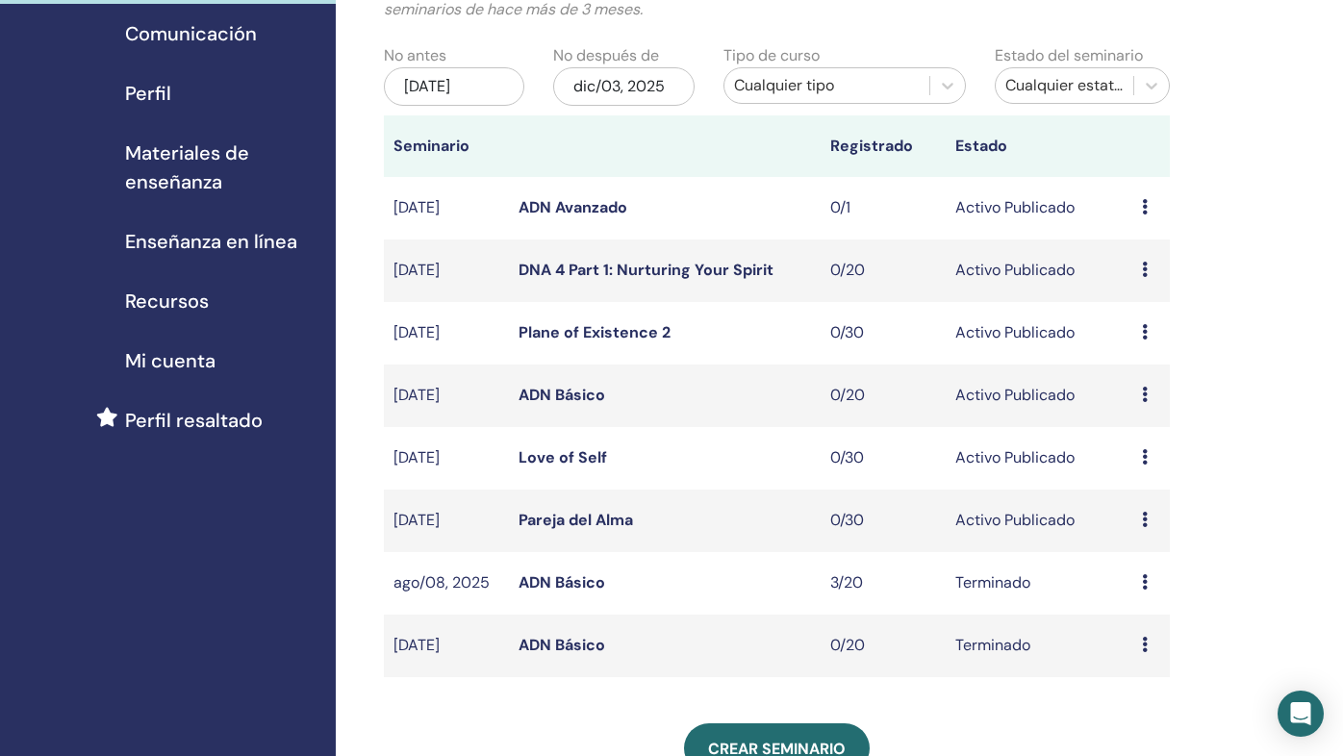
scroll to position [180, 0]
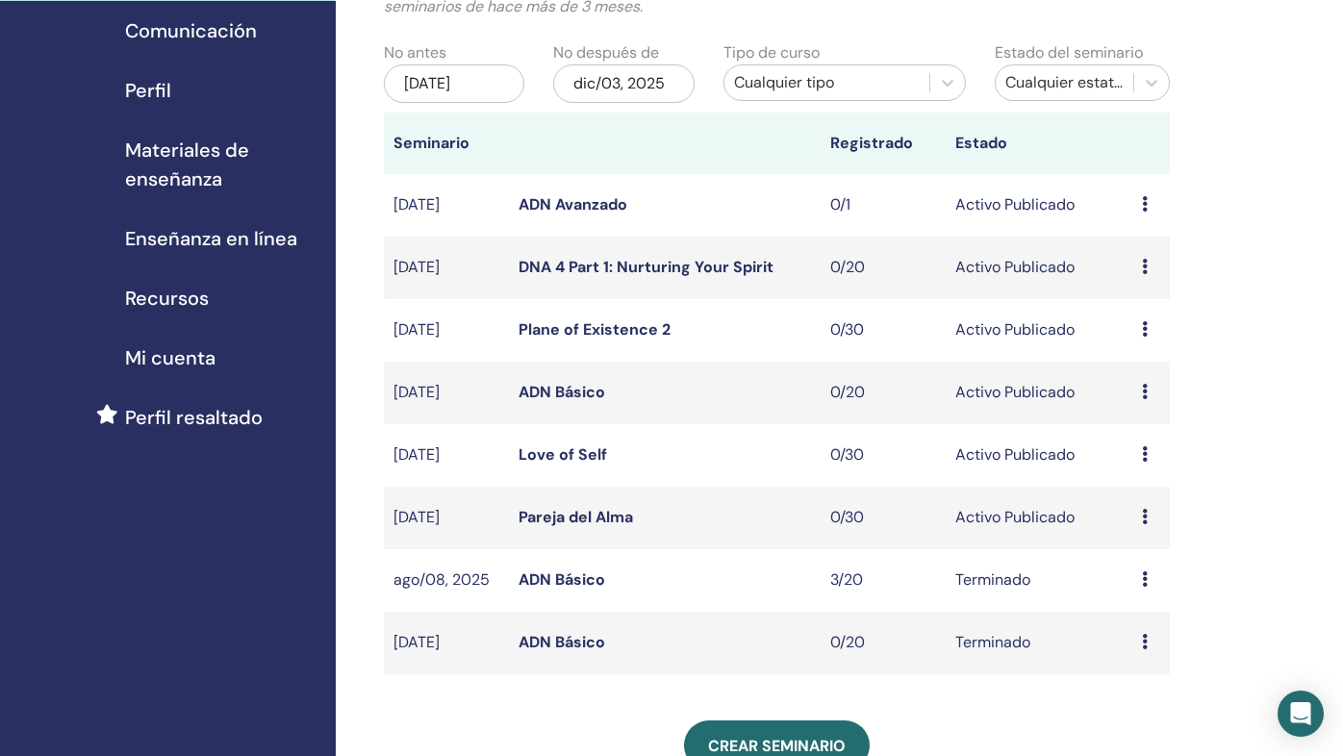
click at [590, 205] on link "ADN Avanzado" at bounding box center [573, 204] width 109 height 20
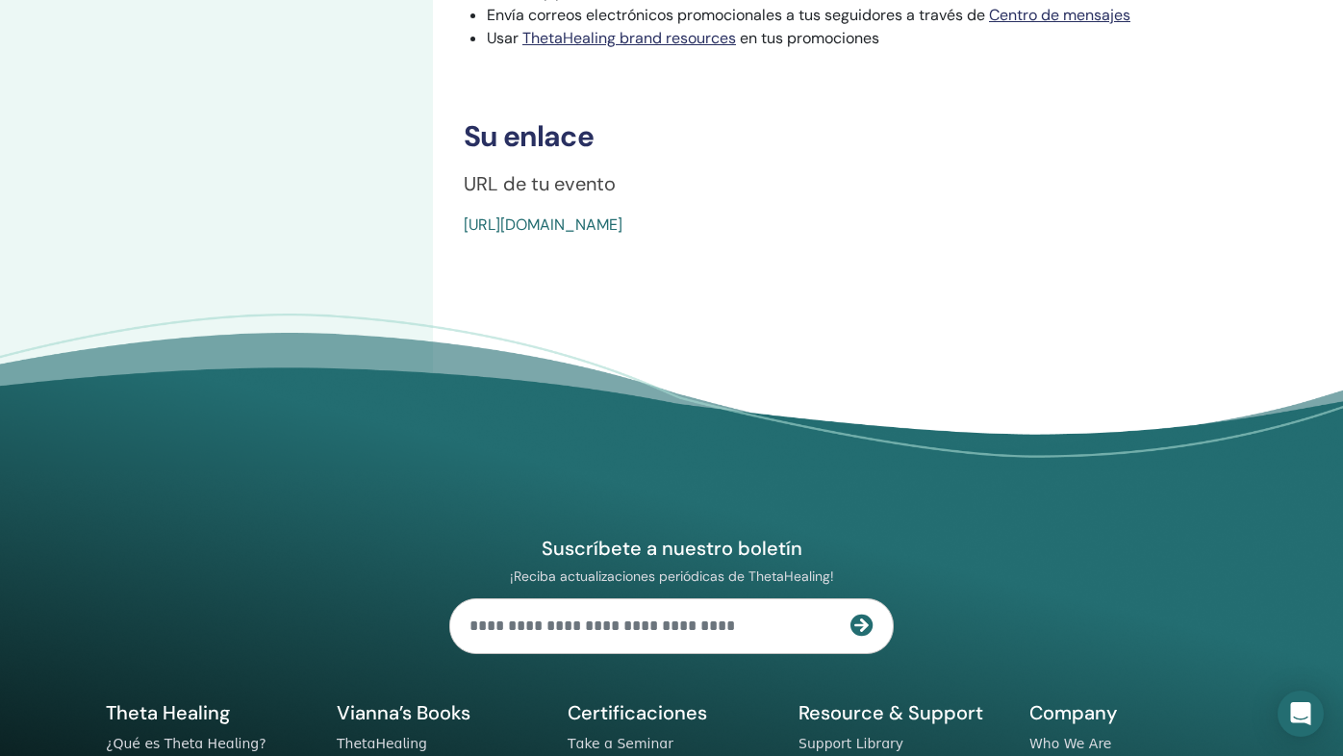
scroll to position [579, 0]
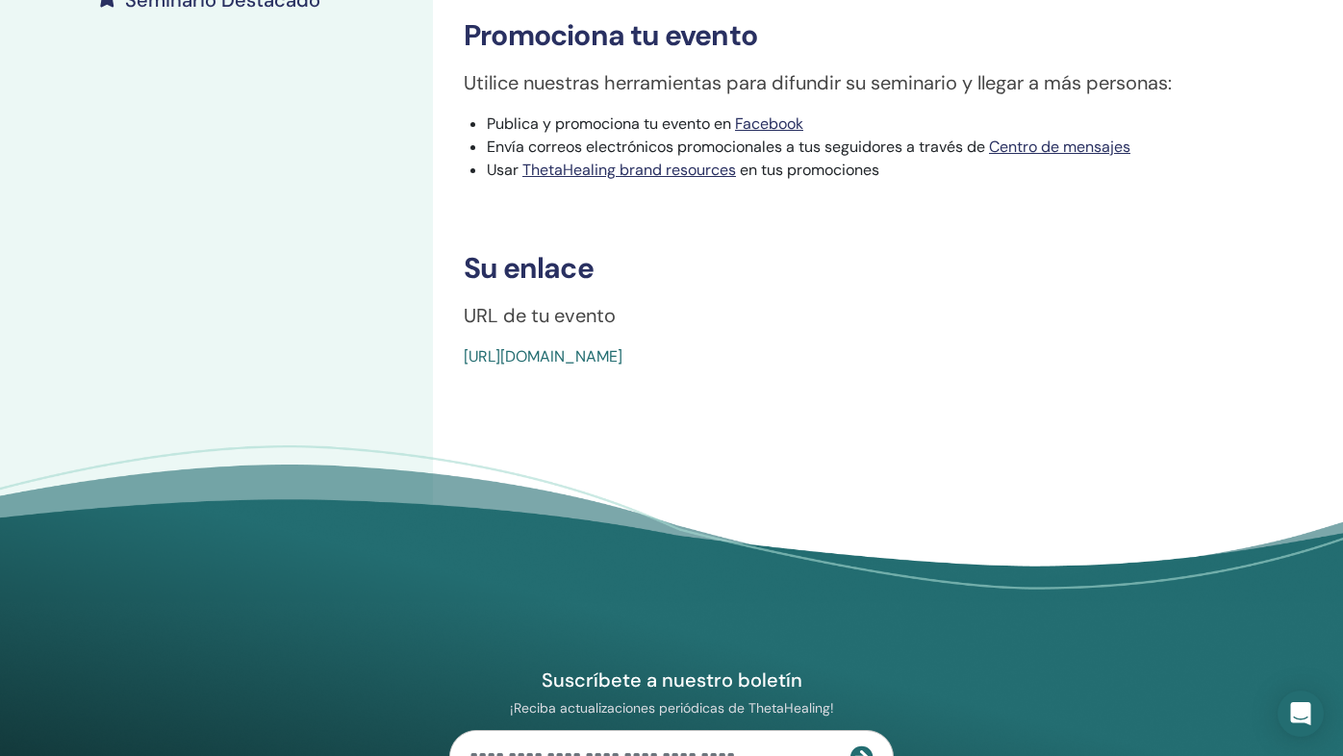
click at [622, 349] on link "[URL][DOMAIN_NAME]" at bounding box center [543, 356] width 159 height 20
